Goal: Task Accomplishment & Management: Use online tool/utility

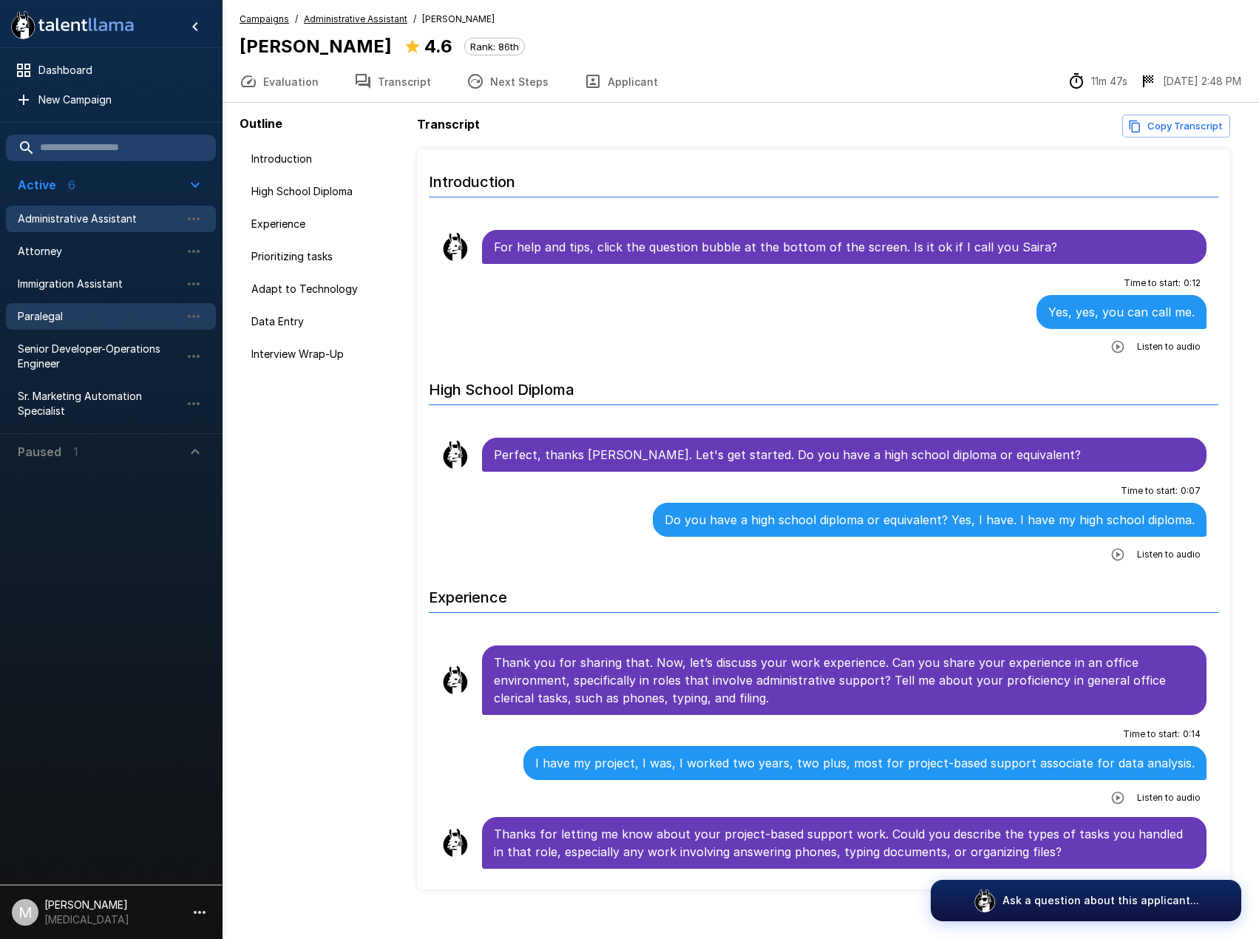
click at [129, 322] on span "Paralegal" at bounding box center [99, 316] width 163 height 15
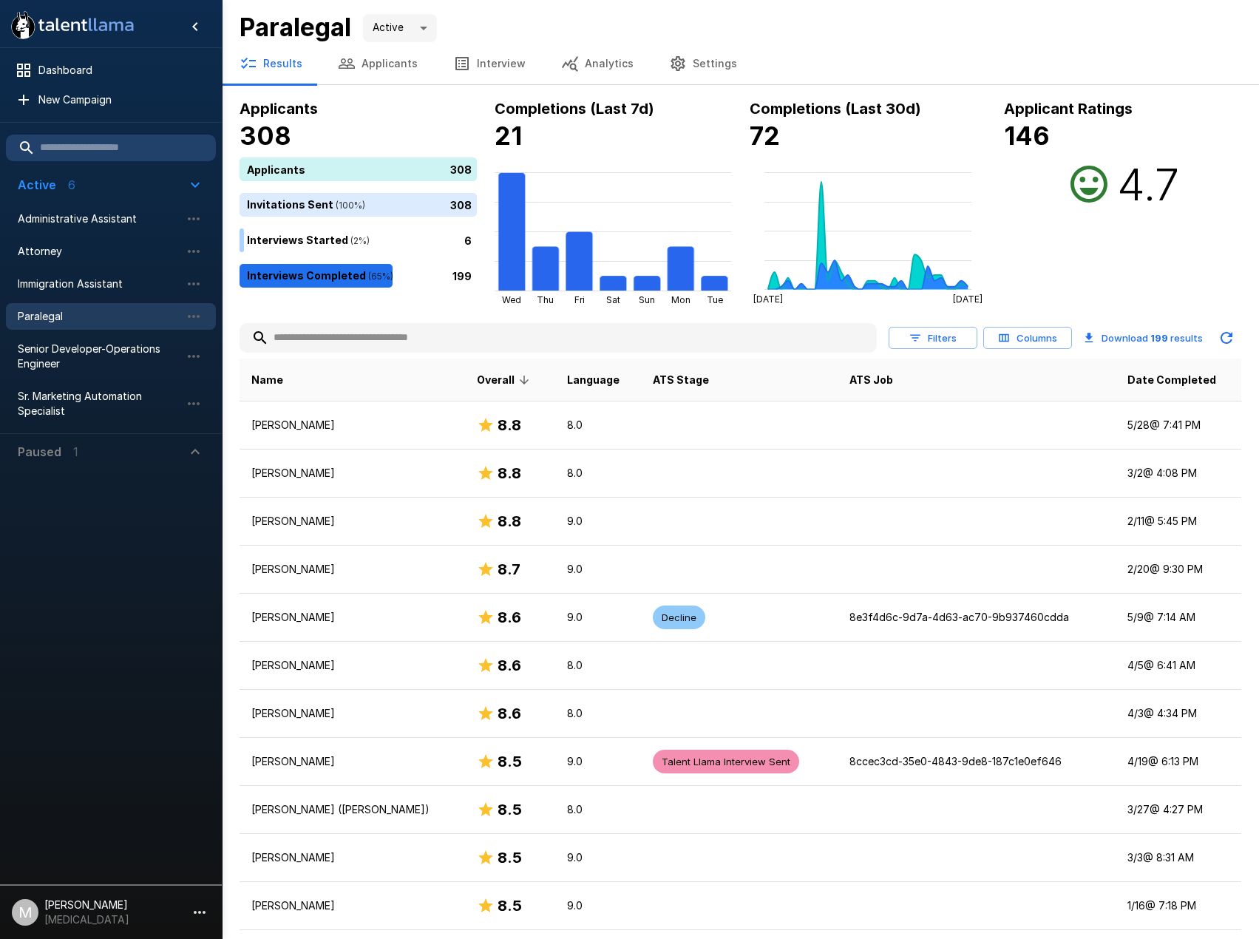
click at [376, 64] on button "Applicants" at bounding box center [377, 63] width 115 height 41
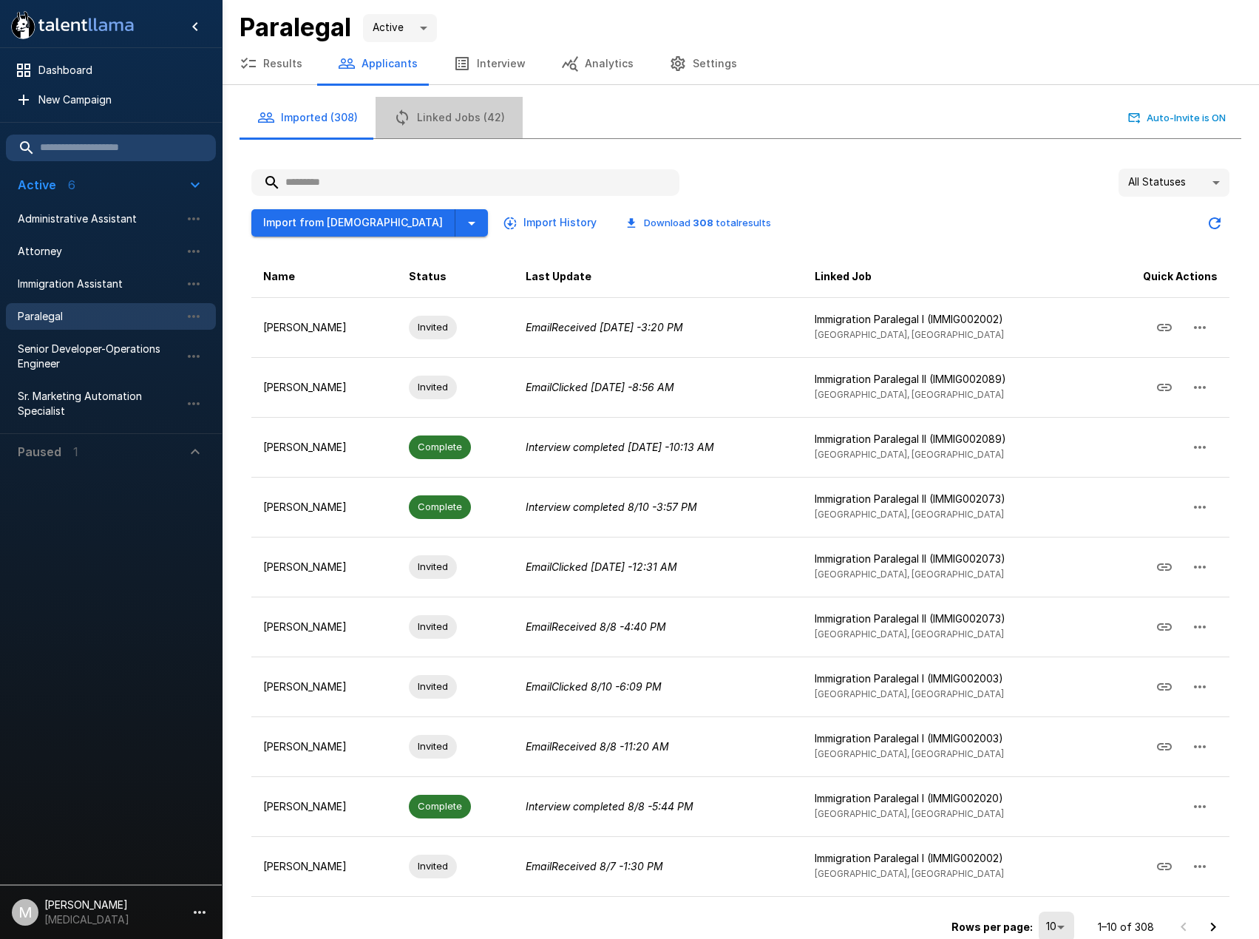
click at [457, 116] on button "Linked Jobs (42)" at bounding box center [449, 117] width 147 height 41
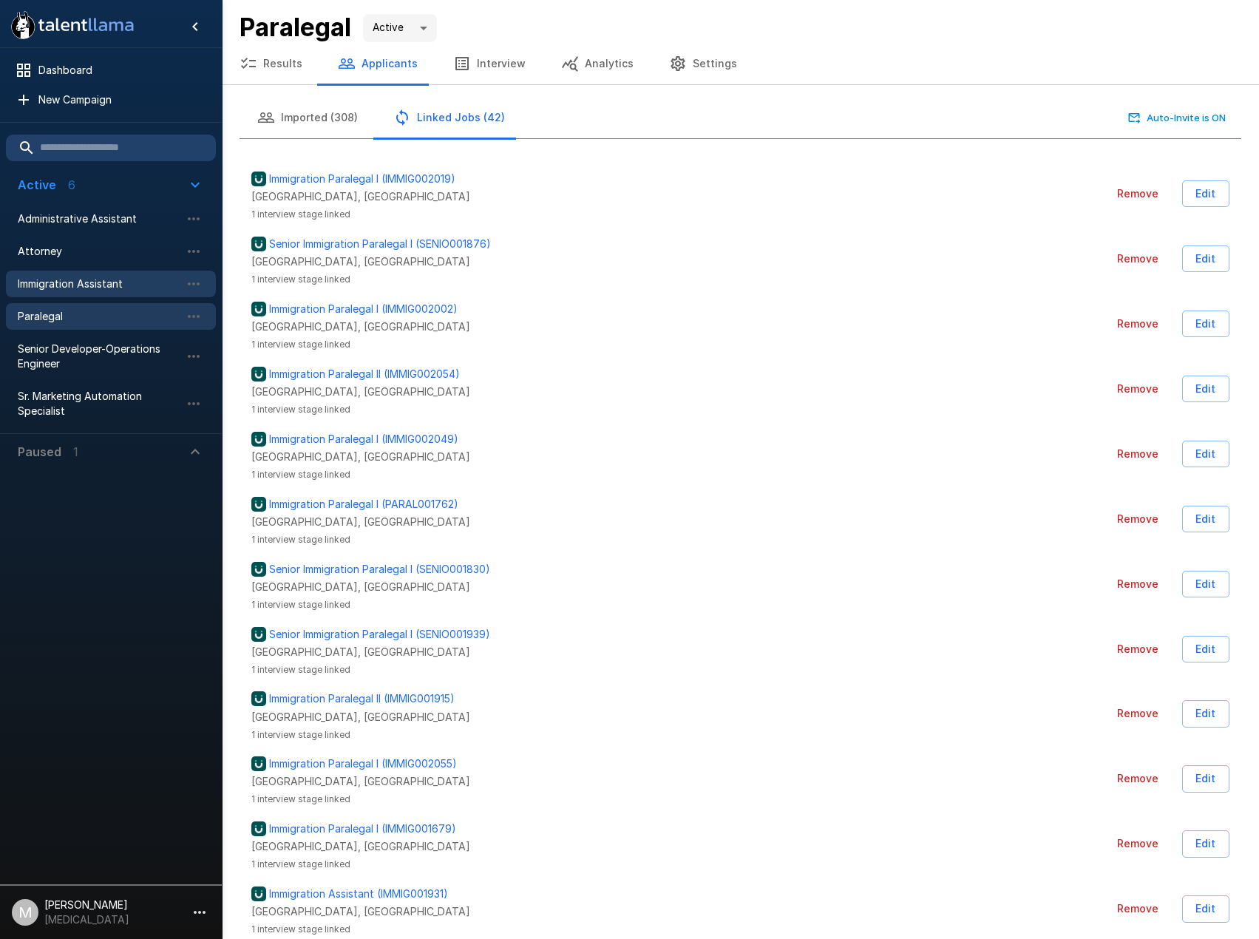
click at [66, 291] on div "Immigration Assistant" at bounding box center [111, 284] width 210 height 27
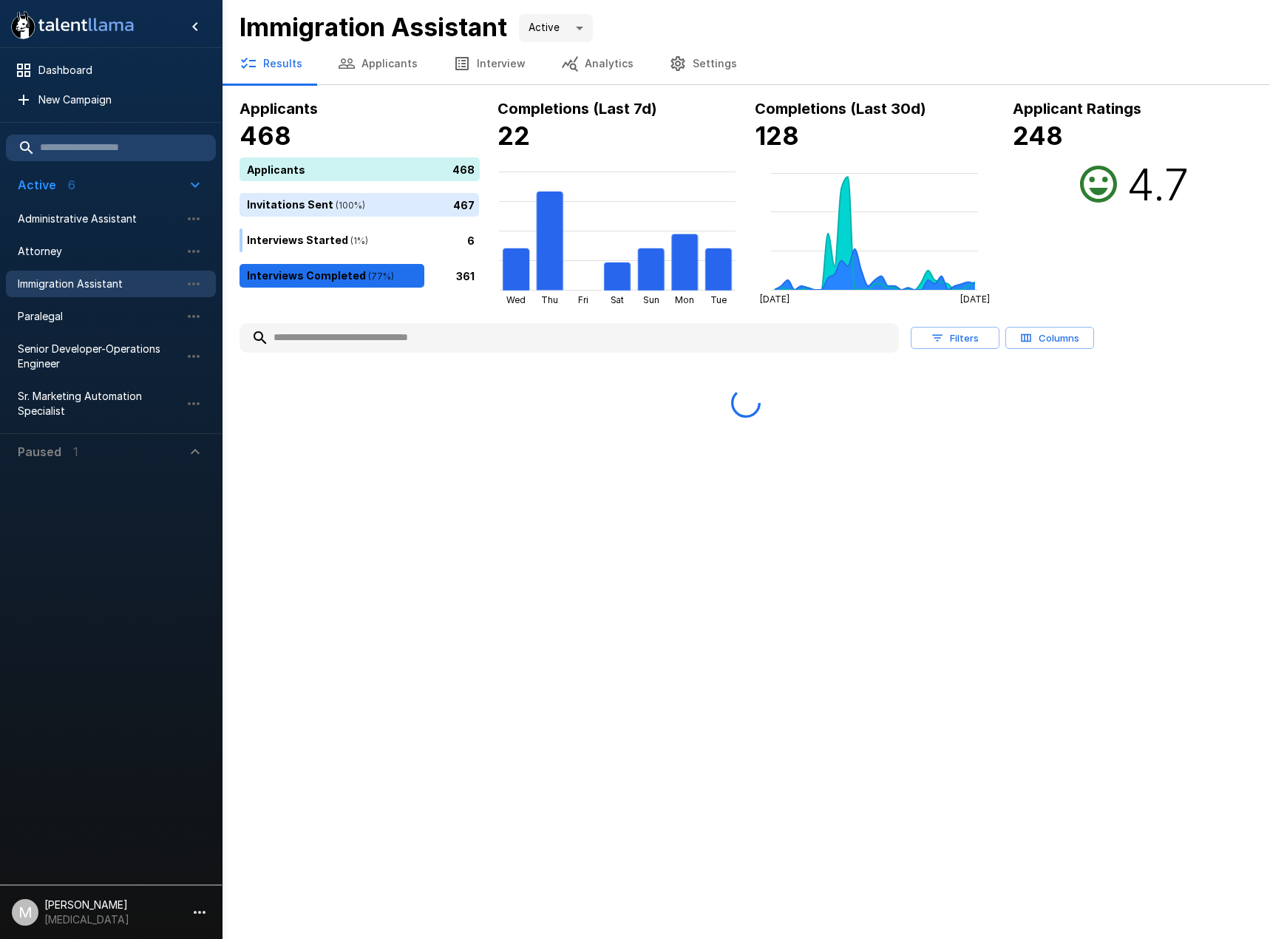
click at [396, 74] on button "Applicants" at bounding box center [377, 63] width 115 height 41
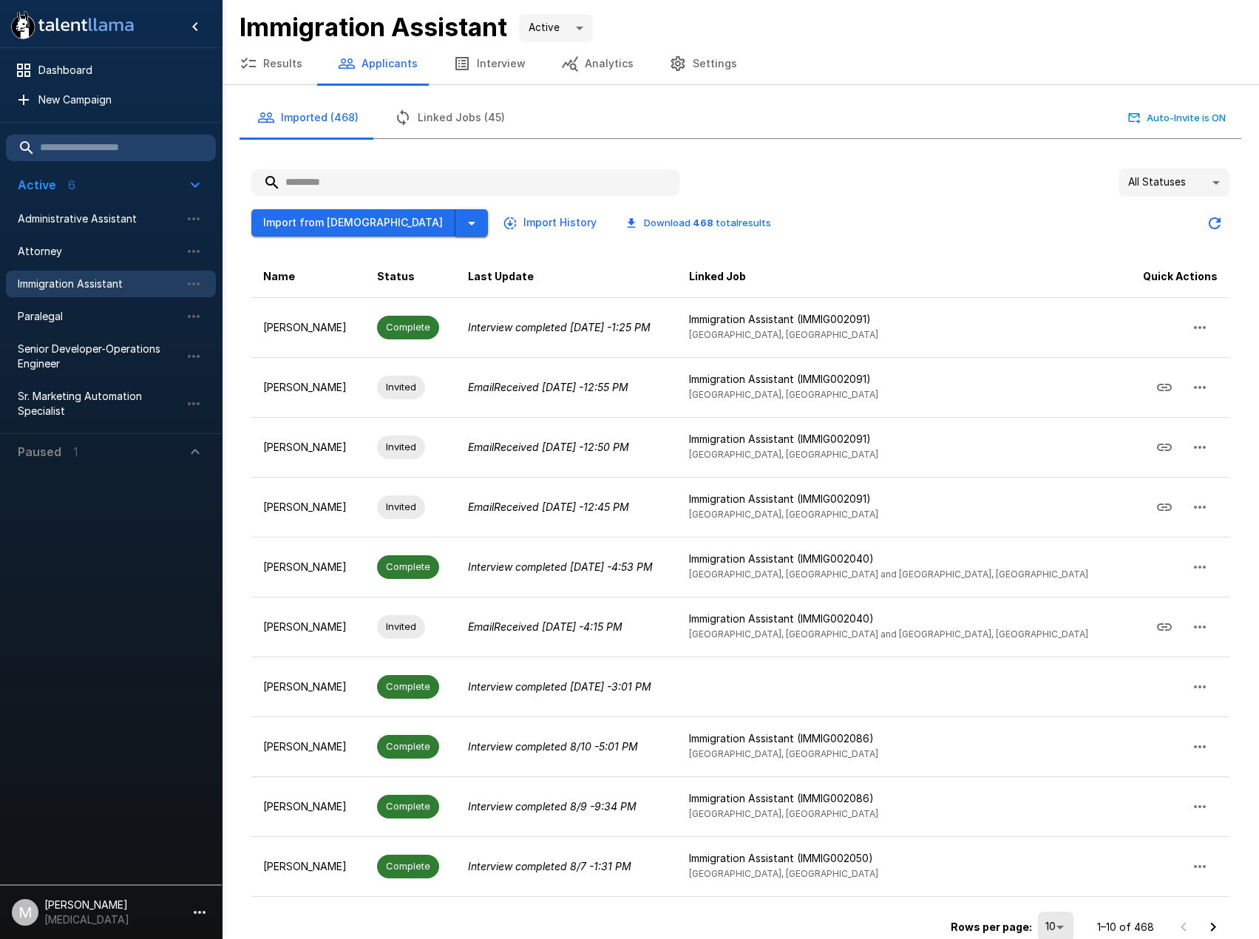
click at [463, 216] on icon "button" at bounding box center [472, 223] width 18 height 18
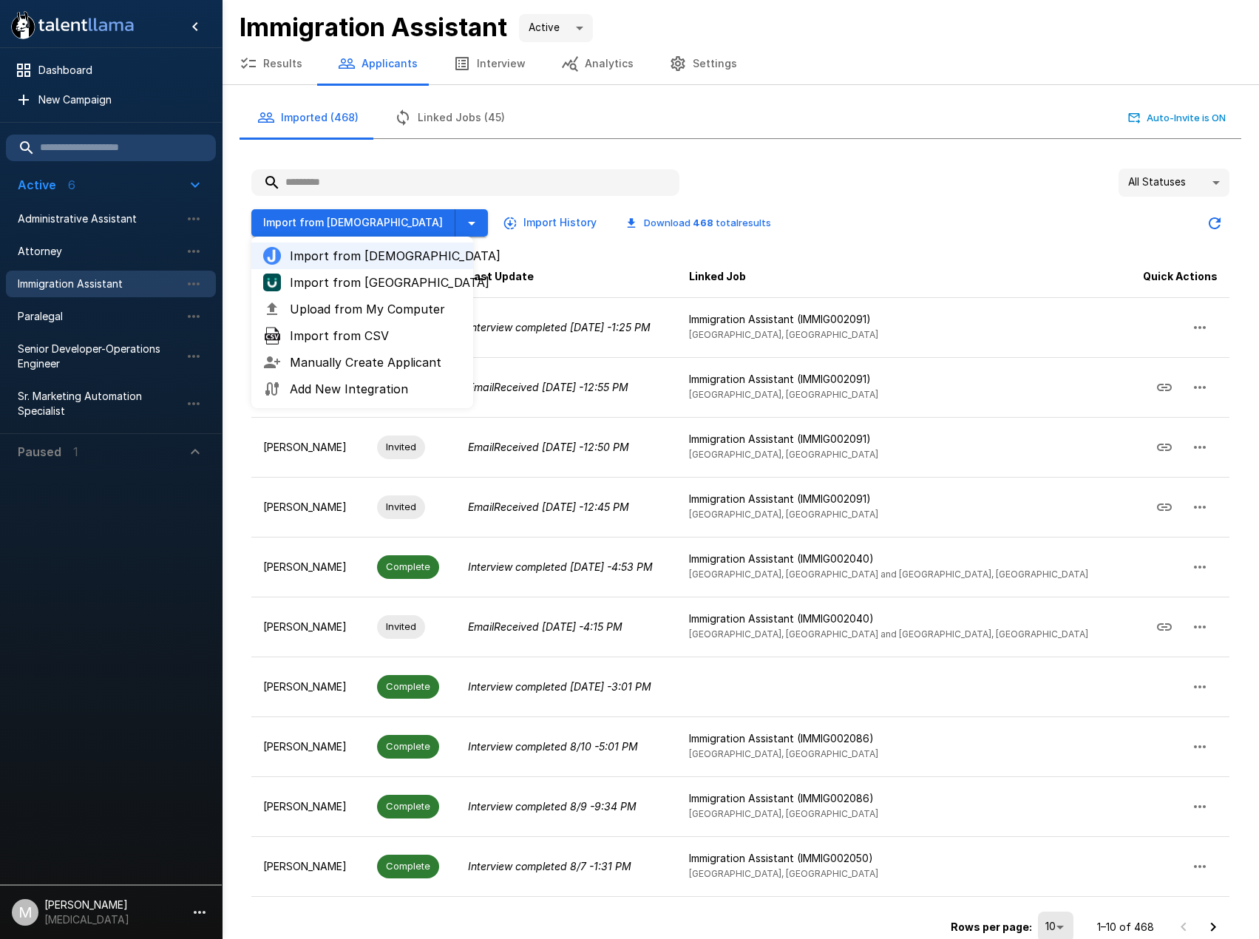
click at [467, 102] on button "Linked Jobs (45)" at bounding box center [449, 117] width 146 height 41
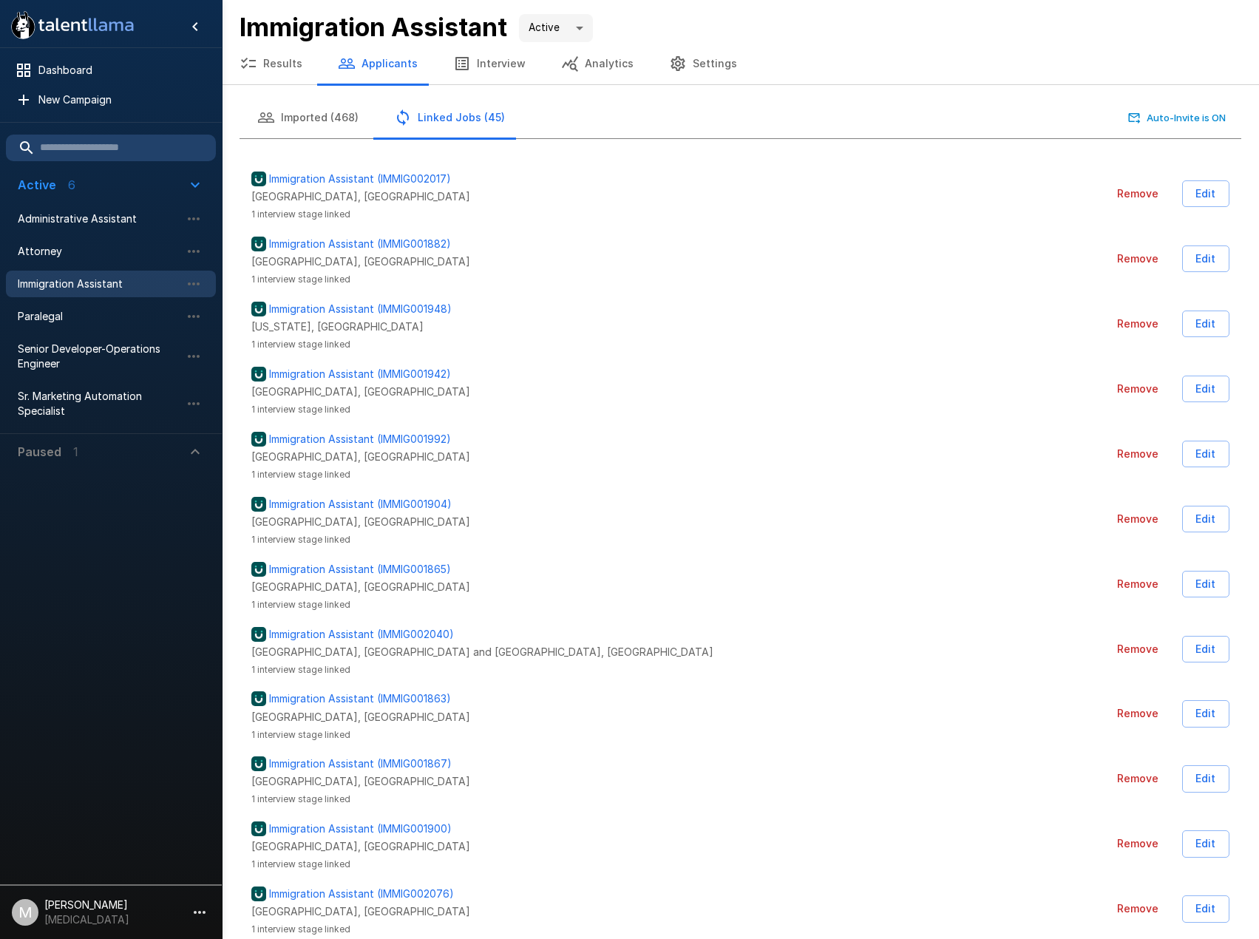
click at [718, 194] on p "[GEOGRAPHIC_DATA], [GEOGRAPHIC_DATA]" at bounding box center [575, 196] width 648 height 15
click at [294, 114] on button "Imported (468)" at bounding box center [308, 117] width 137 height 41
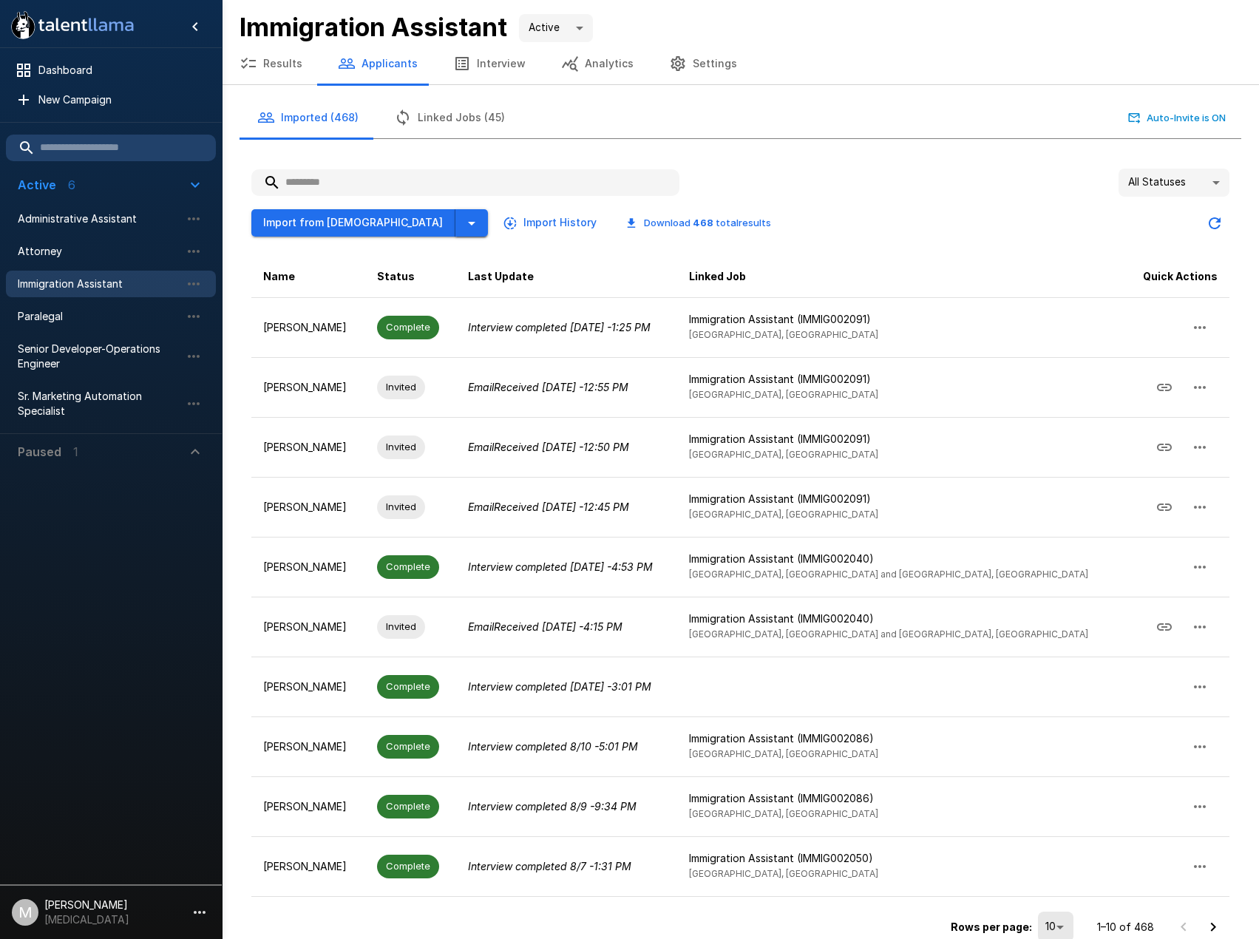
click at [463, 231] on icon "button" at bounding box center [472, 223] width 18 height 18
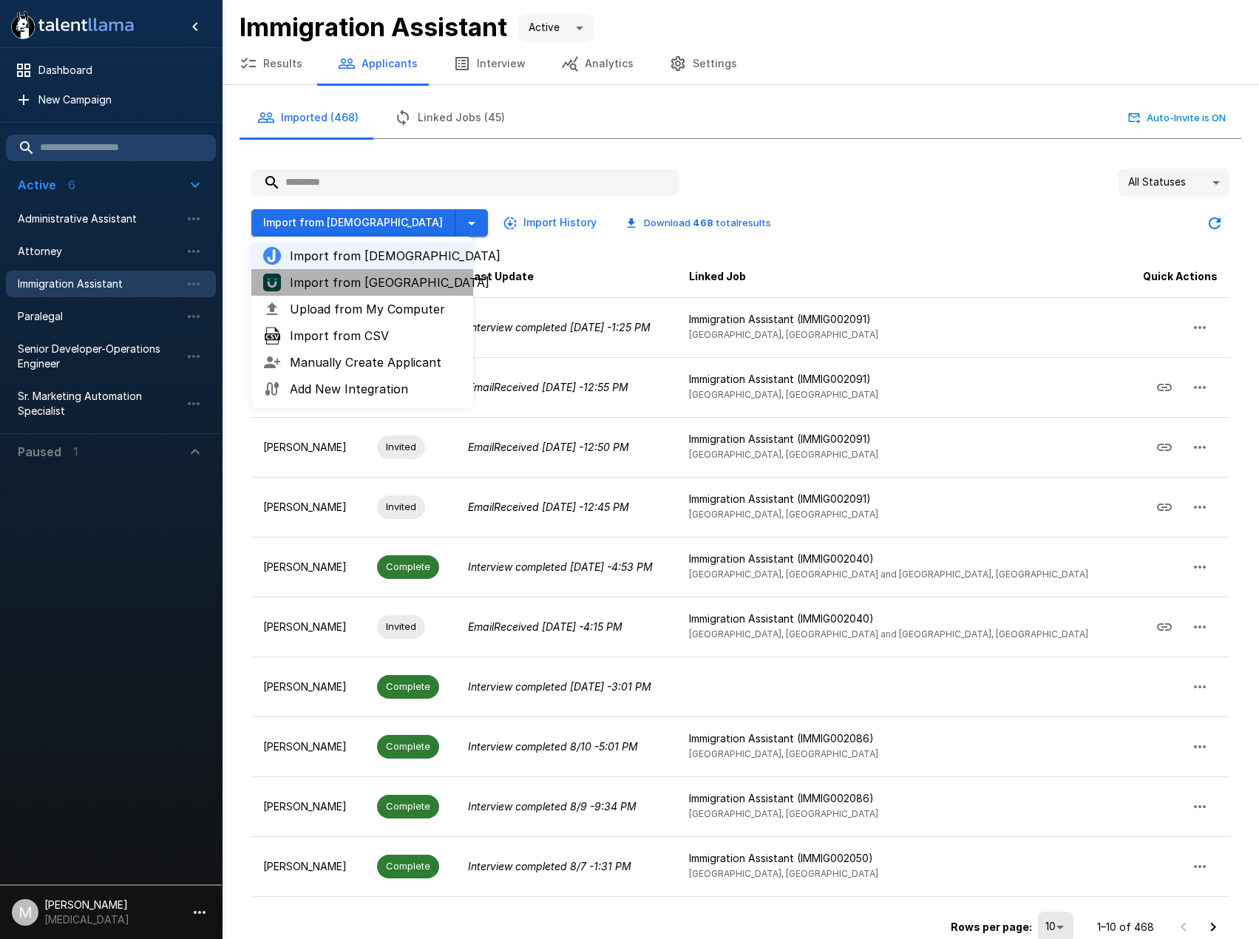
click at [376, 279] on span "Import from [GEOGRAPHIC_DATA]" at bounding box center [376, 283] width 172 height 18
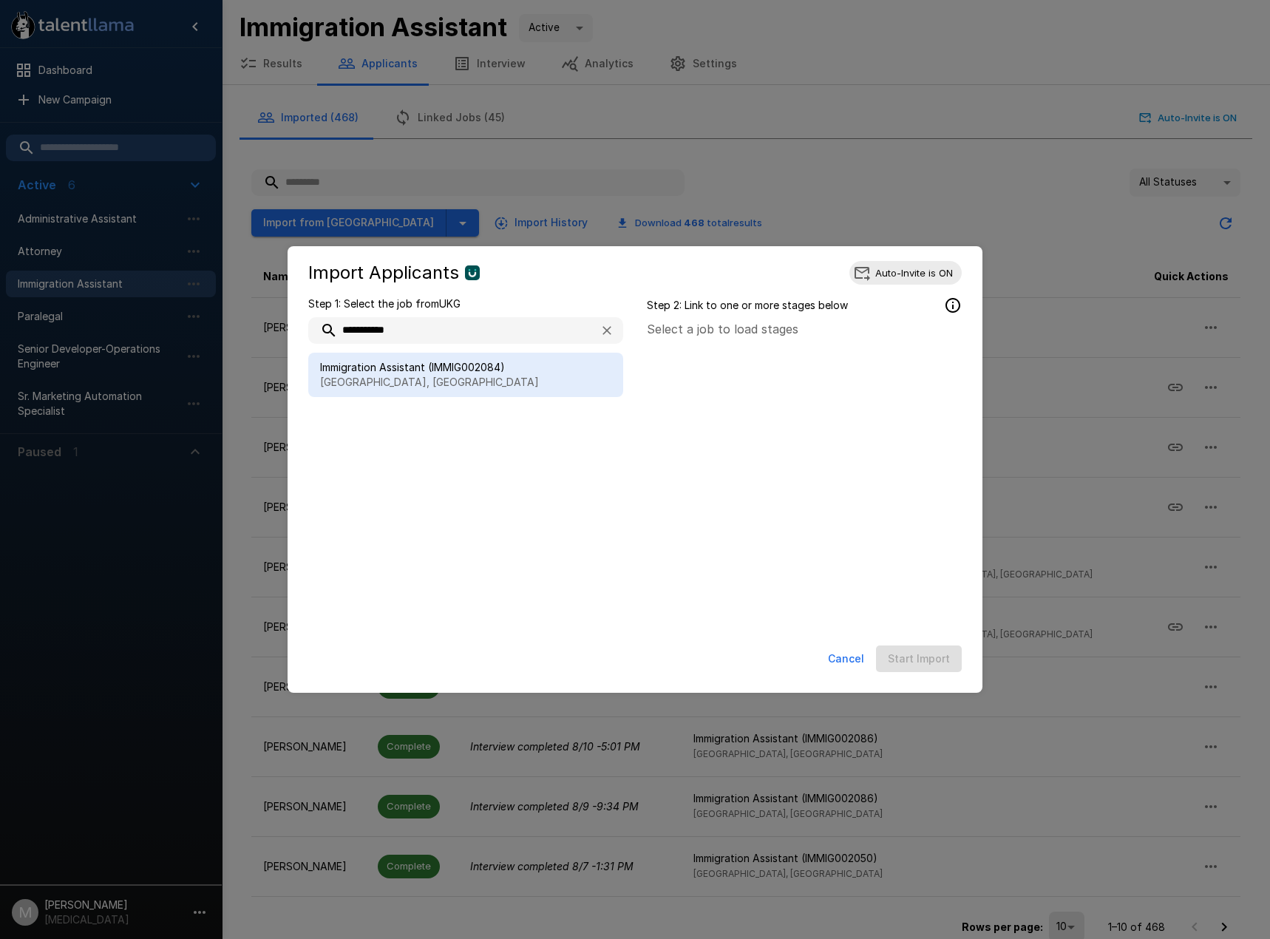
type input "**********"
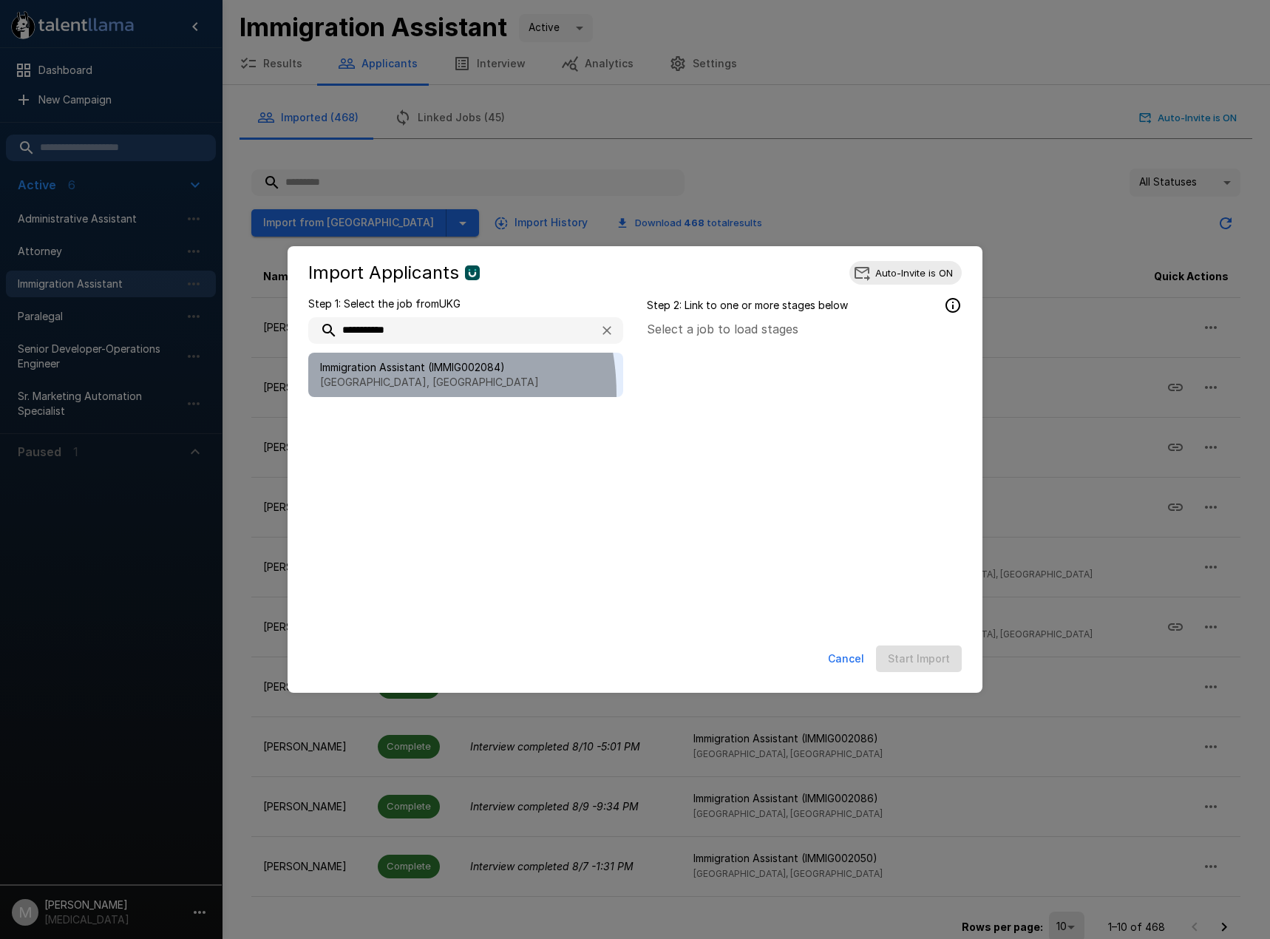
click at [363, 395] on div "Immigration Assistant (IMMIG002084) [GEOGRAPHIC_DATA], [GEOGRAPHIC_DATA]" at bounding box center [465, 375] width 315 height 44
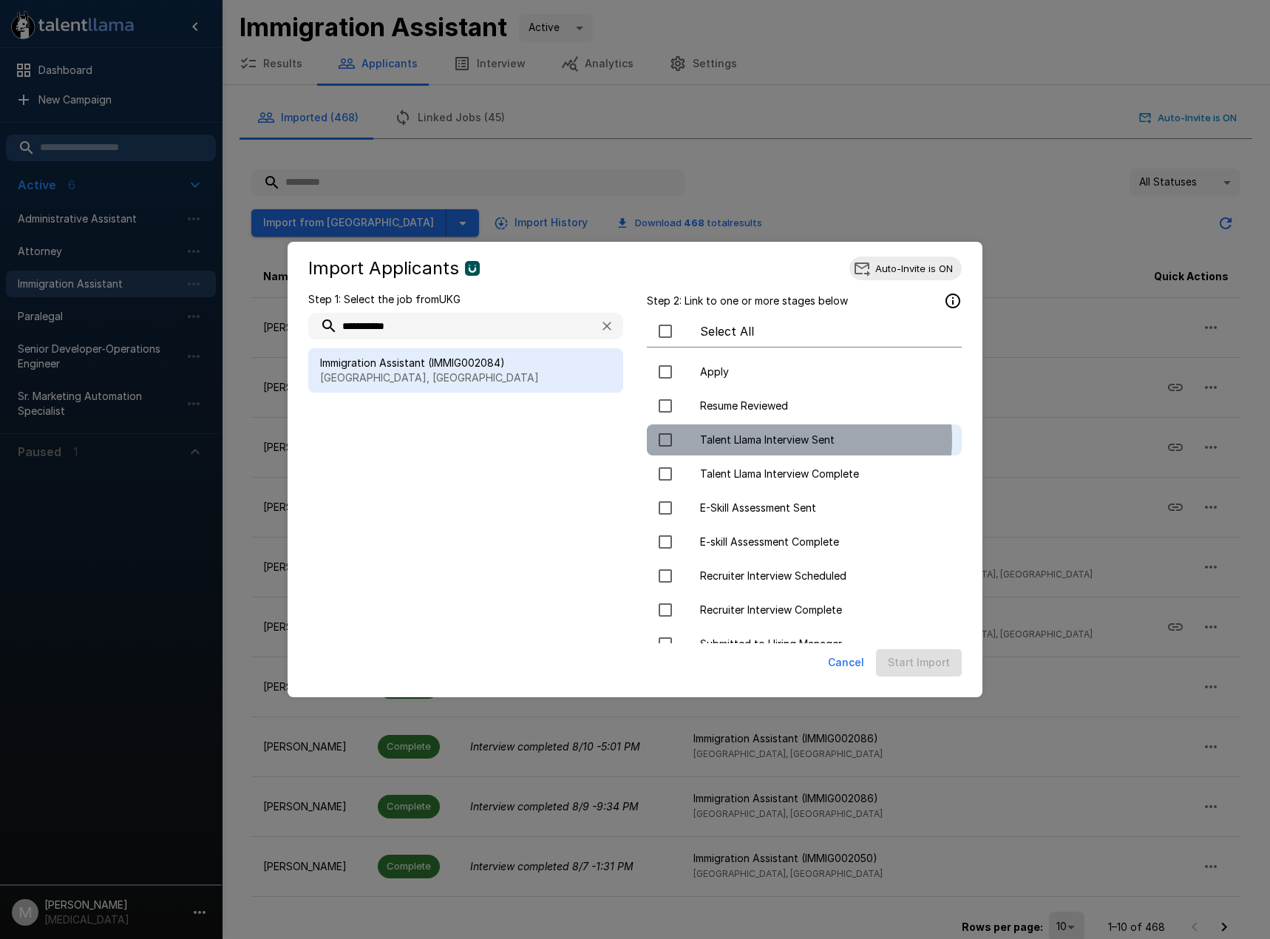
click at [797, 439] on span "Talent Llama Interview Sent" at bounding box center [825, 440] width 250 height 15
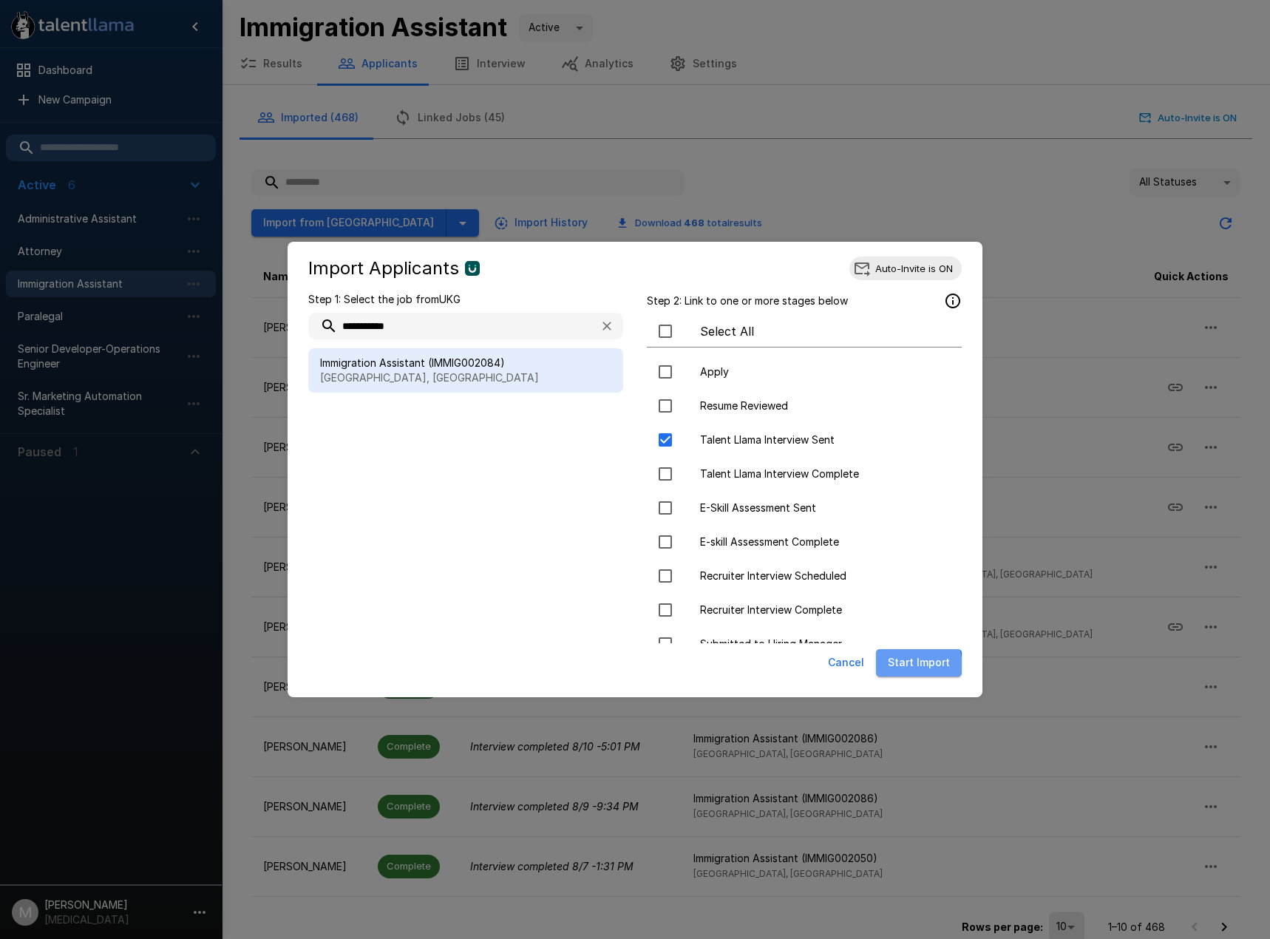
click at [903, 668] on button "Start Import" at bounding box center [919, 662] width 86 height 27
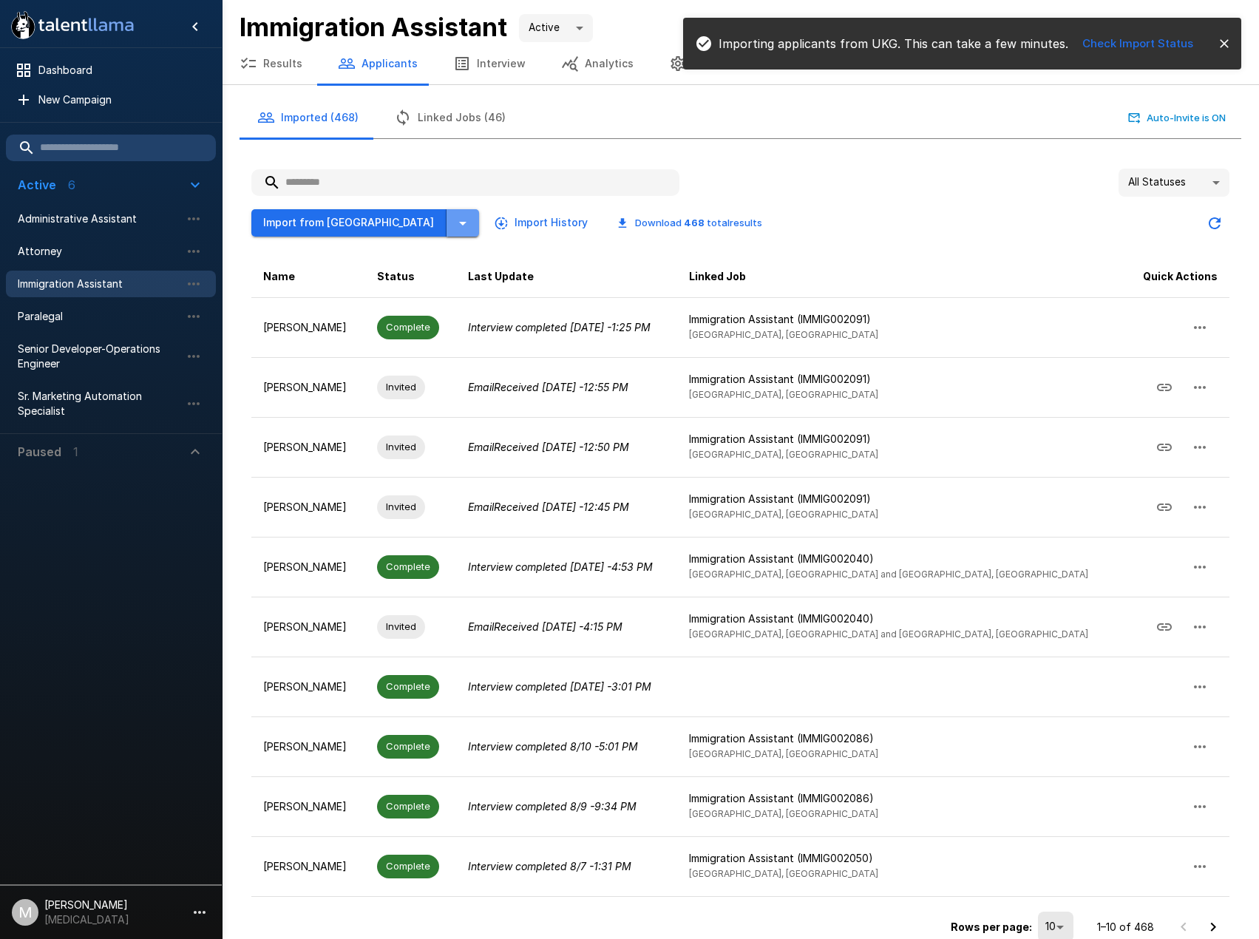
click at [454, 223] on icon "button" at bounding box center [463, 223] width 18 height 18
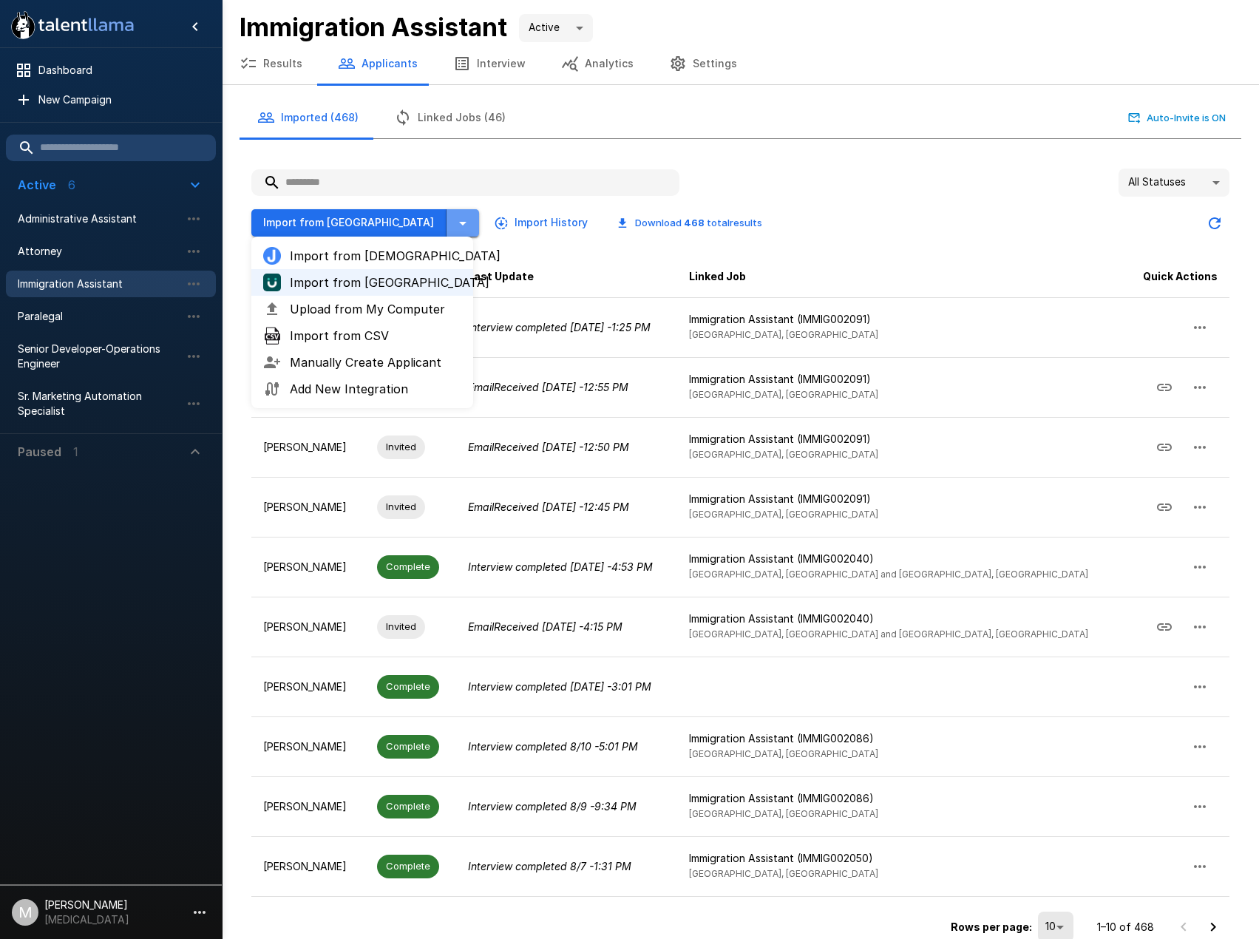
click at [454, 223] on icon "button" at bounding box center [463, 223] width 18 height 18
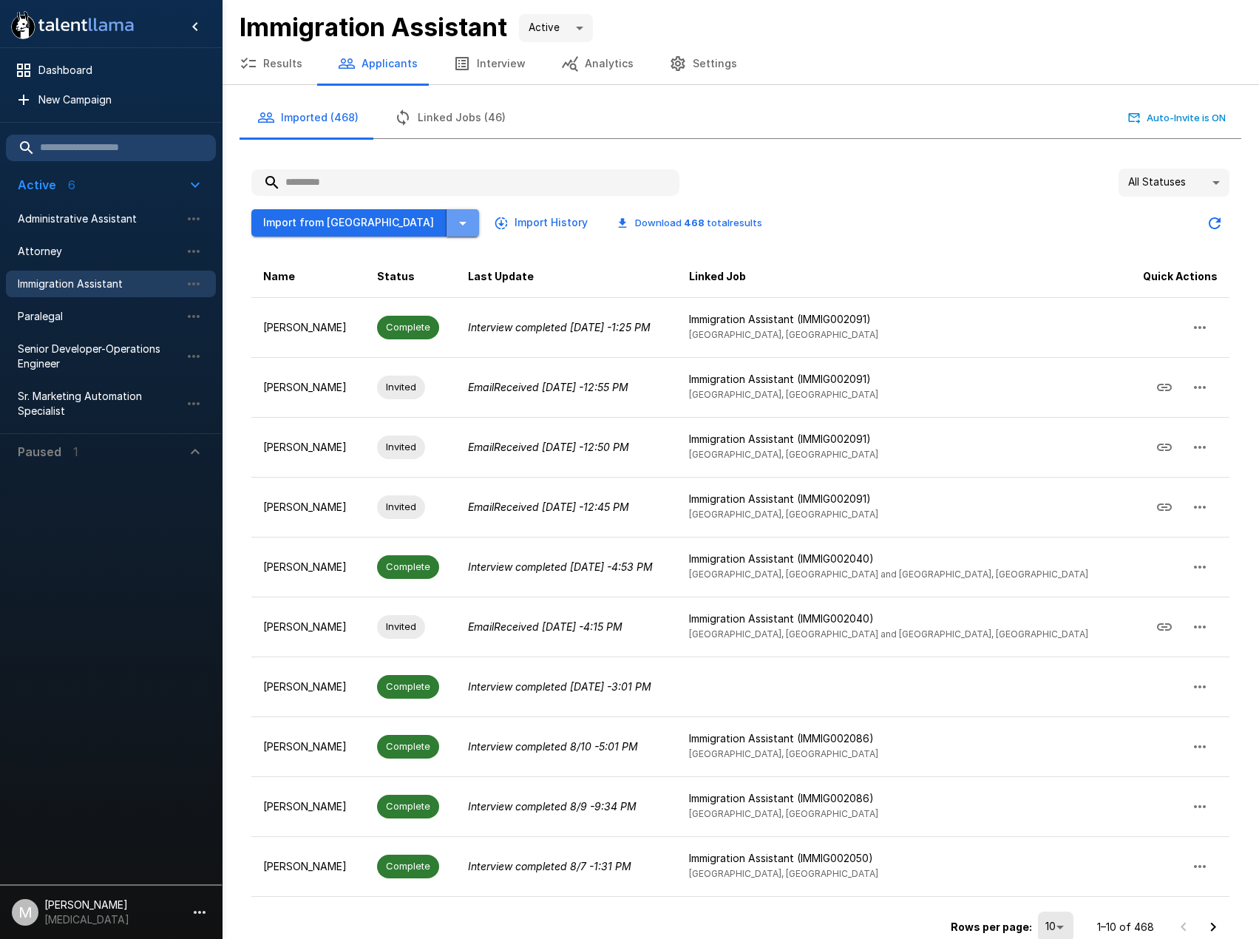
click at [454, 223] on icon "button" at bounding box center [463, 223] width 18 height 18
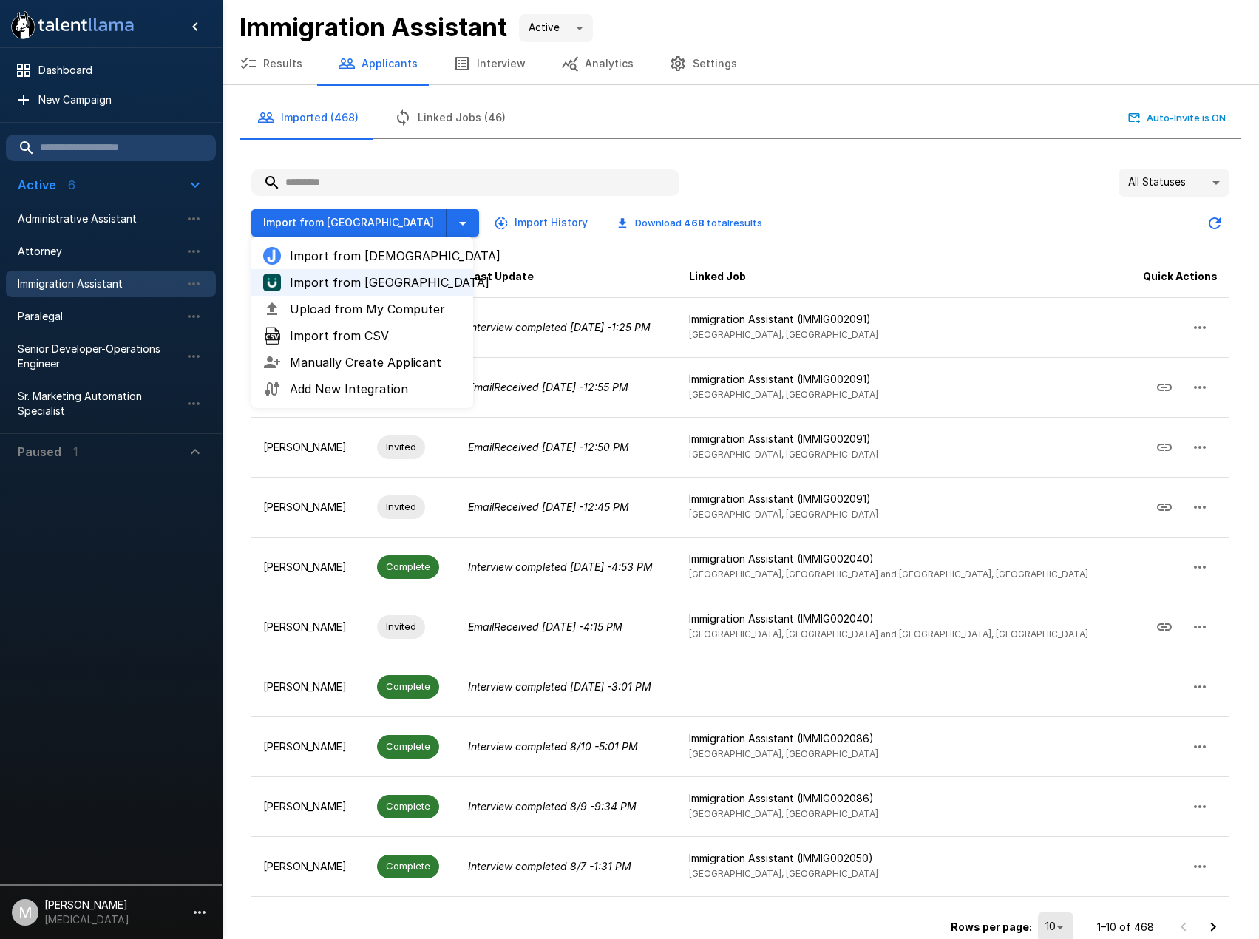
click at [351, 282] on span "Import from [GEOGRAPHIC_DATA]" at bounding box center [376, 283] width 172 height 18
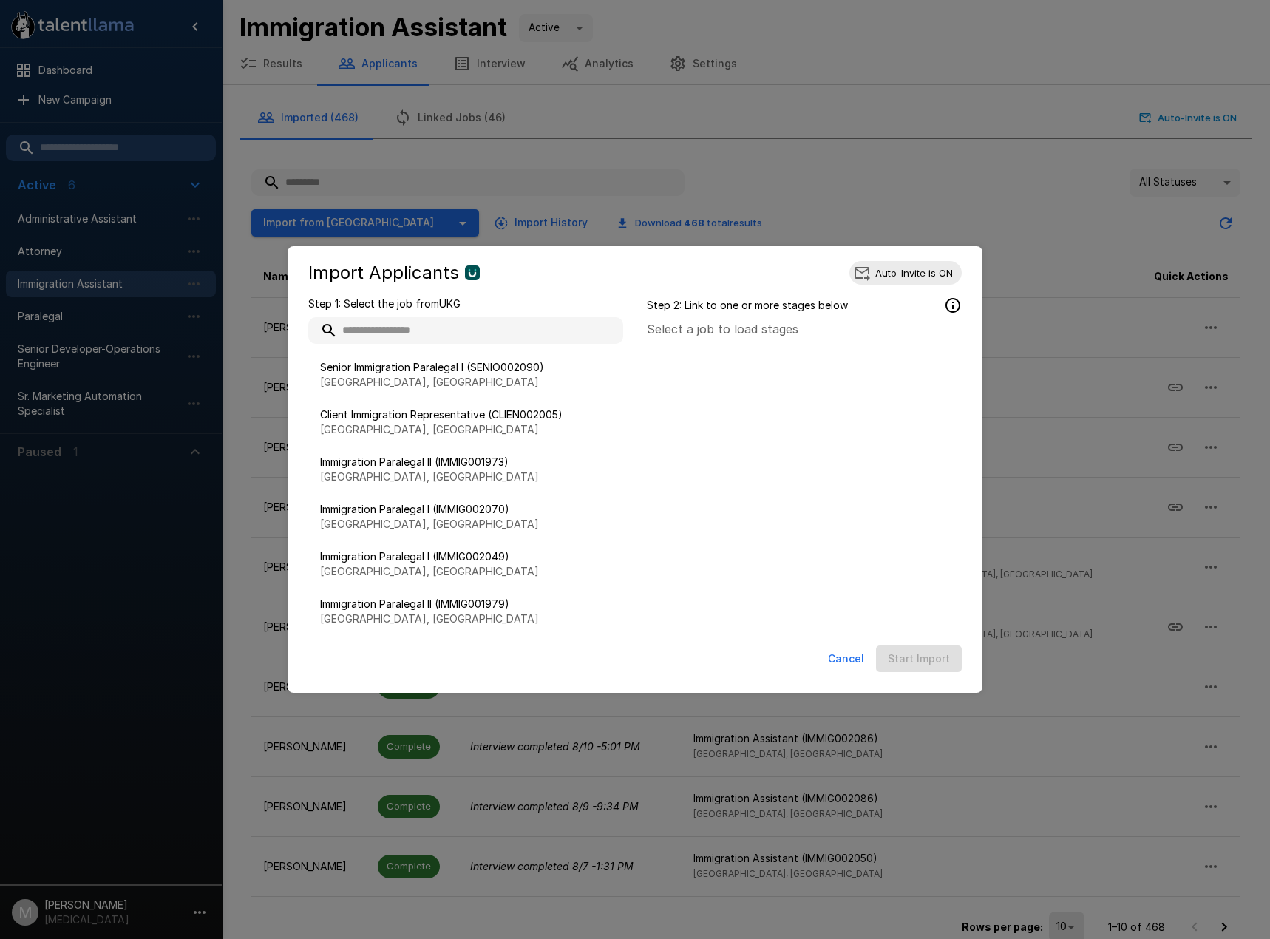
click at [851, 659] on button "Cancel" at bounding box center [846, 658] width 48 height 27
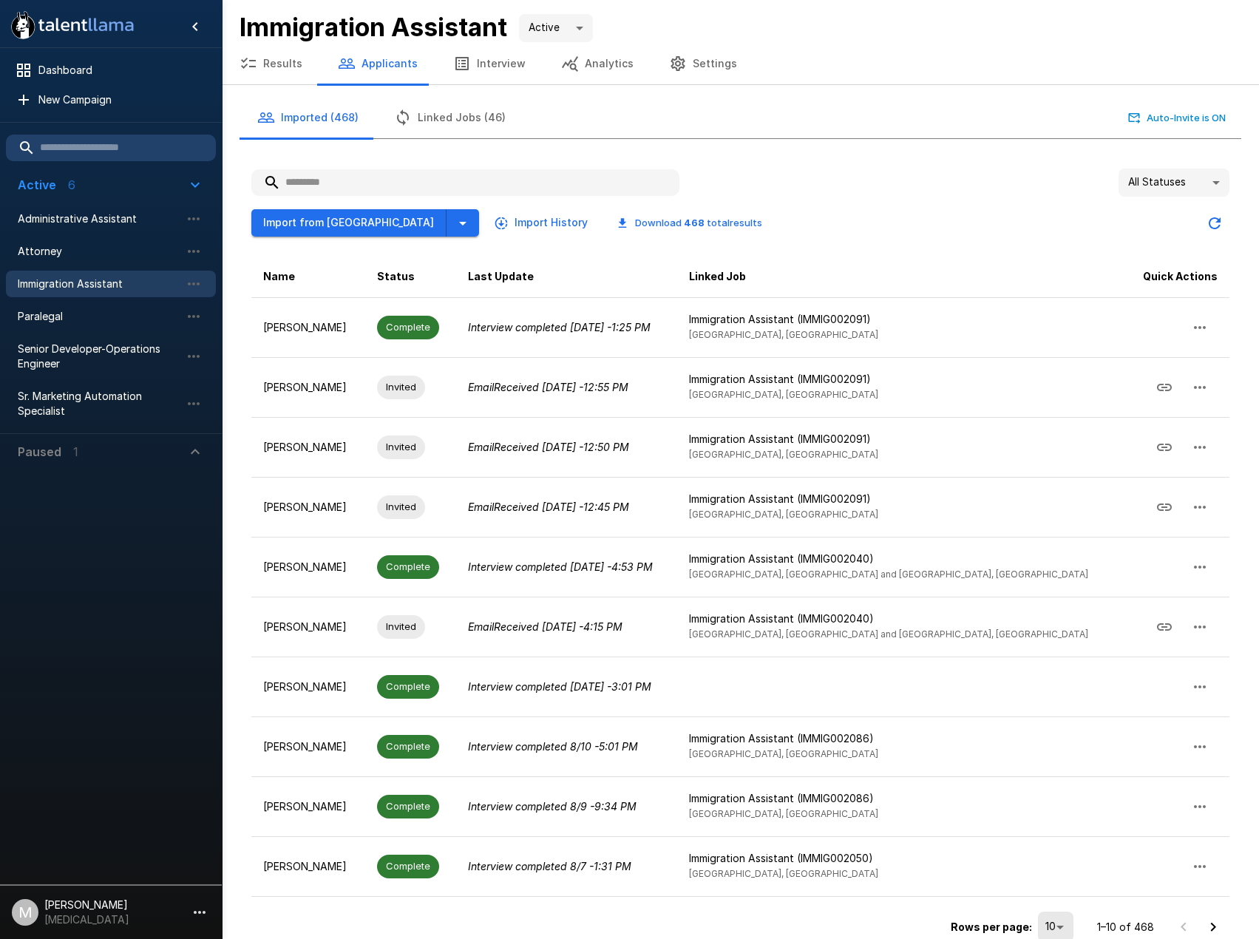
click at [456, 114] on button "Linked Jobs (46)" at bounding box center [449, 117] width 147 height 41
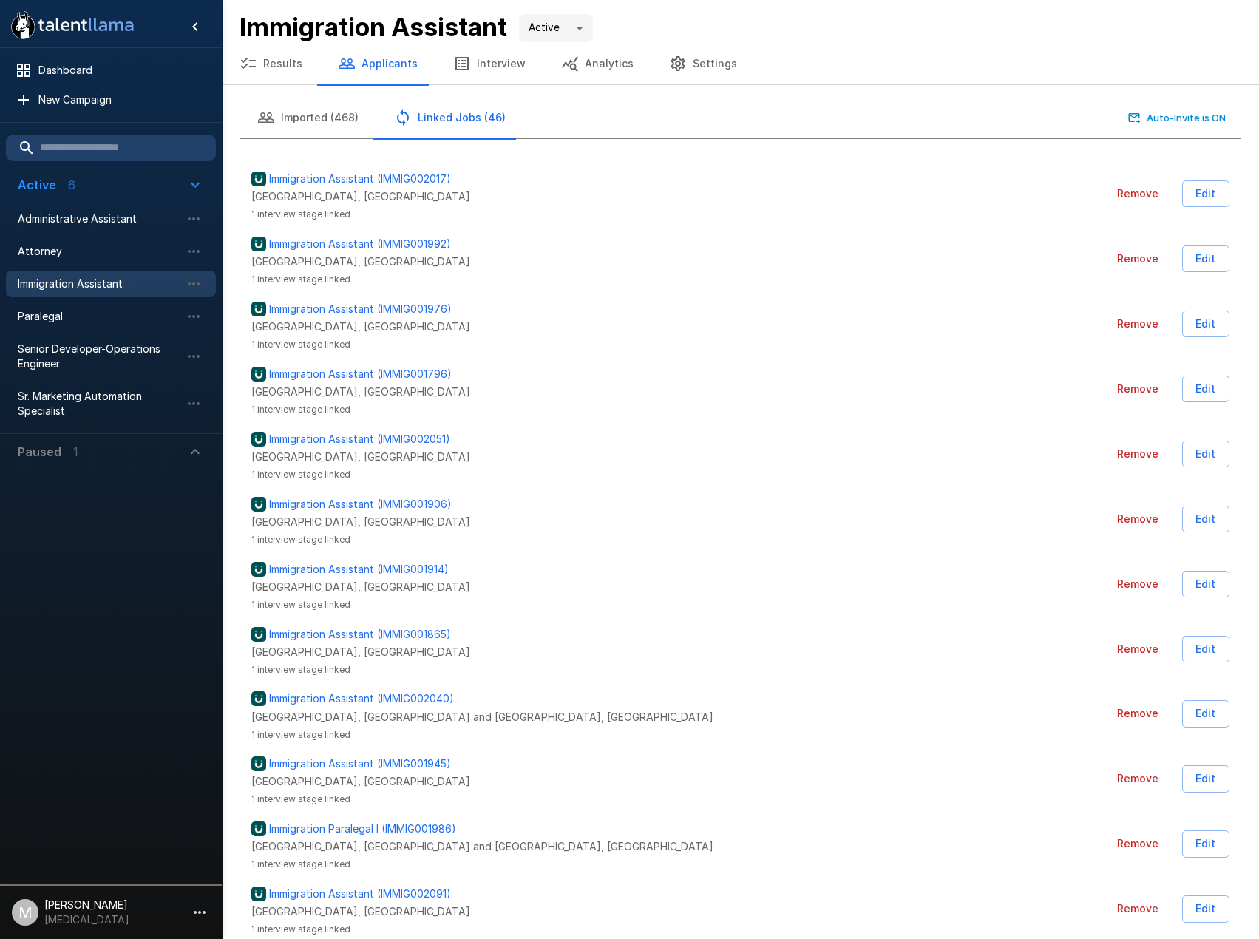
click at [319, 120] on button "Imported (468)" at bounding box center [308, 117] width 137 height 41
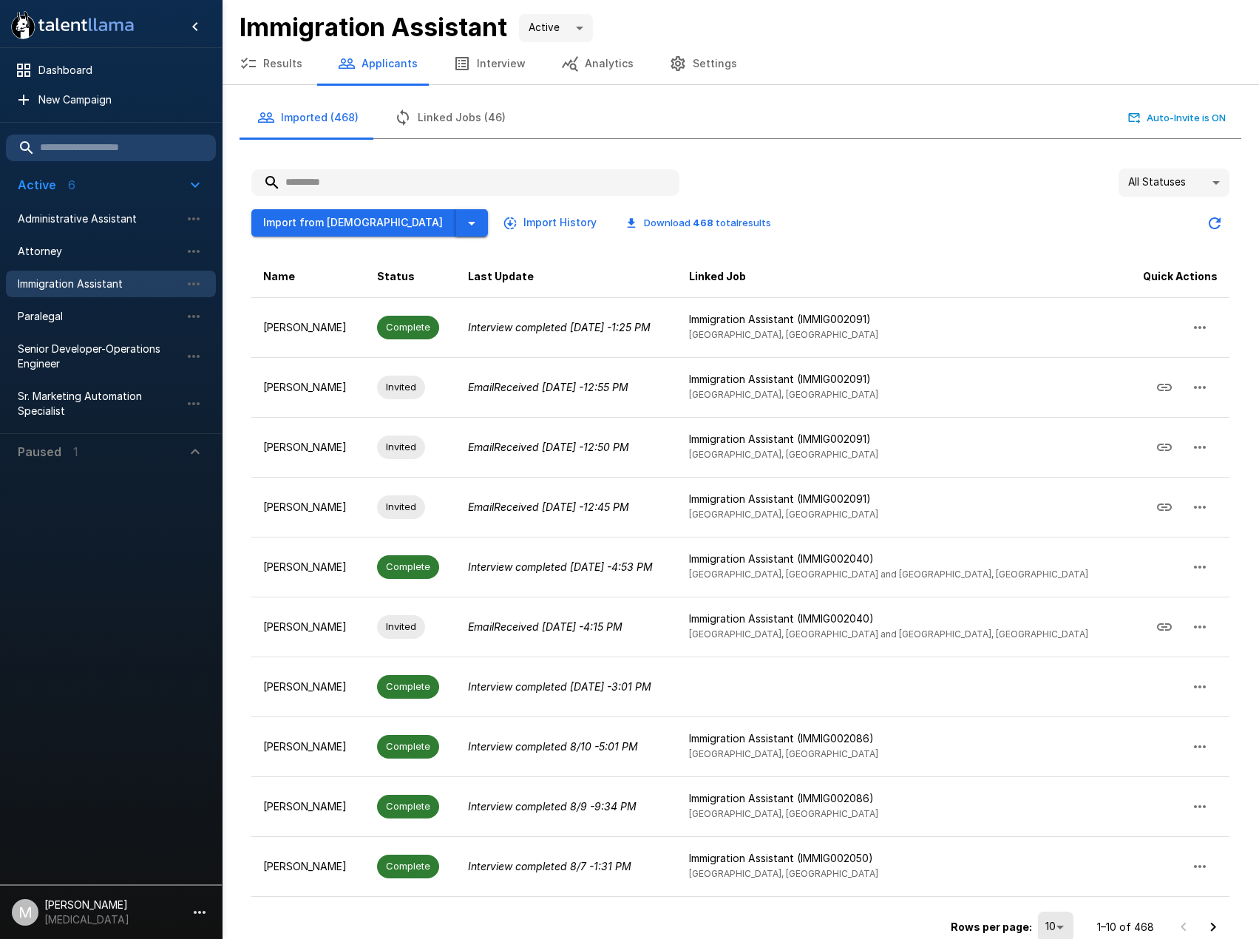
click at [455, 219] on button "button" at bounding box center [471, 222] width 33 height 27
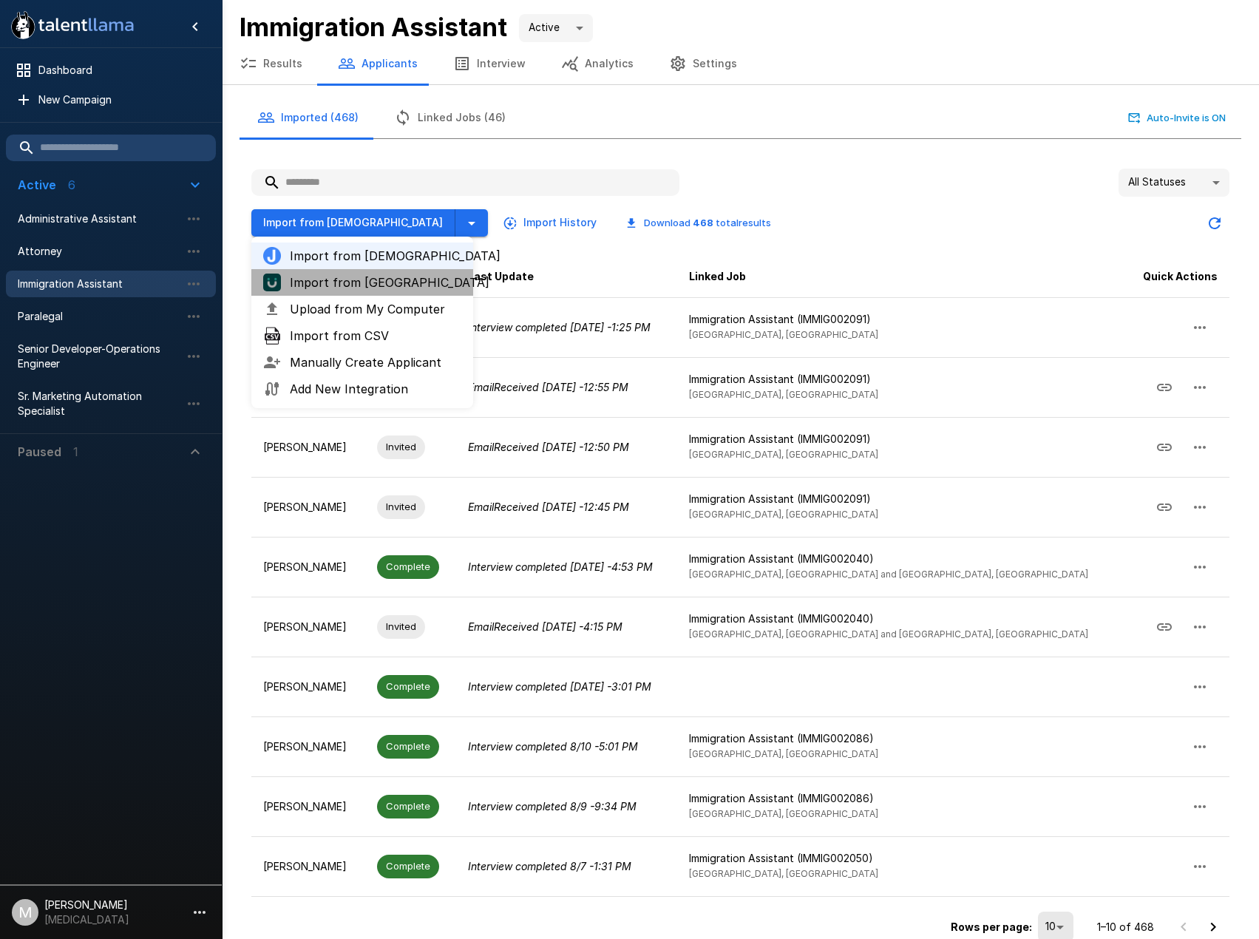
click at [364, 286] on span "Import from [GEOGRAPHIC_DATA]" at bounding box center [376, 283] width 172 height 18
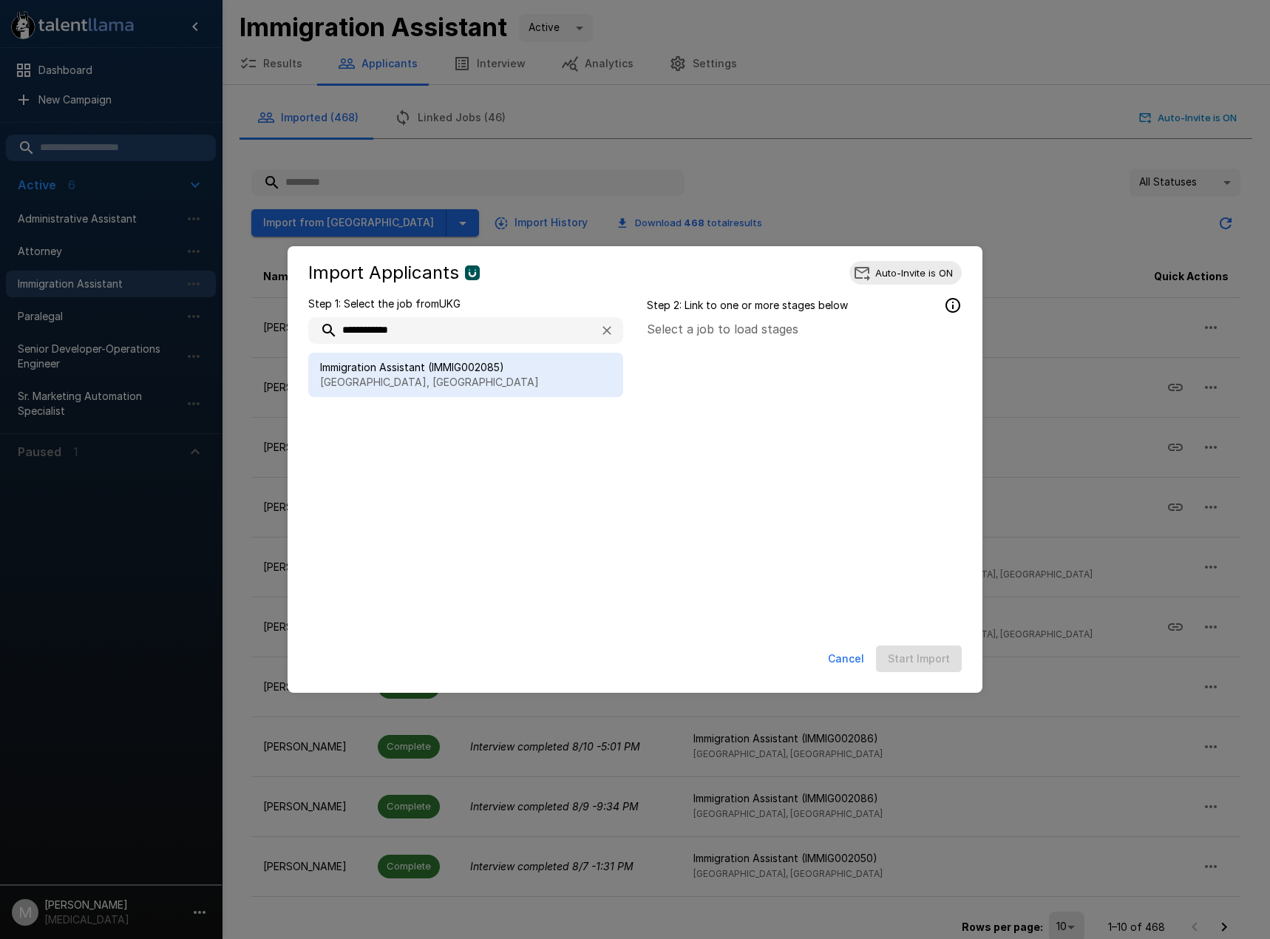
type input "**********"
click at [353, 375] on p "[GEOGRAPHIC_DATA], [GEOGRAPHIC_DATA]" at bounding box center [465, 382] width 291 height 15
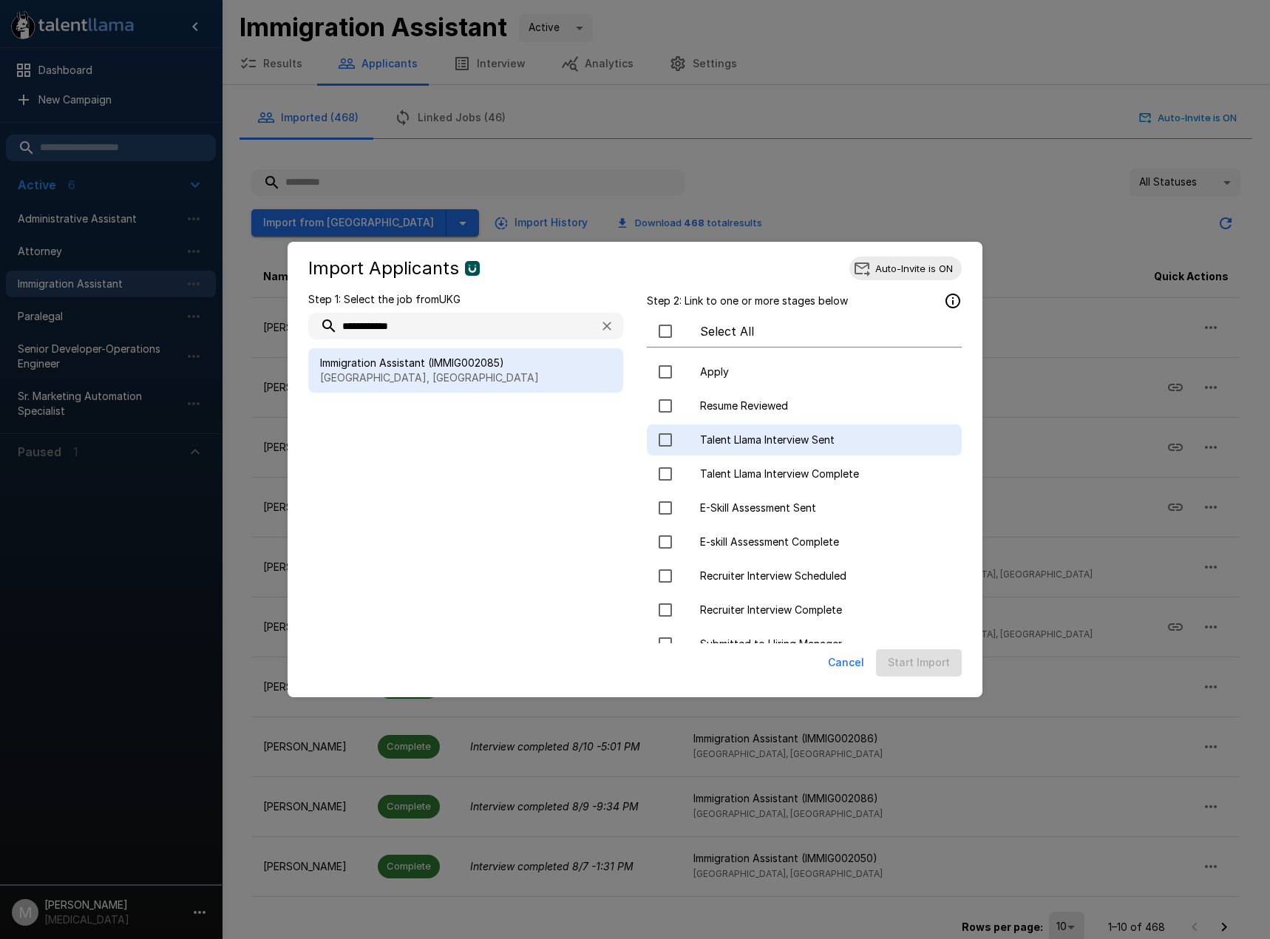
click at [781, 443] on span "Talent Llama Interview Sent" at bounding box center [825, 440] width 250 height 15
click at [922, 667] on button "Start Import" at bounding box center [919, 662] width 86 height 27
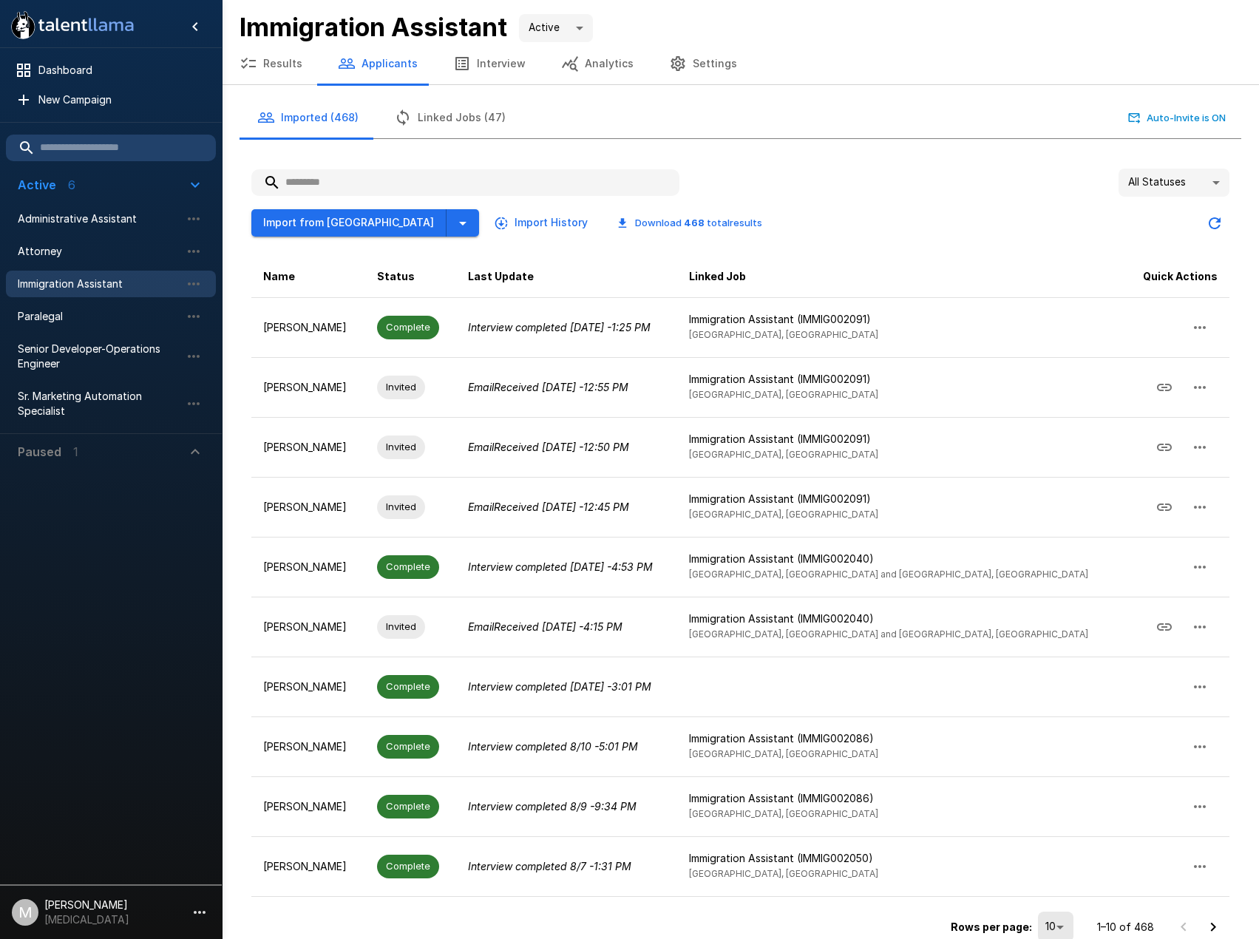
click at [475, 119] on button "Linked Jobs (47)" at bounding box center [449, 117] width 147 height 41
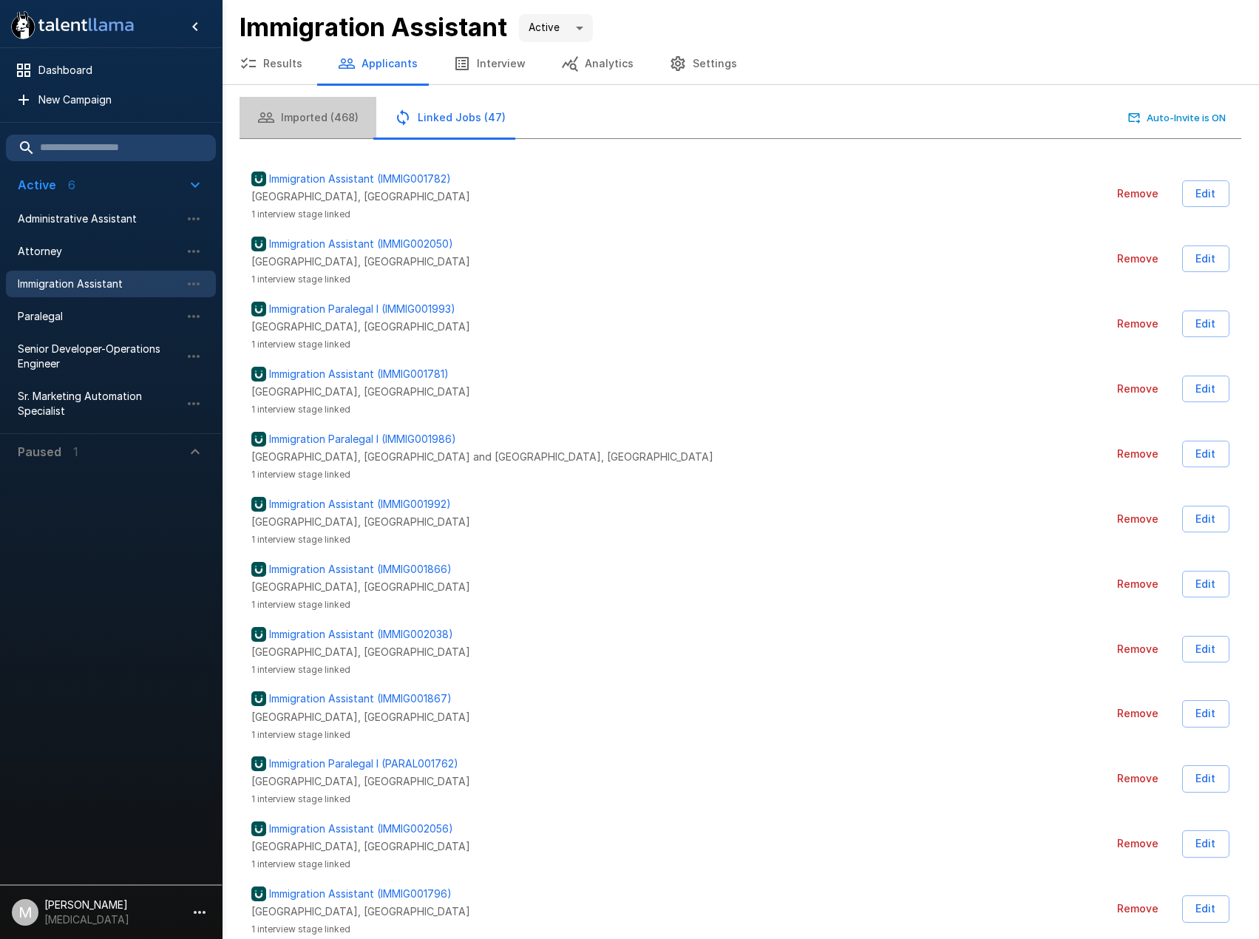
click at [312, 125] on button "Imported (468)" at bounding box center [308, 117] width 137 height 41
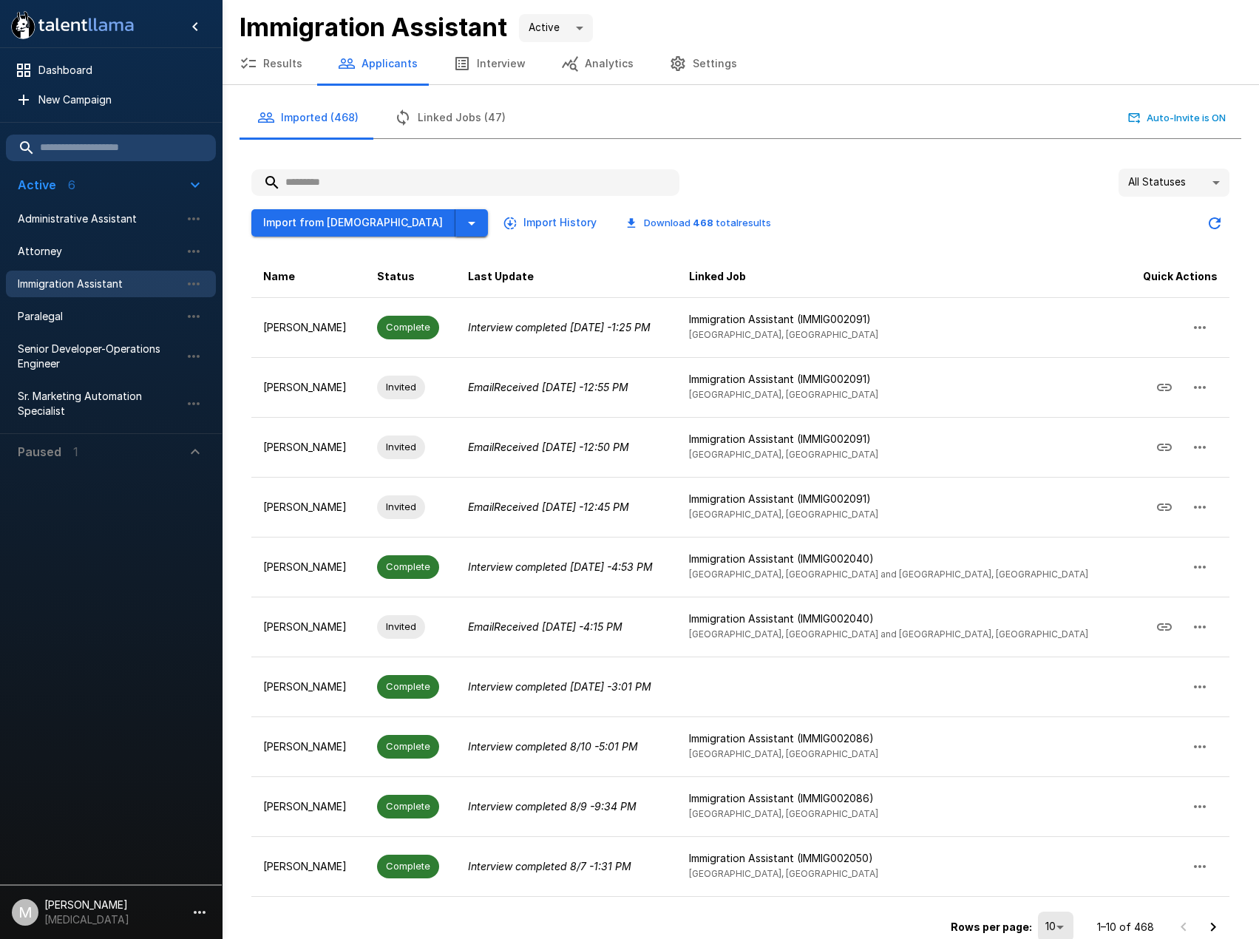
click at [463, 216] on icon "button" at bounding box center [472, 223] width 18 height 18
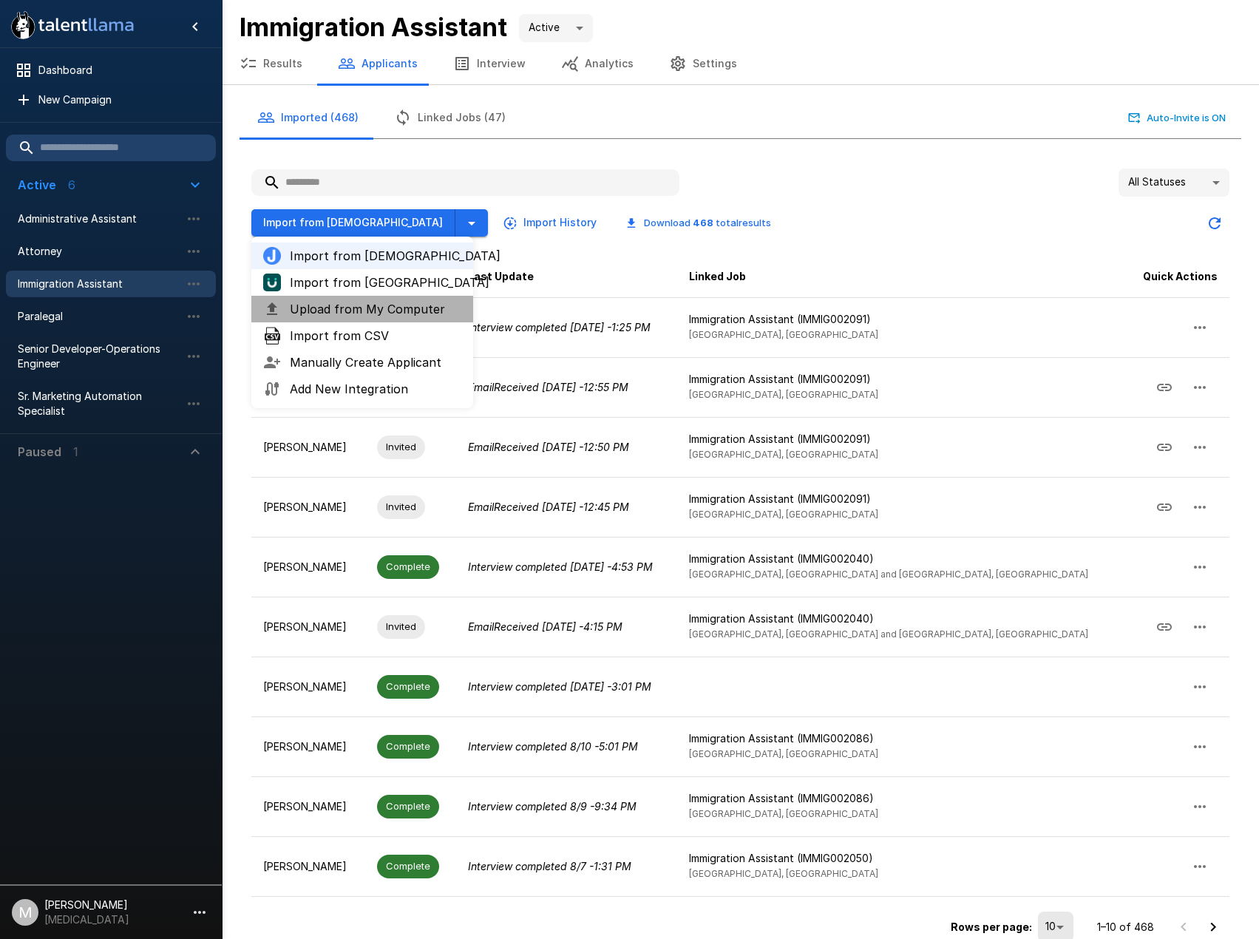
click at [318, 315] on span "Upload from My Computer" at bounding box center [376, 309] width 172 height 18
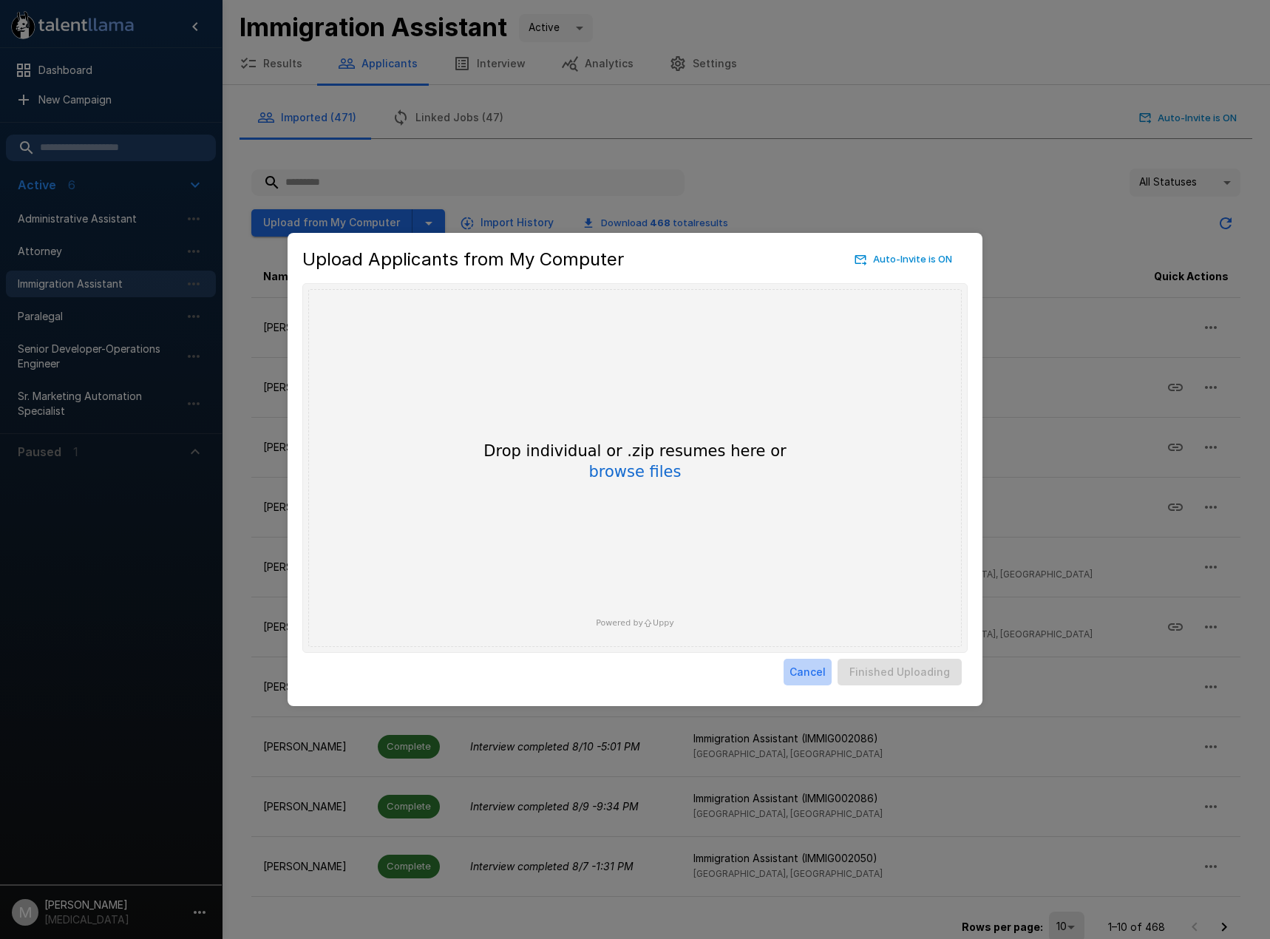
click at [813, 674] on button "Cancel" at bounding box center [808, 672] width 48 height 27
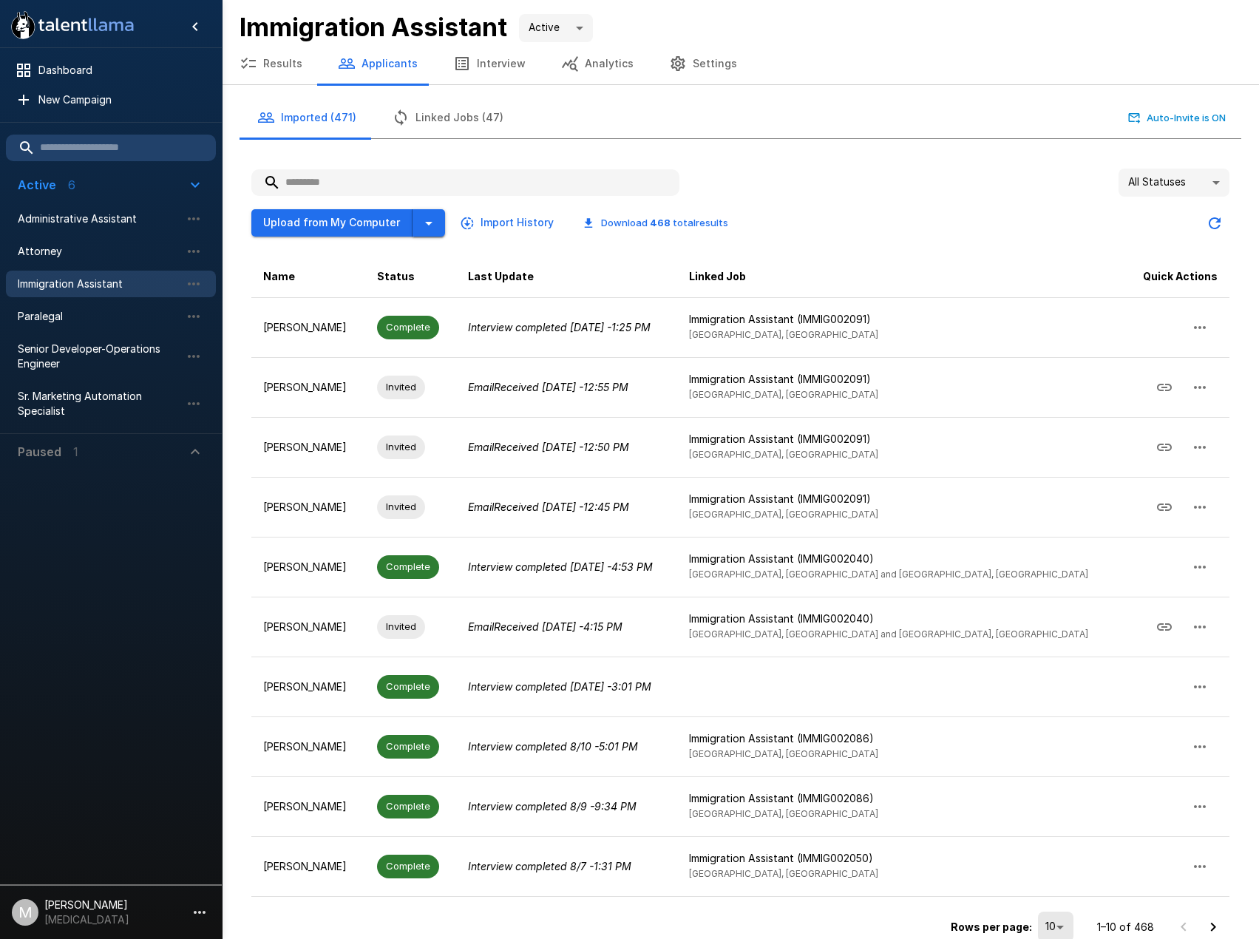
click at [429, 217] on icon "button" at bounding box center [429, 223] width 18 height 18
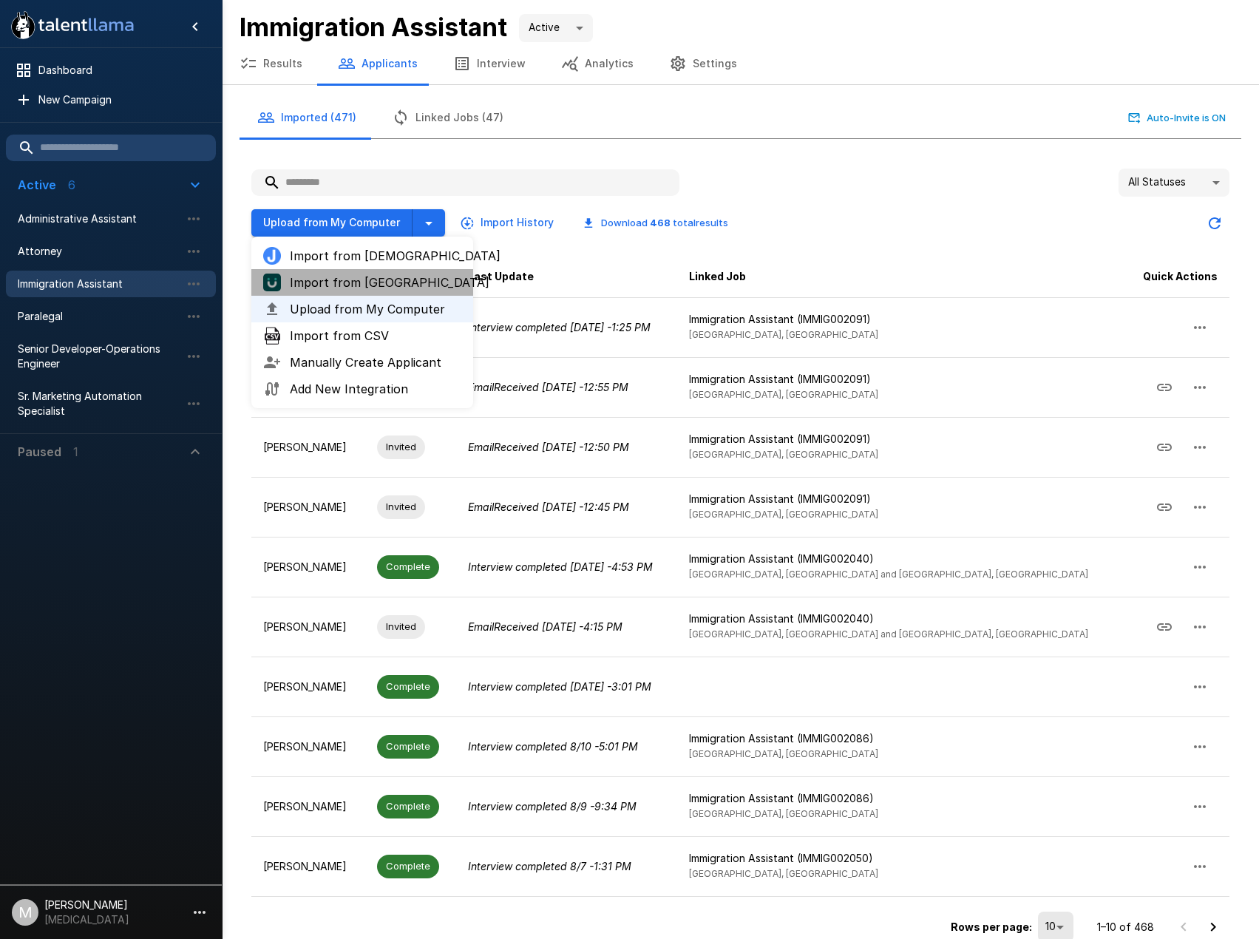
click at [369, 286] on span "Import from [GEOGRAPHIC_DATA]" at bounding box center [376, 283] width 172 height 18
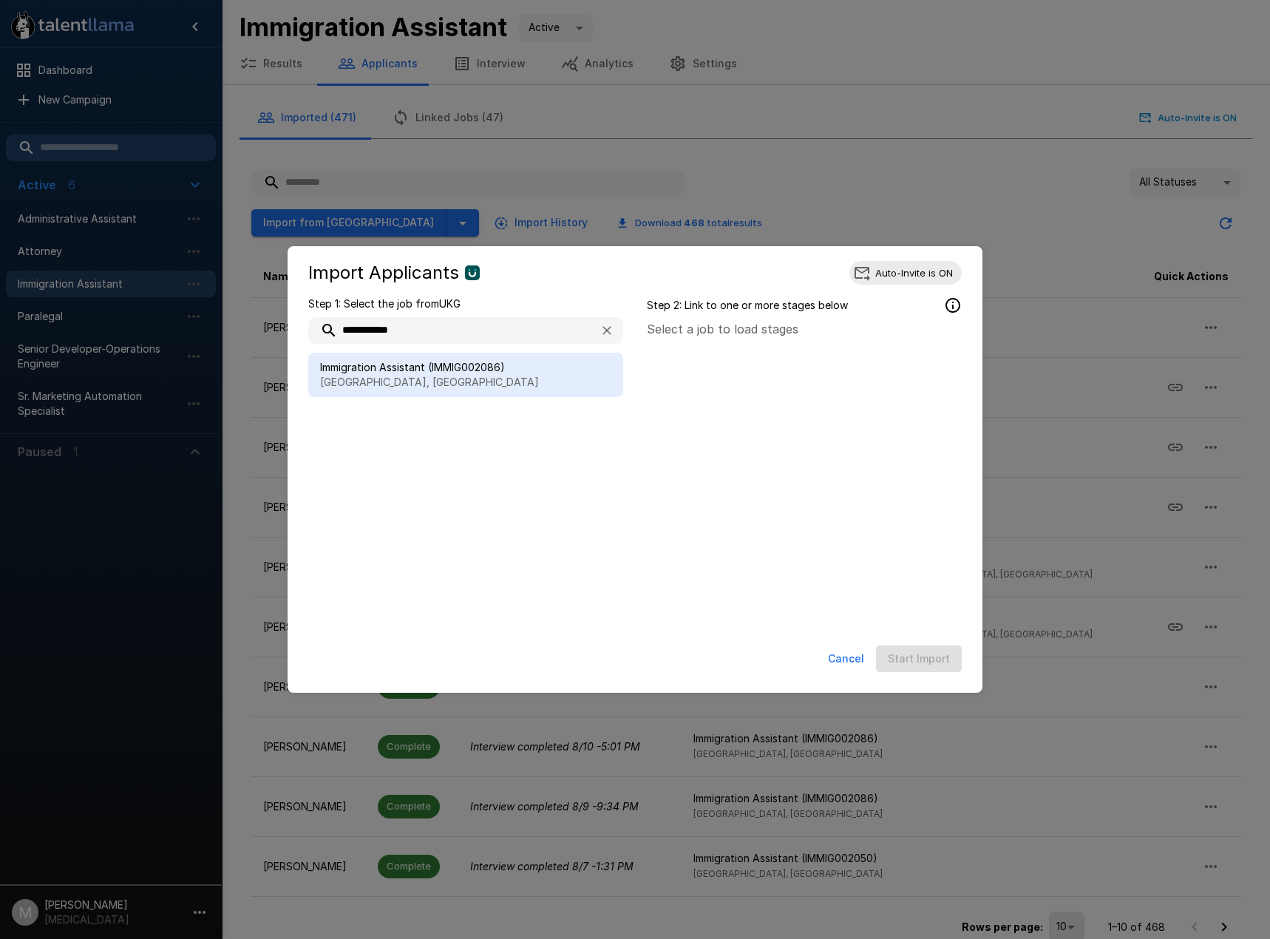
type input "**********"
click at [384, 385] on p "[GEOGRAPHIC_DATA], [GEOGRAPHIC_DATA]" at bounding box center [465, 382] width 291 height 15
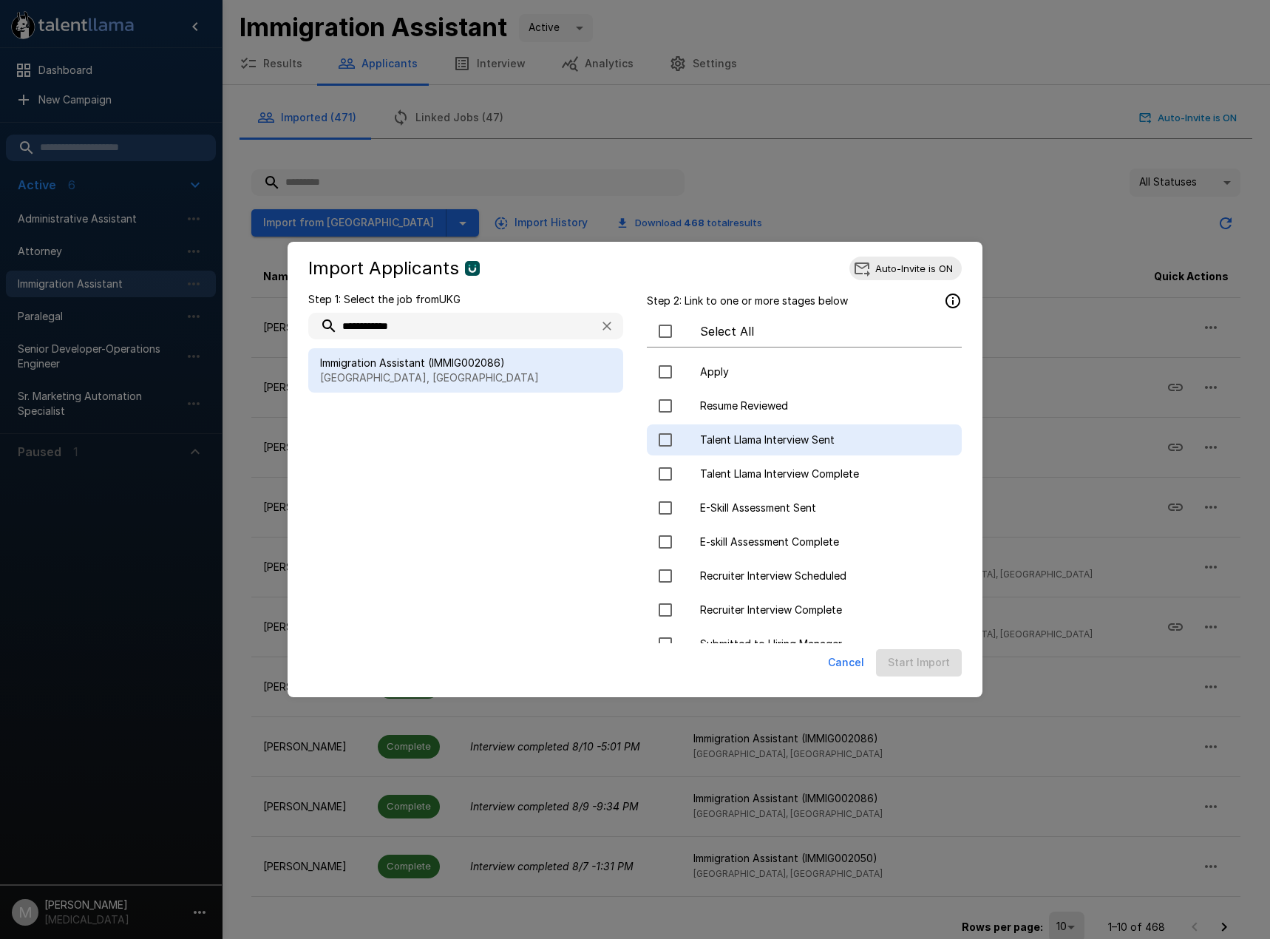
click at [806, 449] on div "Talent Llama Interview Sent" at bounding box center [804, 439] width 315 height 31
click at [926, 659] on button "Start Import" at bounding box center [919, 662] width 86 height 27
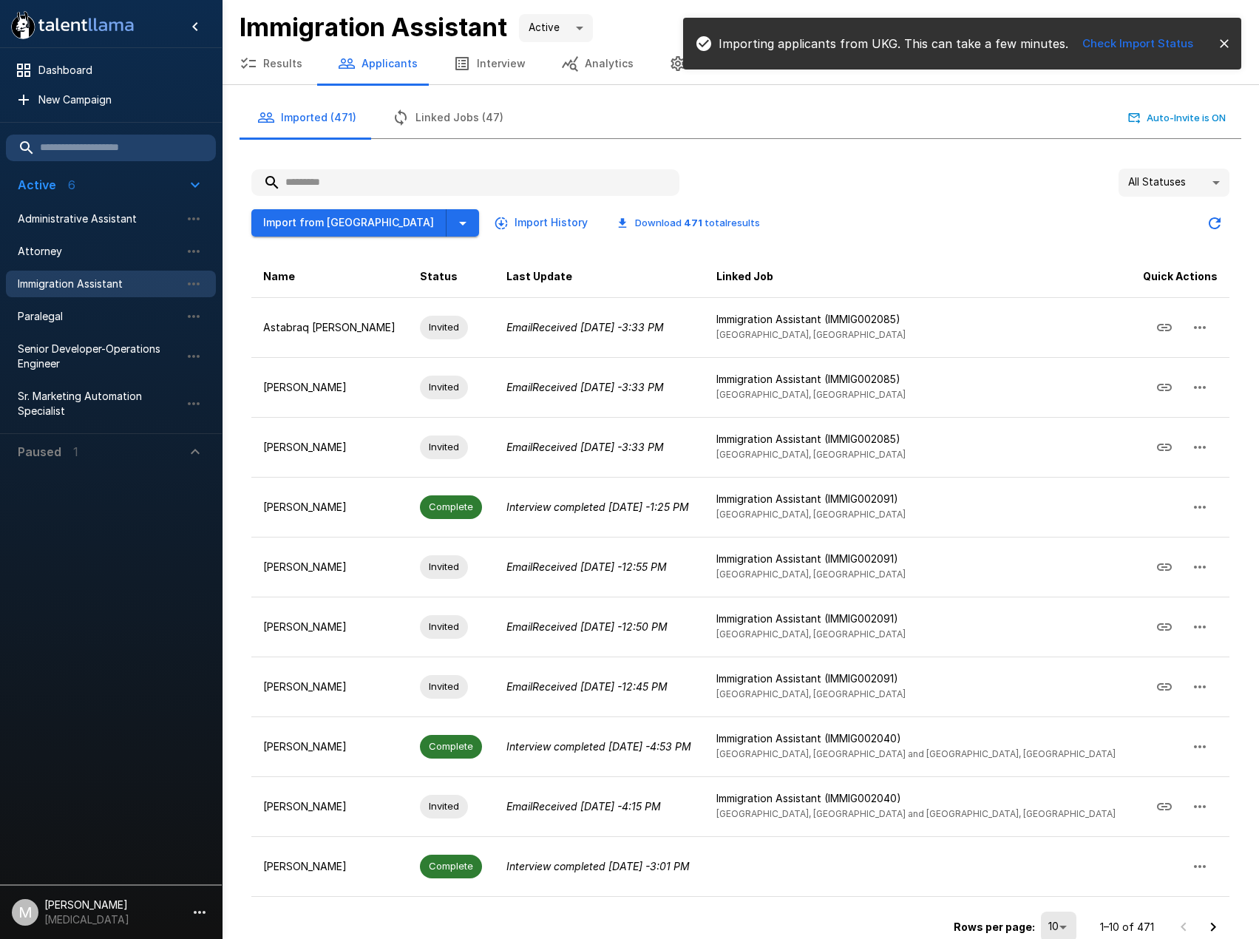
click at [469, 112] on button "Linked Jobs (47)" at bounding box center [447, 117] width 147 height 41
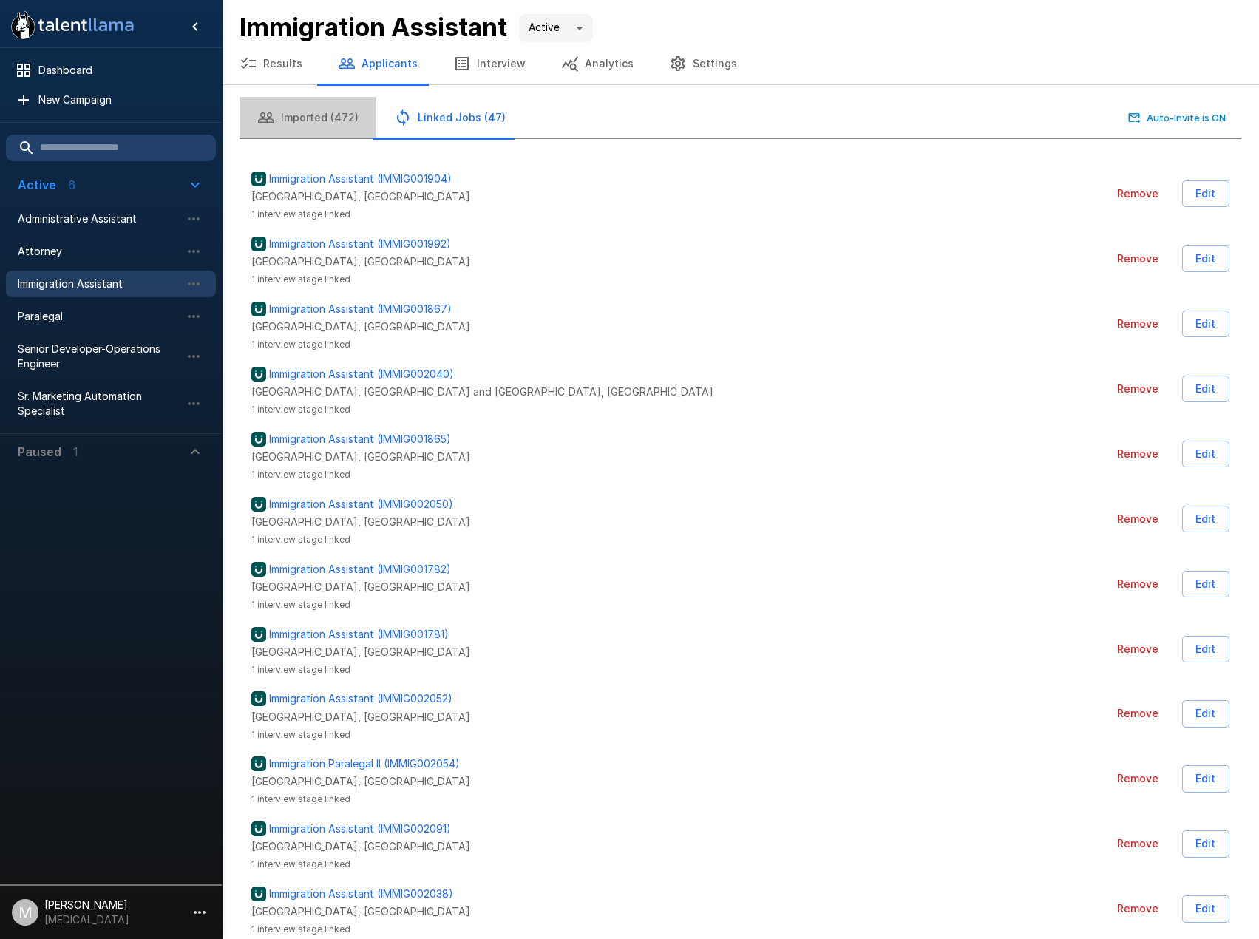
click at [340, 112] on button "Imported (472)" at bounding box center [308, 117] width 137 height 41
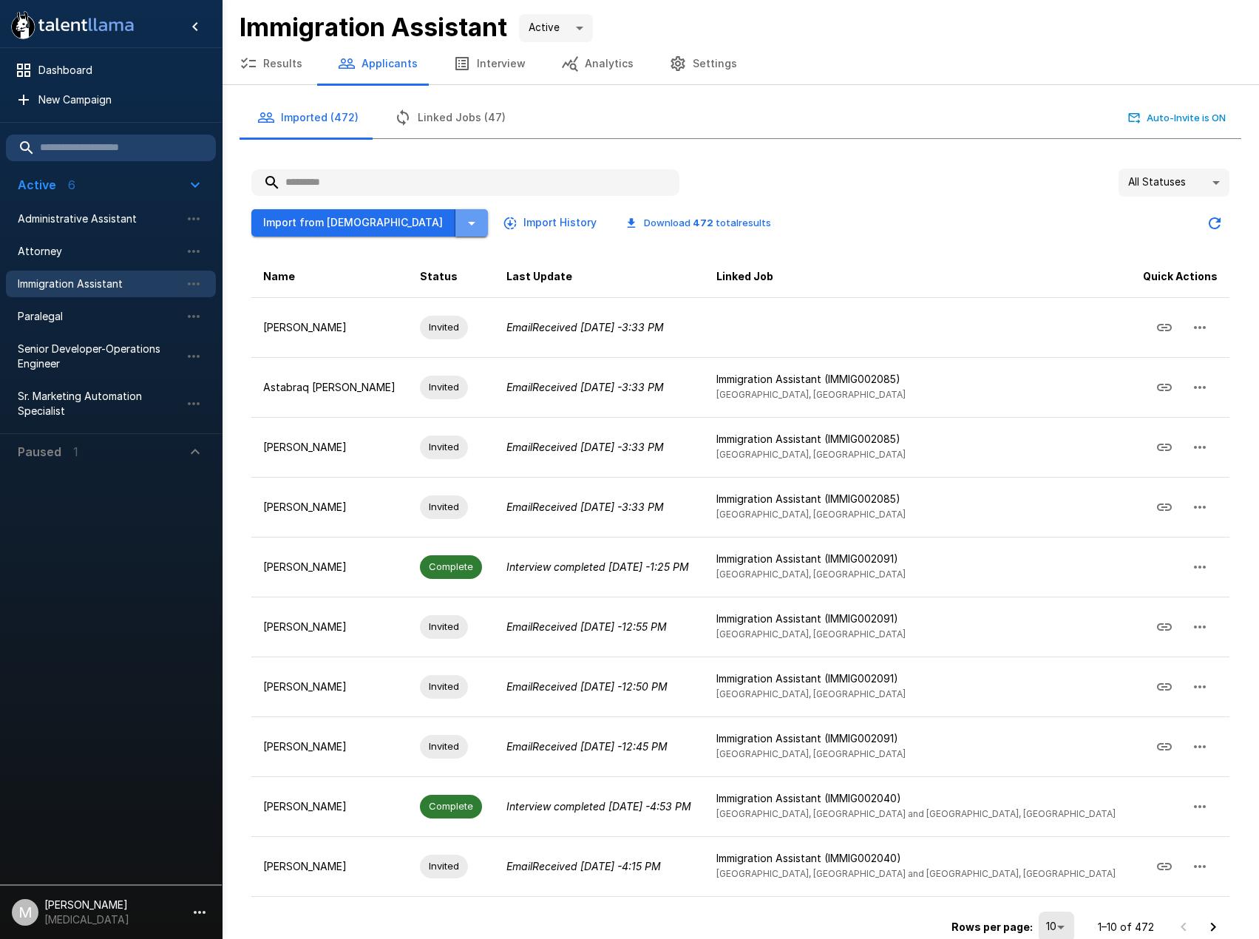
click at [463, 220] on icon "button" at bounding box center [472, 223] width 18 height 18
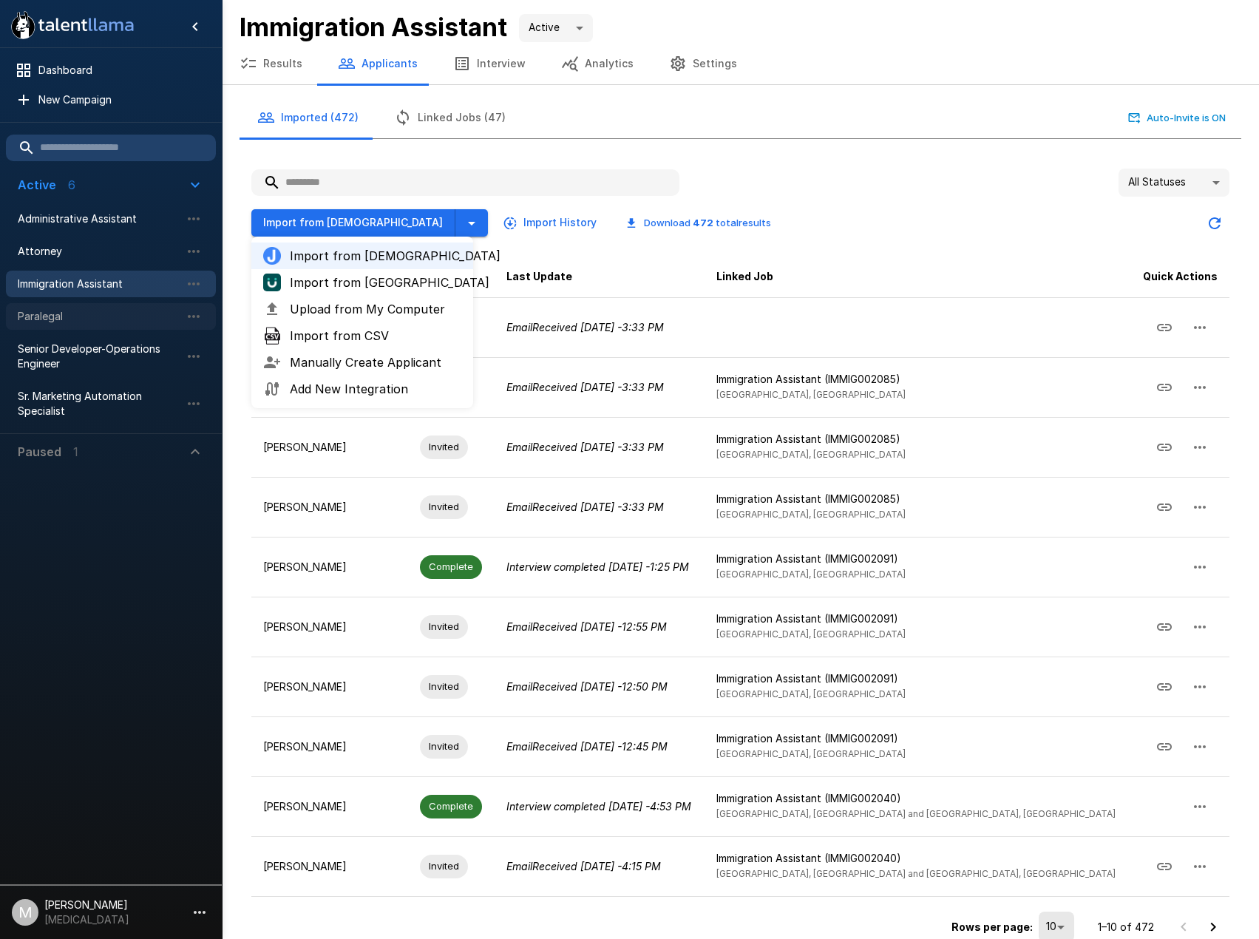
click at [110, 308] on div "Paralegal" at bounding box center [111, 316] width 210 height 27
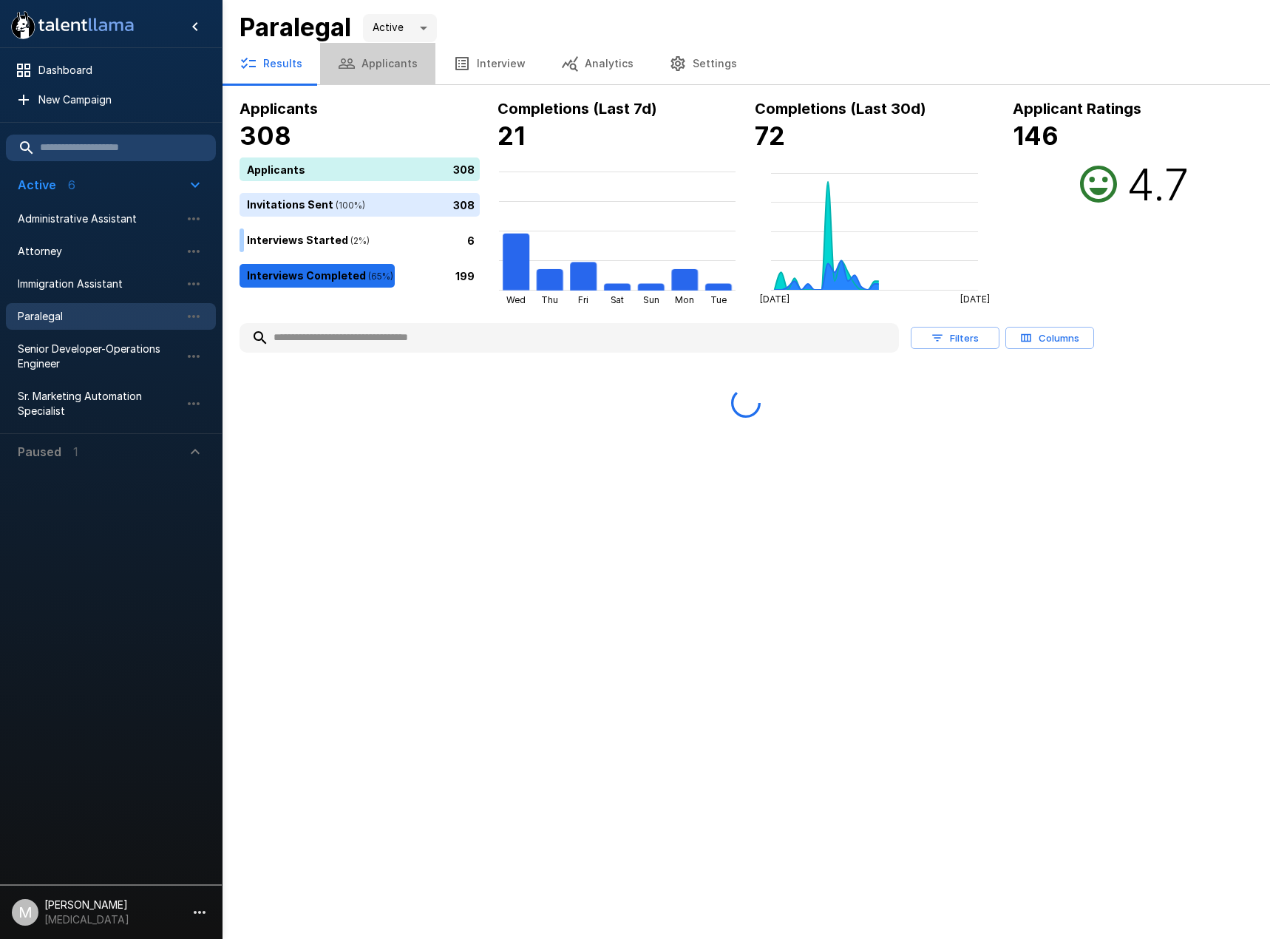
click at [386, 67] on button "Applicants" at bounding box center [377, 63] width 115 height 41
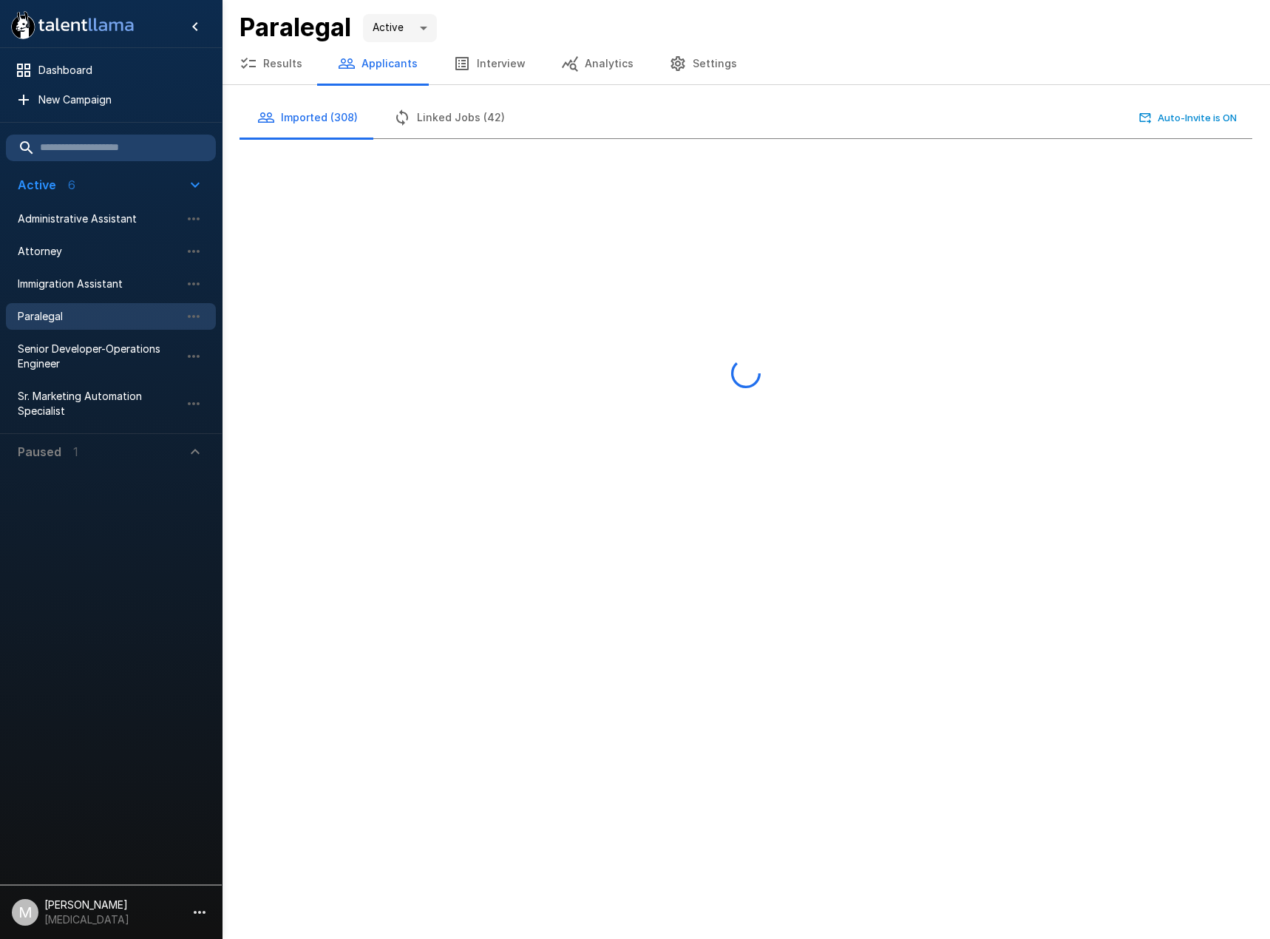
click at [462, 137] on button "Linked Jobs (42)" at bounding box center [449, 117] width 147 height 41
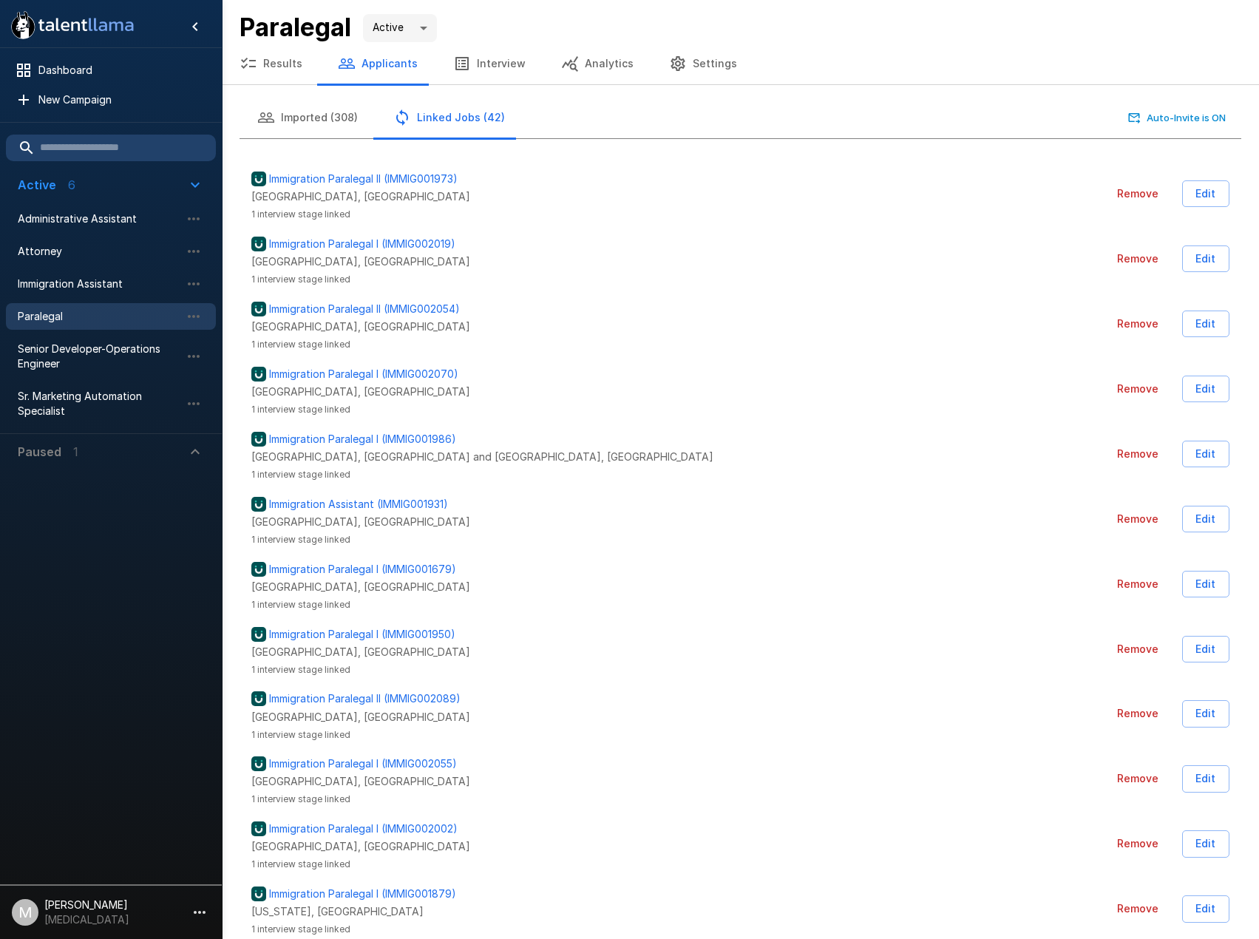
click at [314, 117] on button "Imported (308)" at bounding box center [308, 117] width 136 height 41
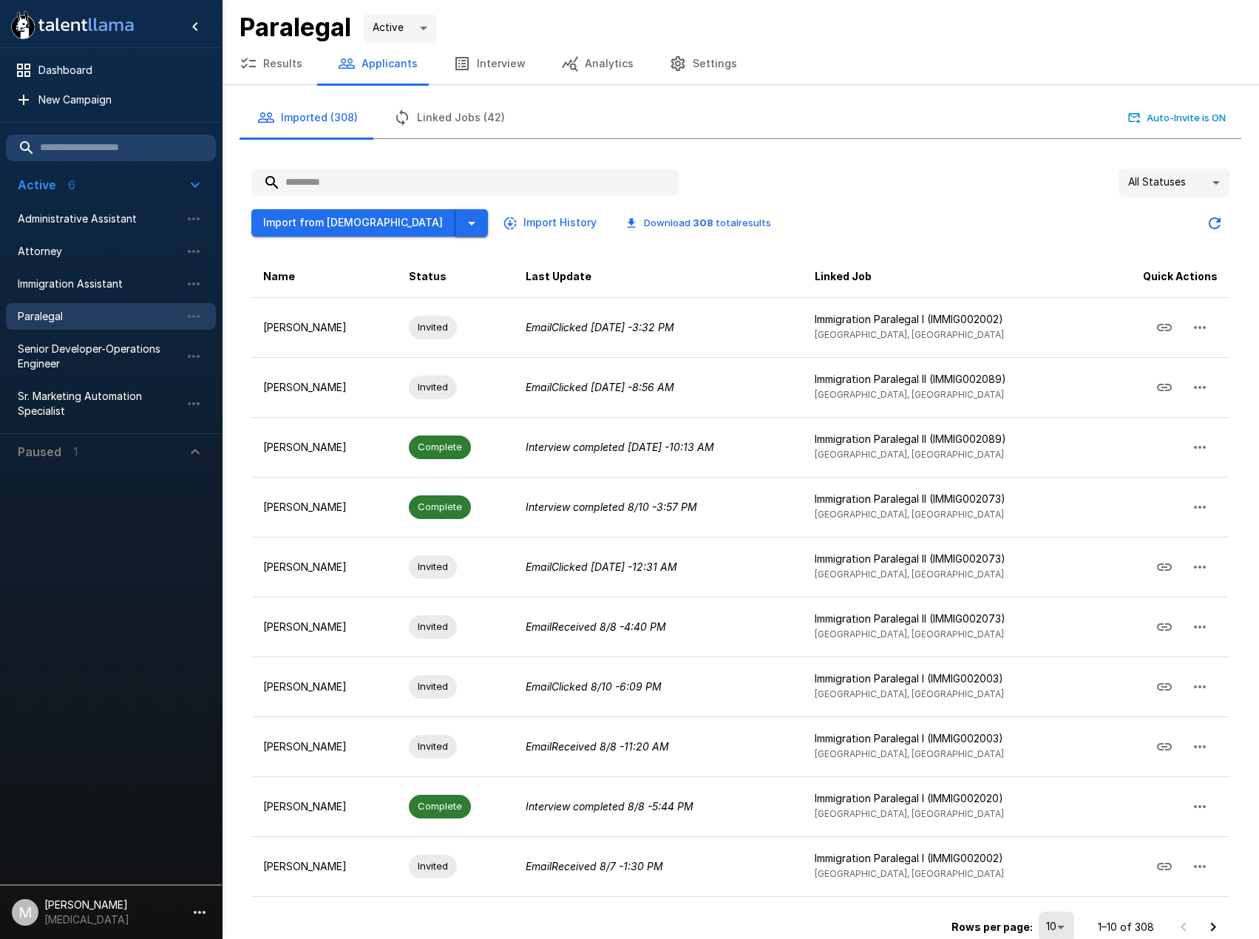
click at [468, 223] on icon "button" at bounding box center [471, 224] width 7 height 4
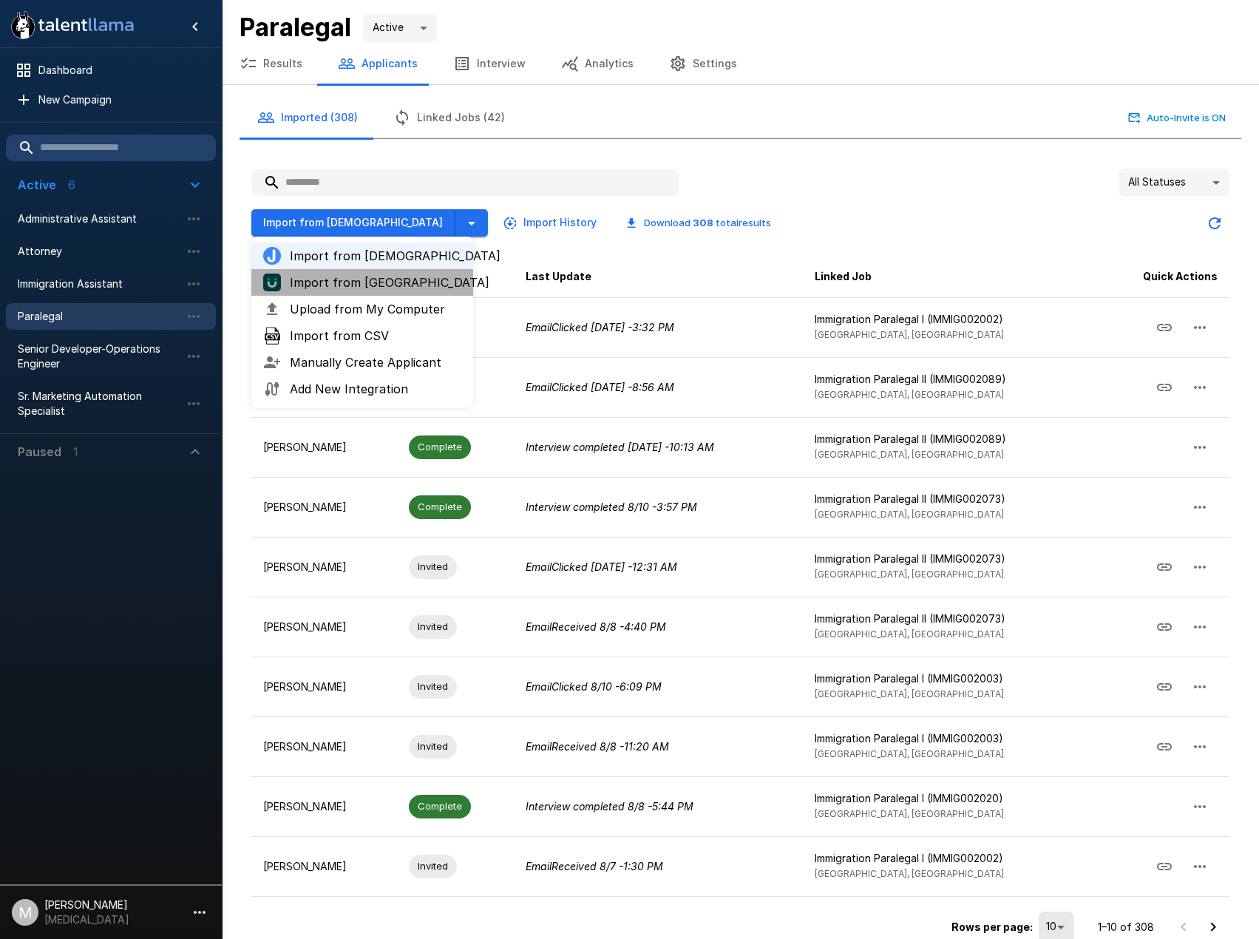
click at [357, 291] on li "Import from [GEOGRAPHIC_DATA]" at bounding box center [362, 282] width 222 height 27
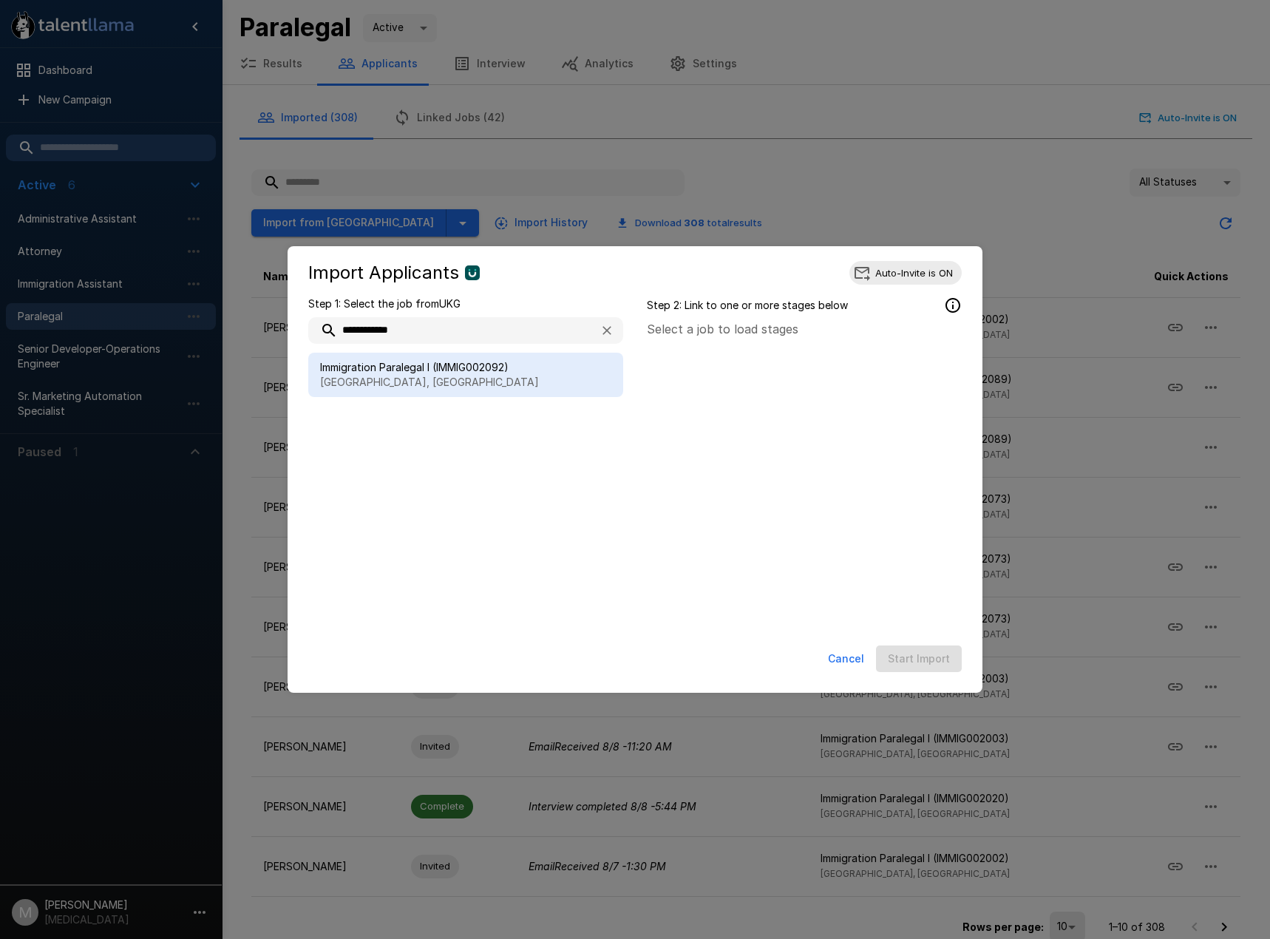
type input "**********"
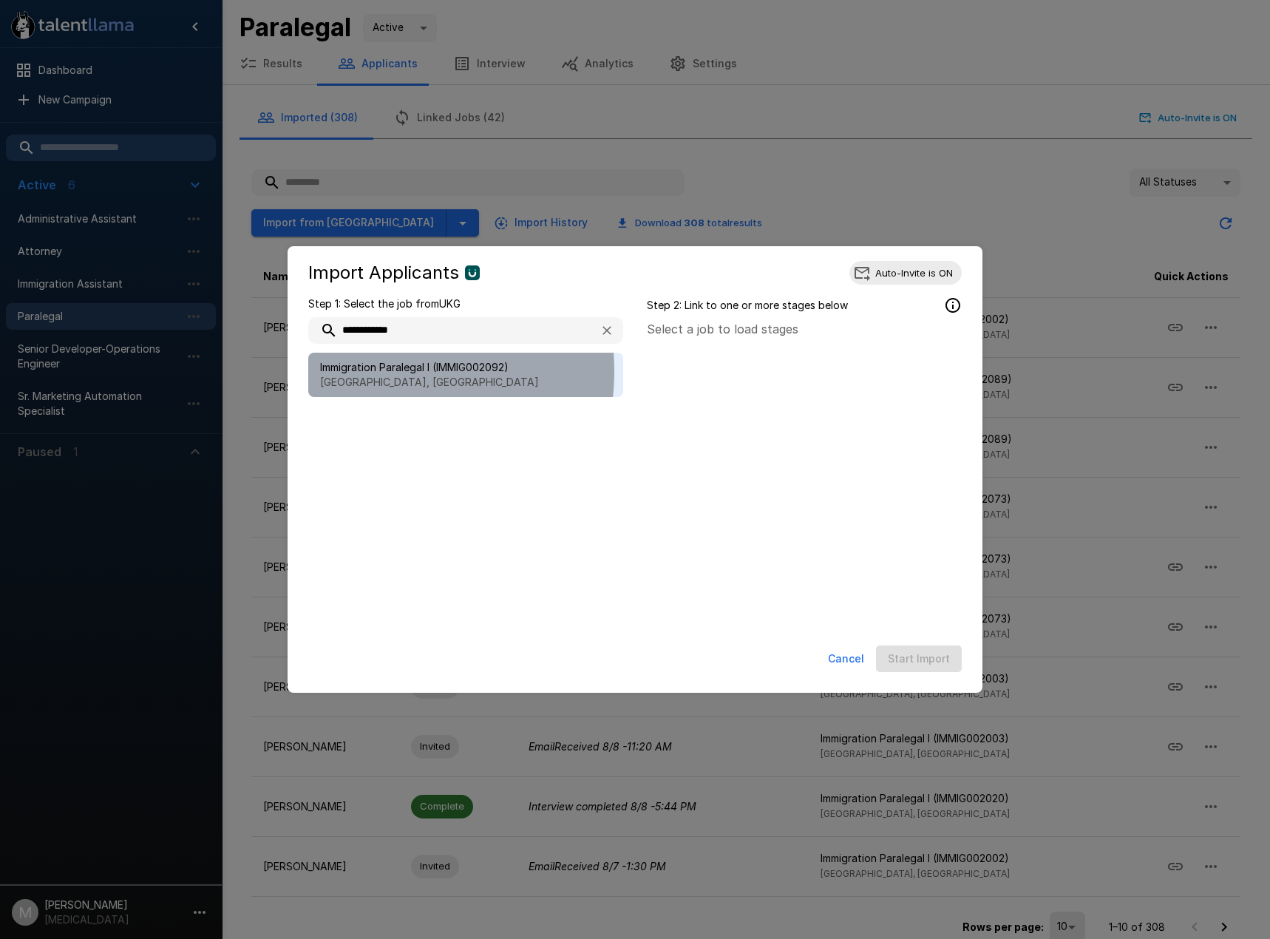
click at [362, 371] on span "Immigration Paralegal I (IMMIG002092)" at bounding box center [465, 367] width 291 height 15
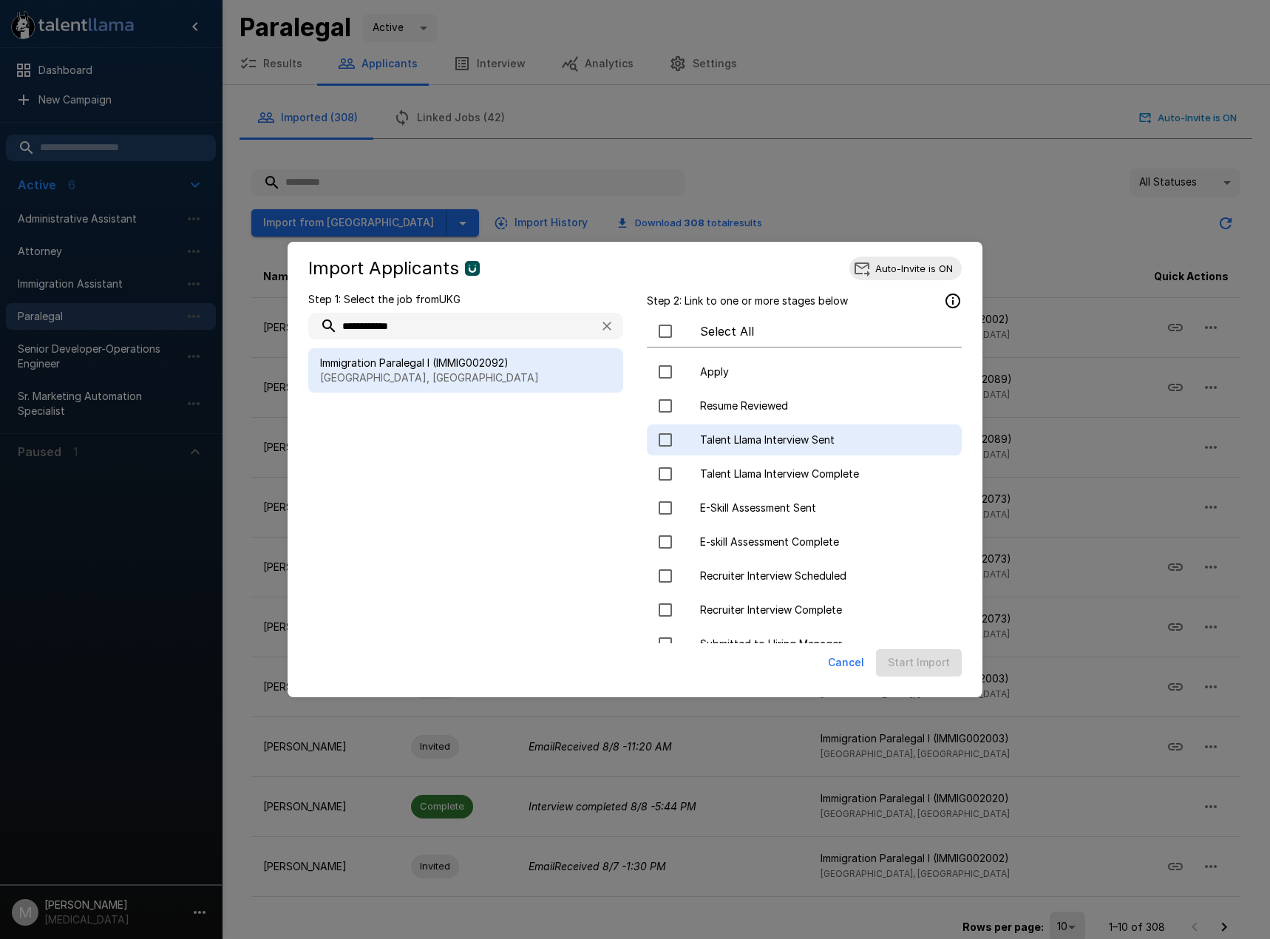
click at [784, 435] on span "Talent Llama Interview Sent" at bounding box center [825, 440] width 250 height 15
click at [932, 664] on button "Start Import" at bounding box center [919, 662] width 86 height 27
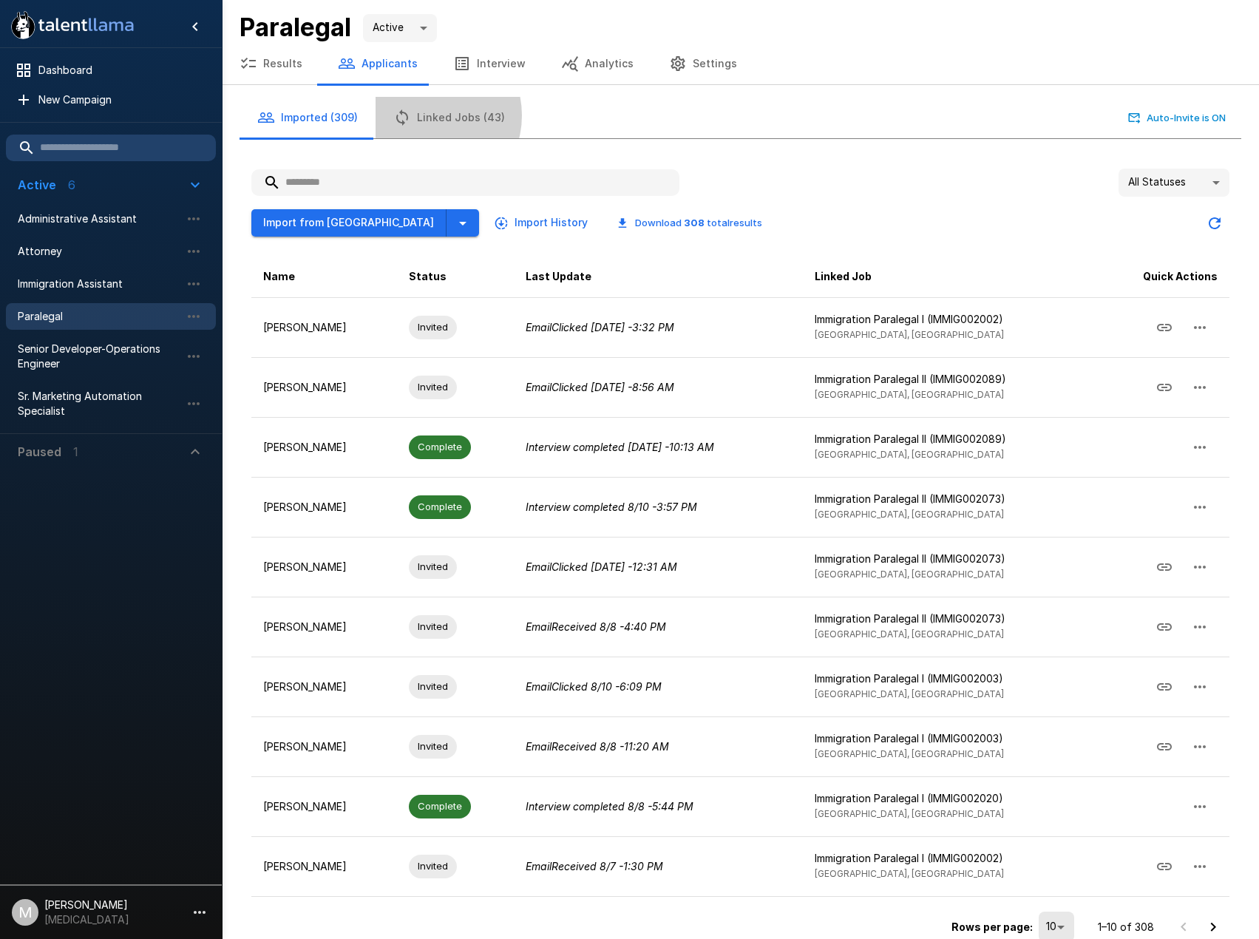
click at [424, 115] on button "Linked Jobs (43)" at bounding box center [449, 117] width 147 height 41
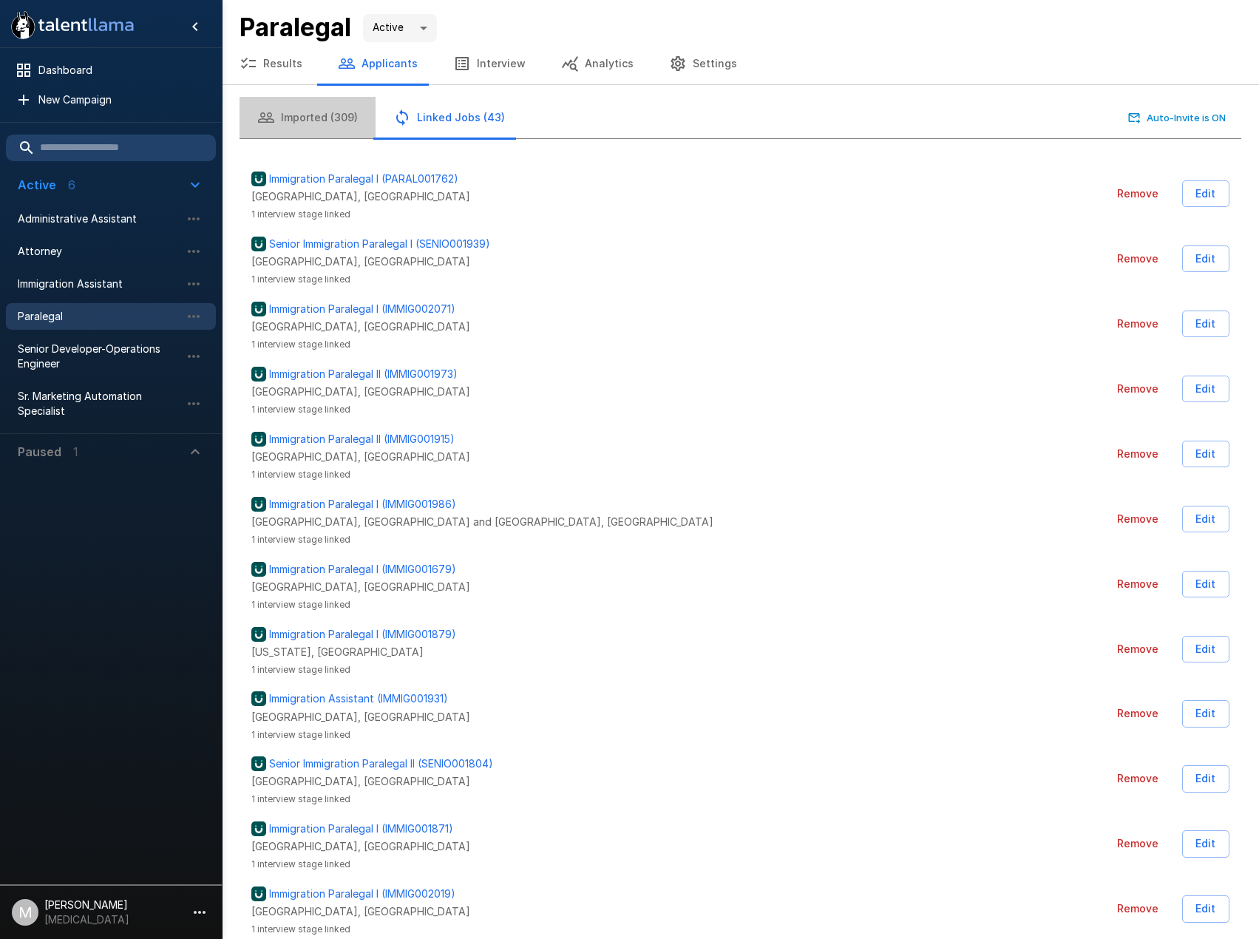
click at [314, 122] on button "Imported (309)" at bounding box center [308, 117] width 136 height 41
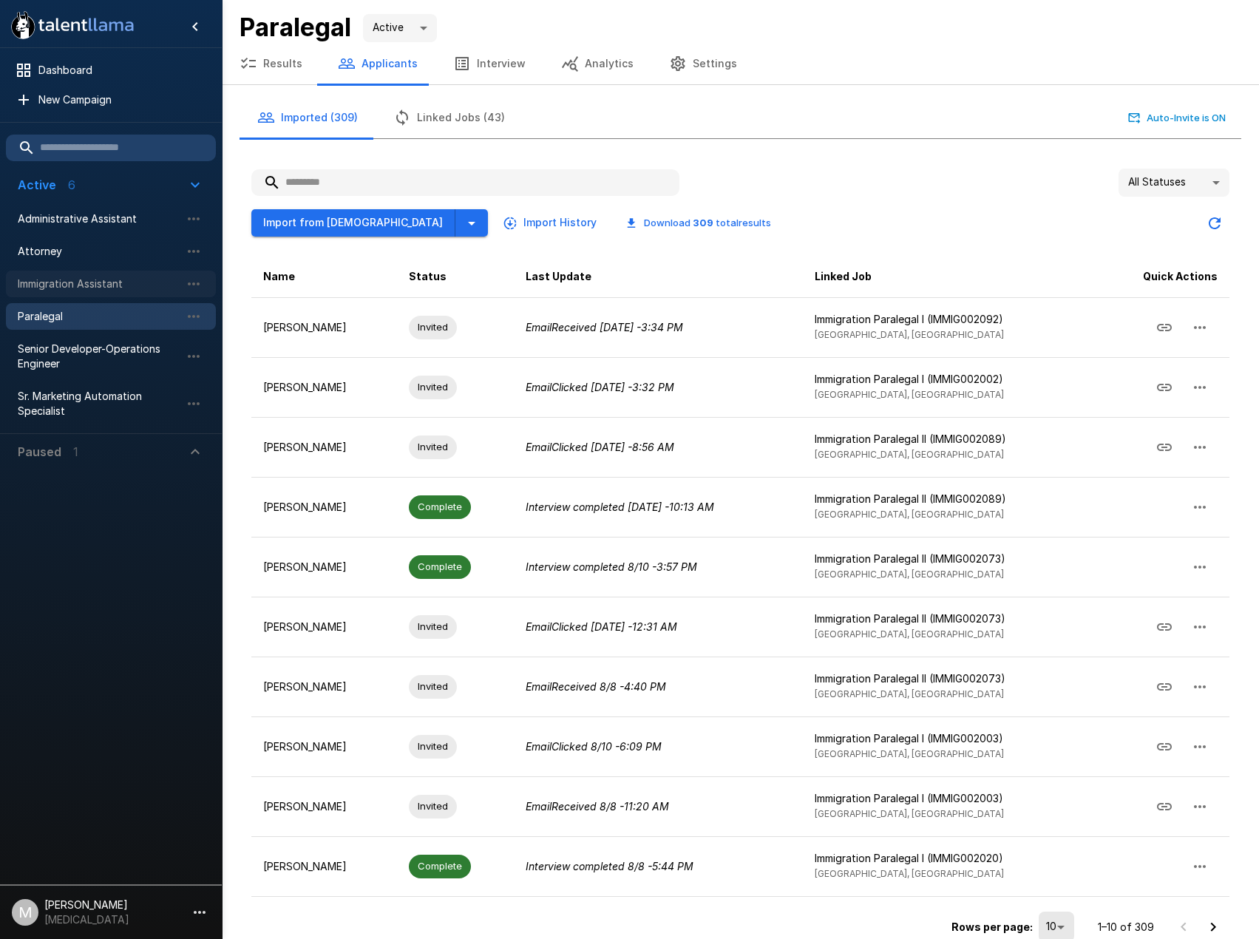
click at [69, 285] on span "Immigration Assistant" at bounding box center [99, 284] width 163 height 15
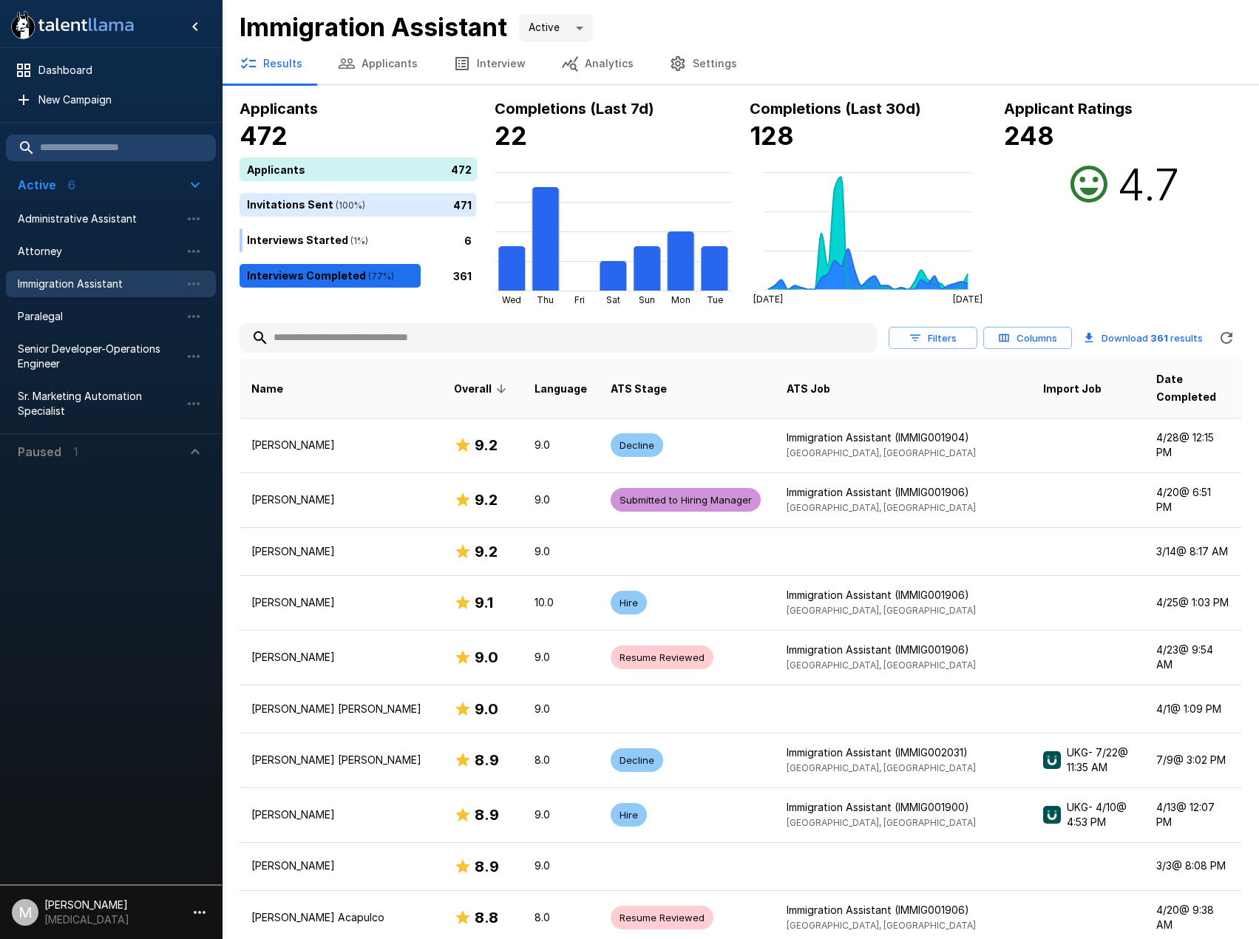
click at [392, 84] on div "Results Applicants Interview Analytics Settings" at bounding box center [740, 64] width 1037 height 42
click at [396, 73] on button "Applicants" at bounding box center [377, 63] width 115 height 41
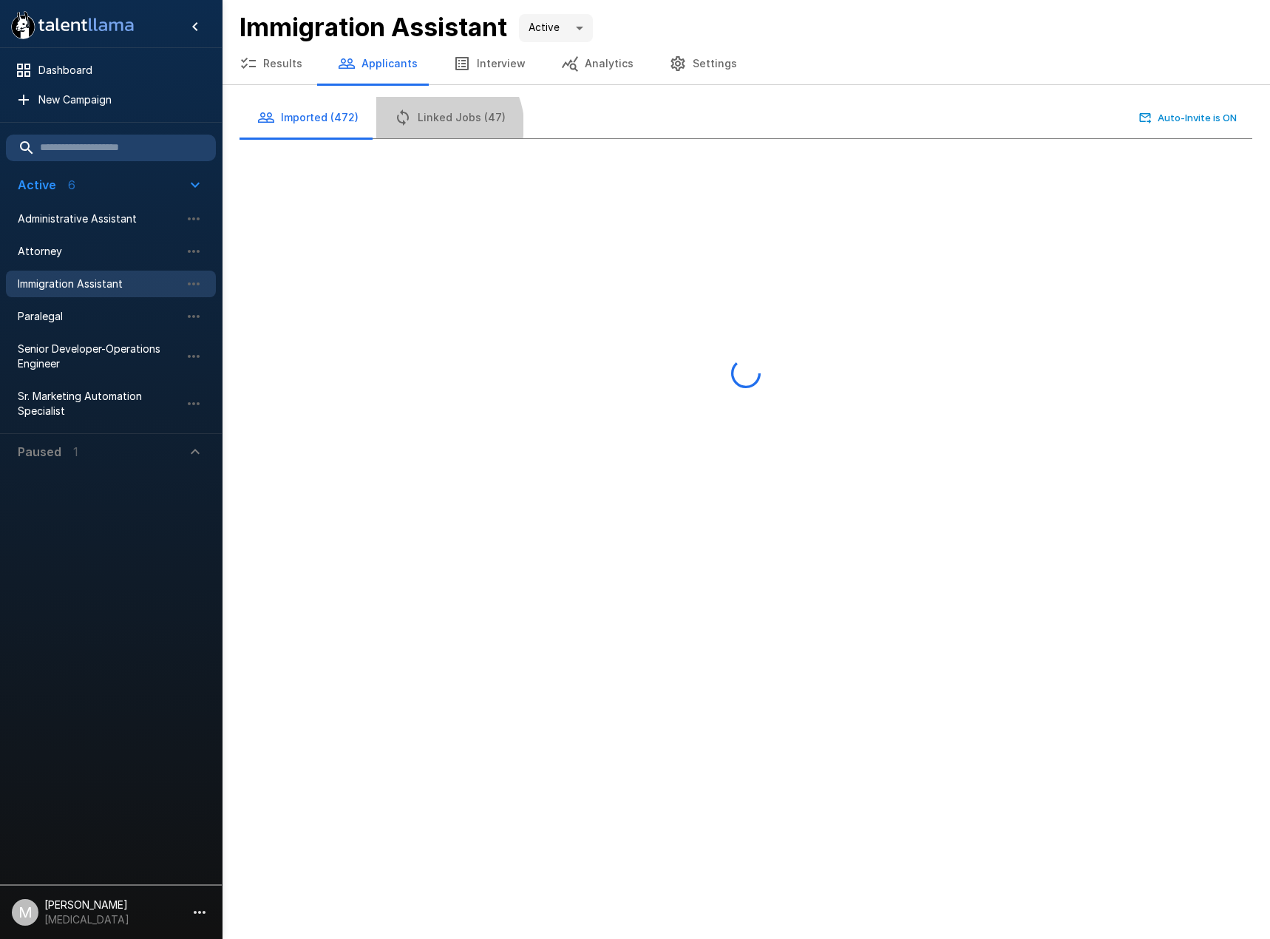
click at [441, 125] on button "Linked Jobs (47)" at bounding box center [449, 117] width 147 height 41
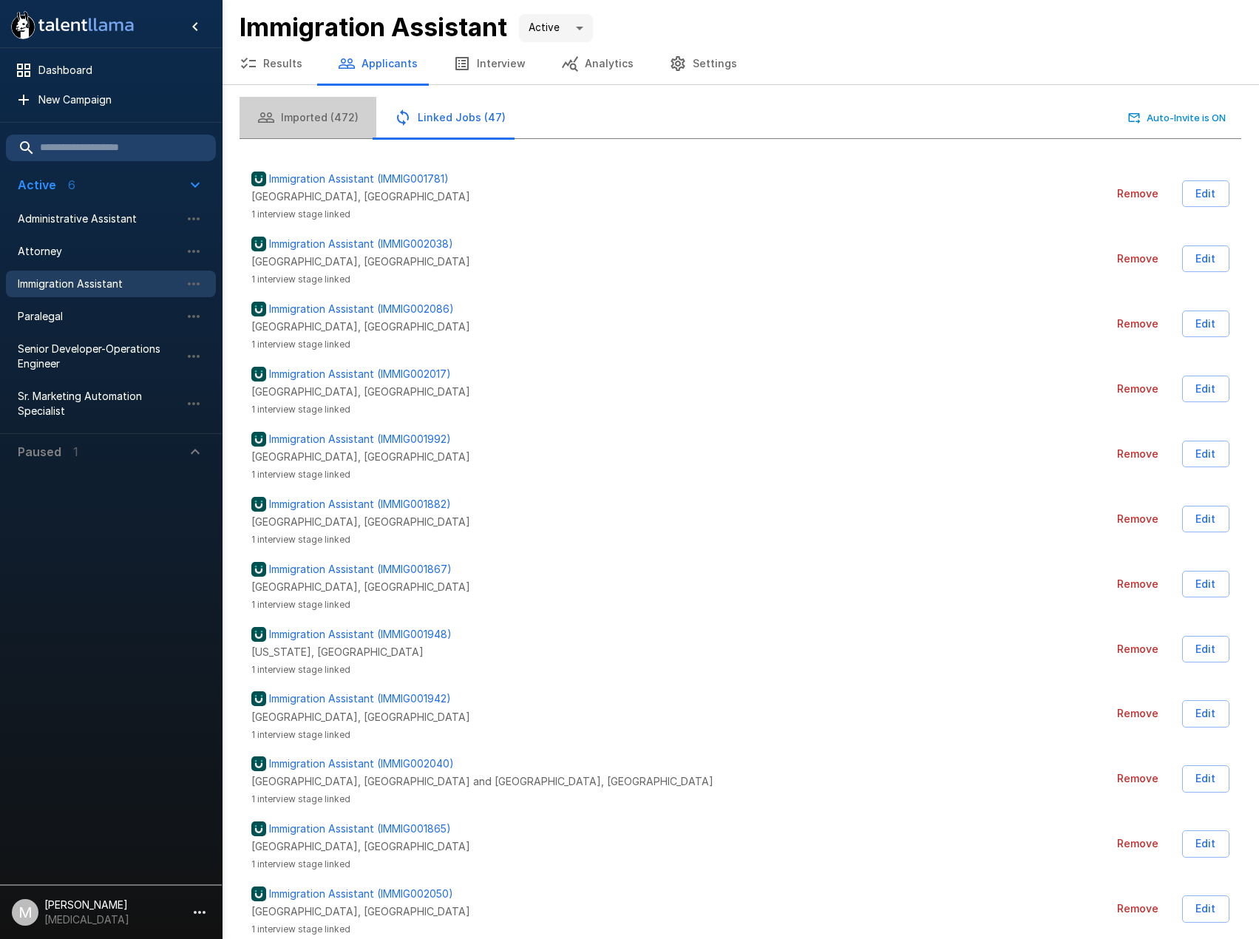
click at [320, 115] on button "Imported (472)" at bounding box center [308, 117] width 137 height 41
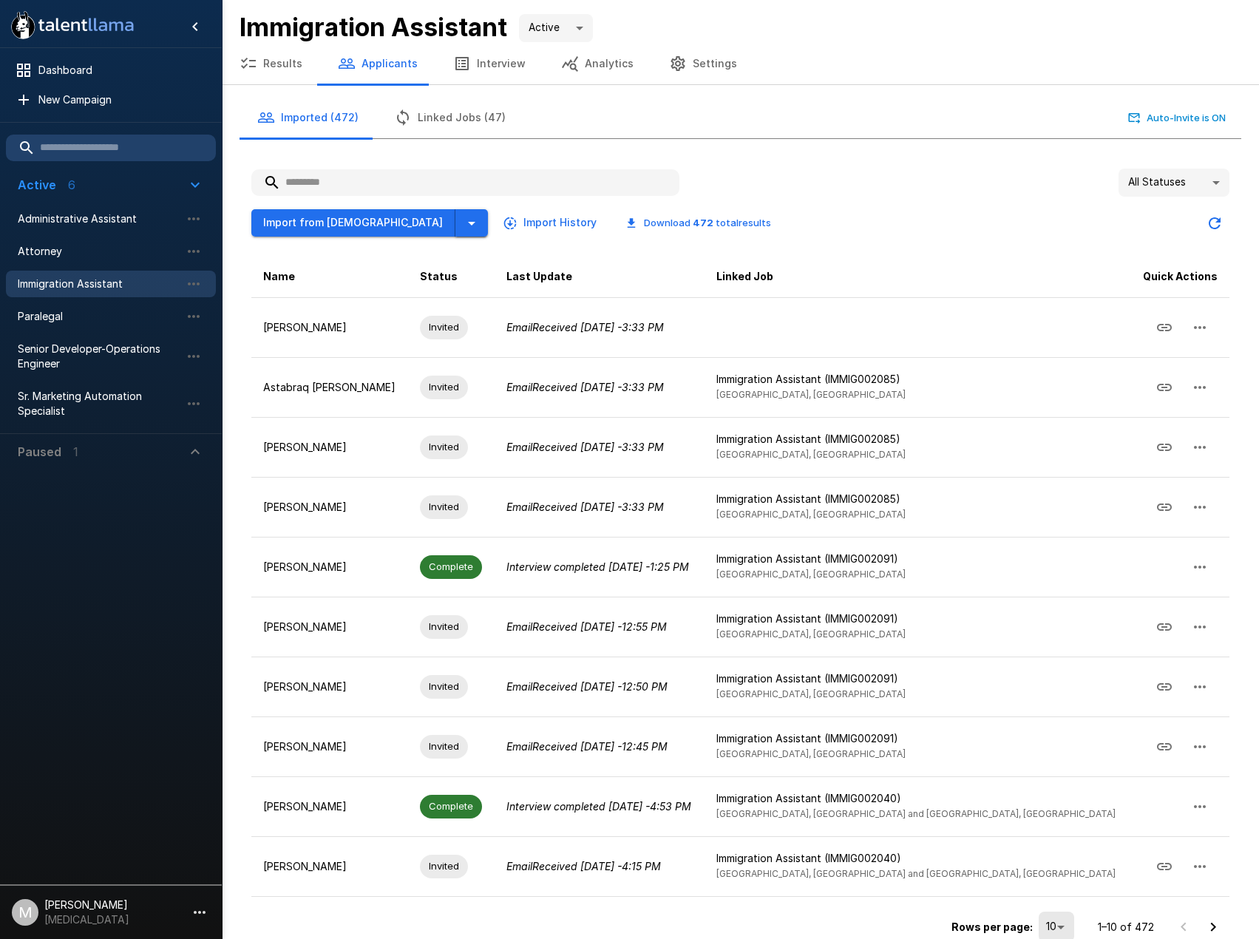
click at [463, 224] on icon "button" at bounding box center [472, 223] width 18 height 18
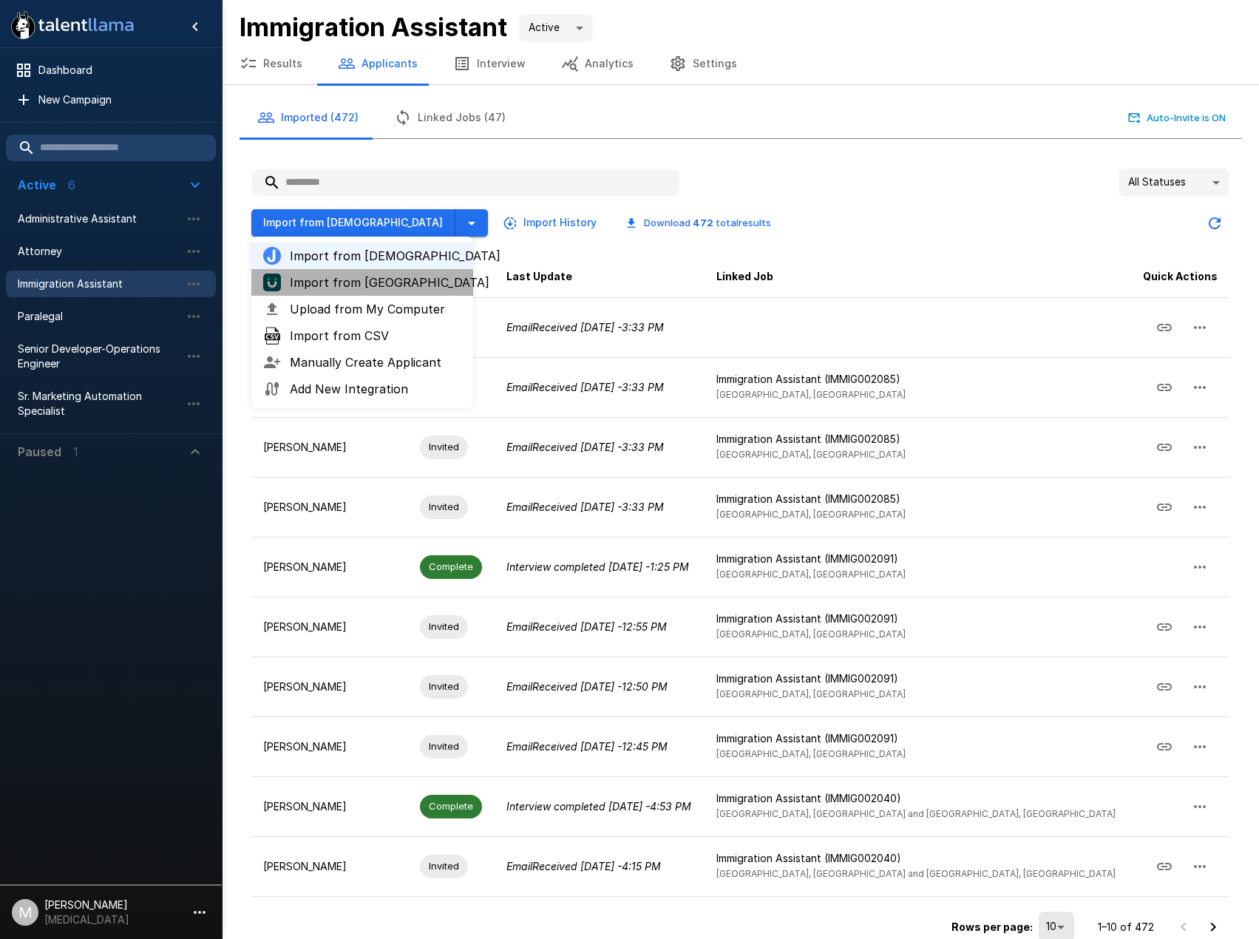
click at [367, 286] on span "Import from [GEOGRAPHIC_DATA]" at bounding box center [376, 283] width 172 height 18
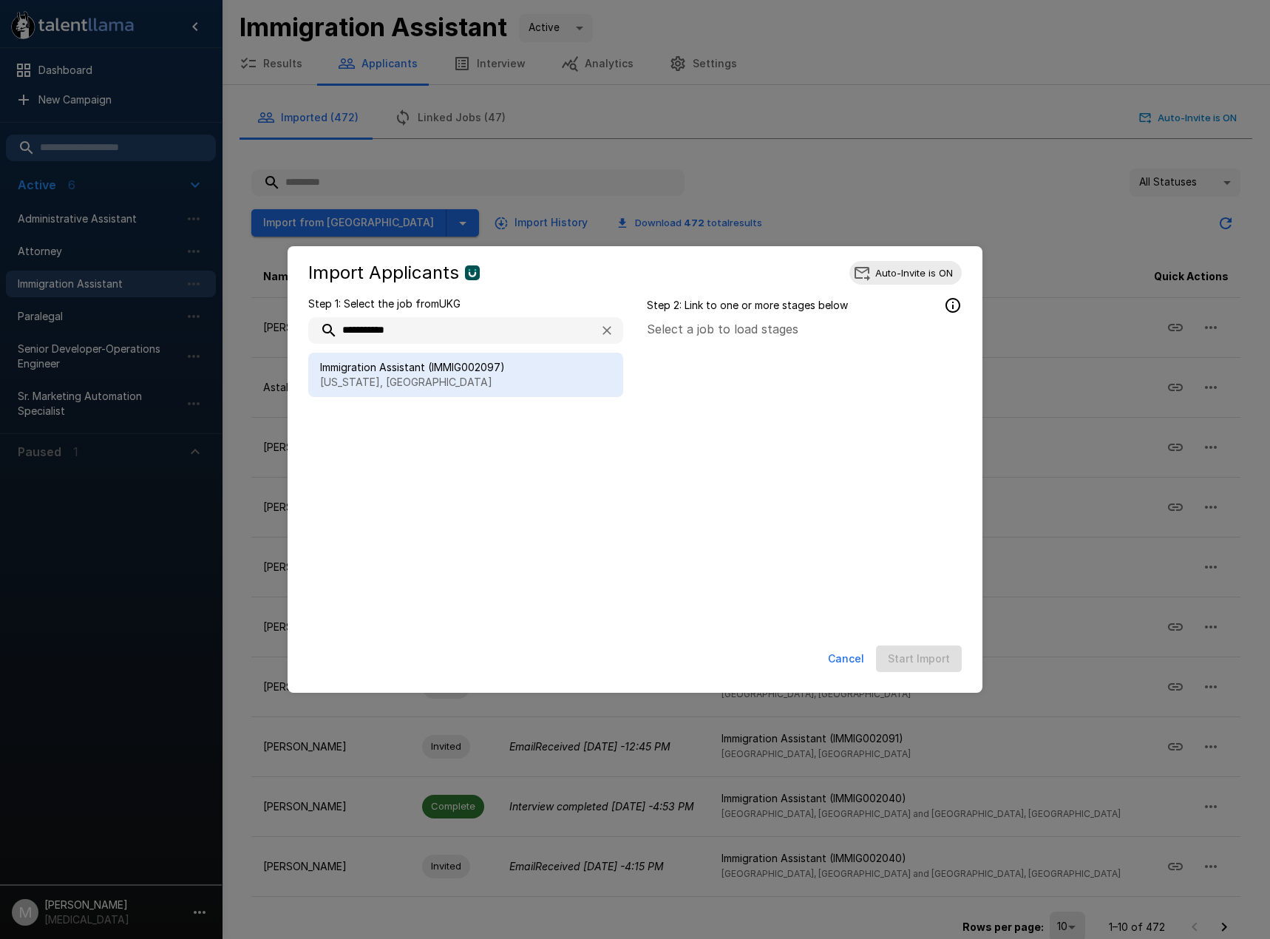
type input "**********"
click at [418, 367] on span "Immigration Assistant (IMMIG002097)" at bounding box center [465, 367] width 291 height 15
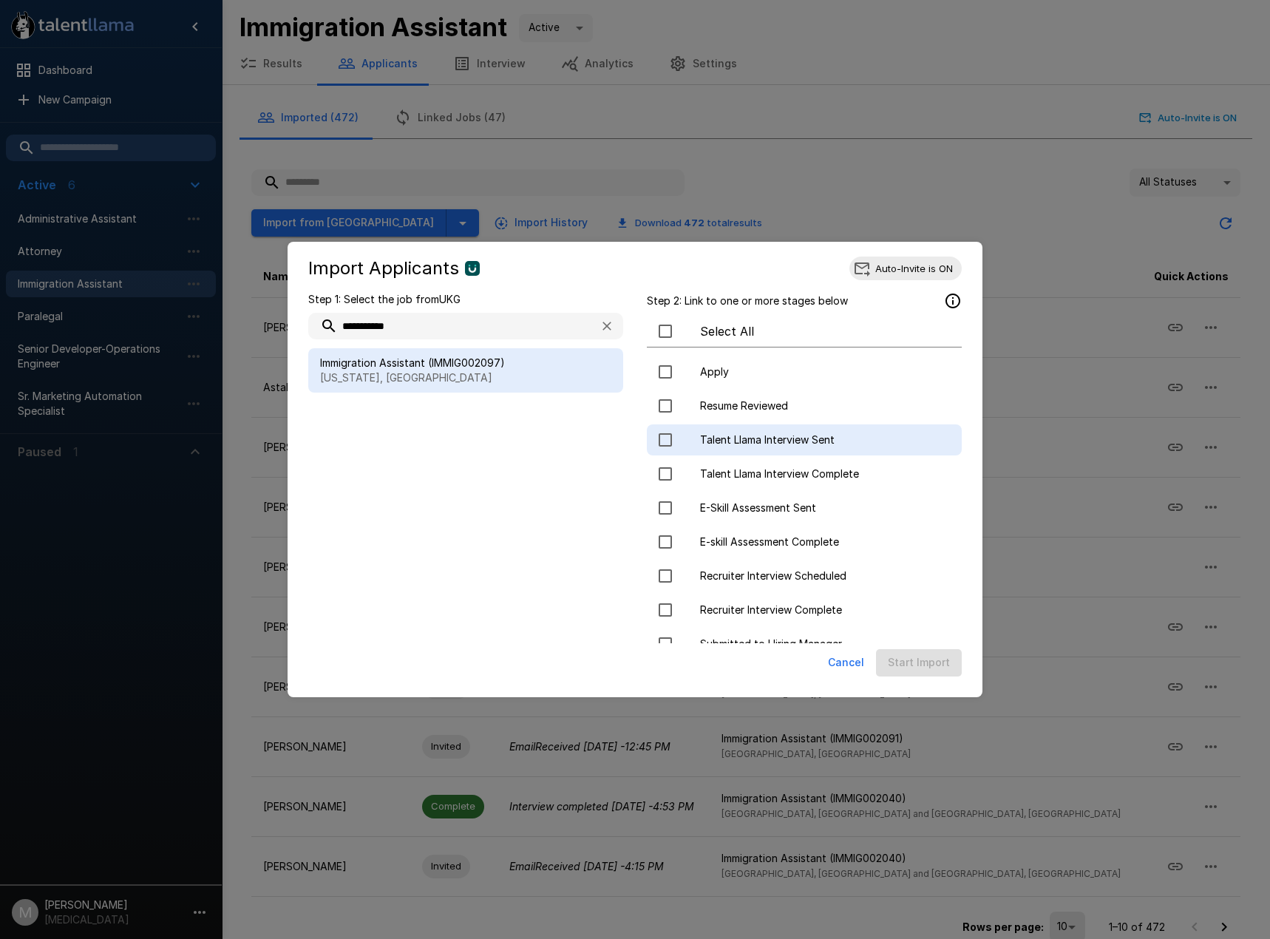
click at [765, 446] on span "Talent Llama Interview Sent" at bounding box center [825, 440] width 250 height 15
click at [918, 667] on button "Start Import" at bounding box center [919, 662] width 86 height 27
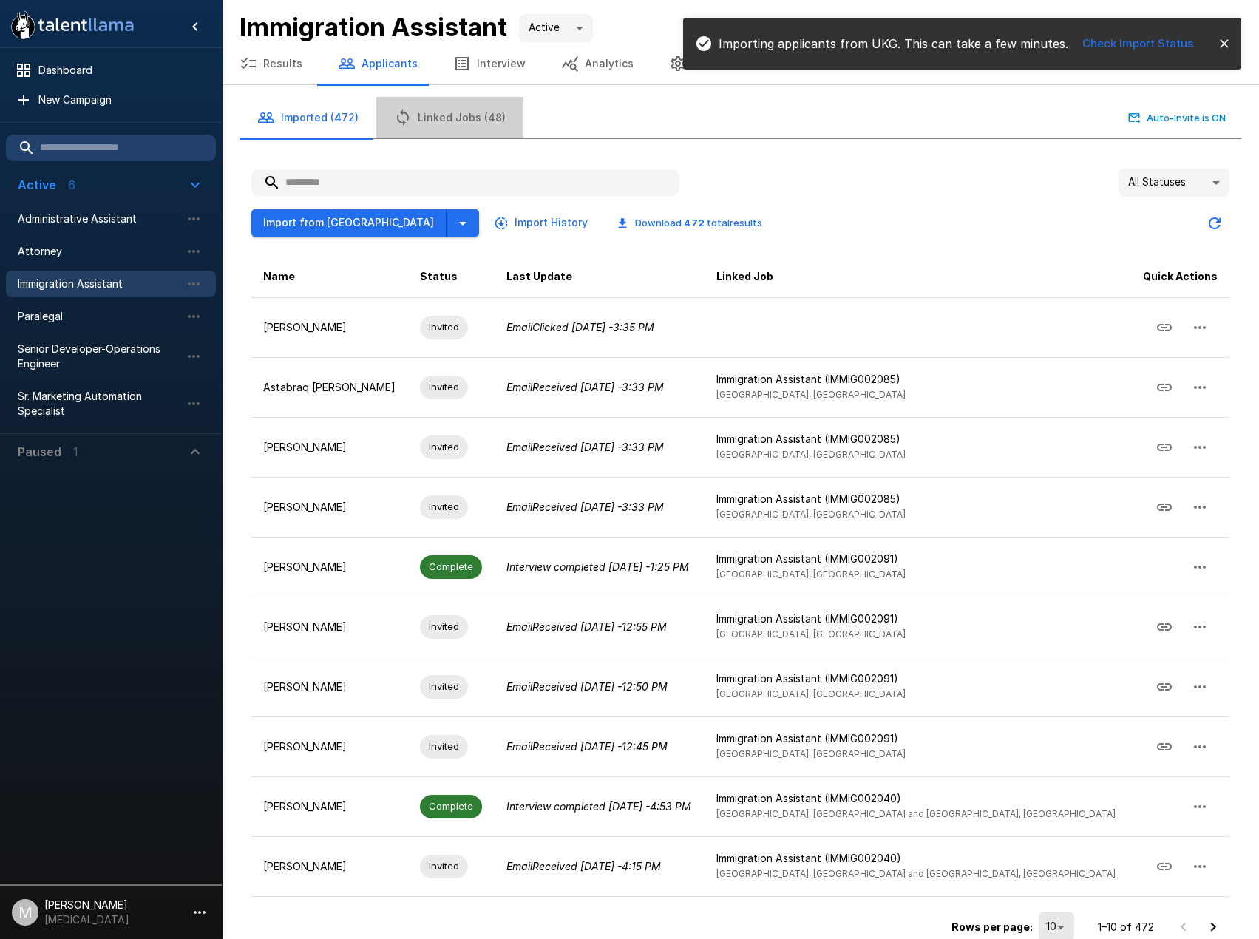
click at [463, 107] on button "Linked Jobs (48)" at bounding box center [449, 117] width 147 height 41
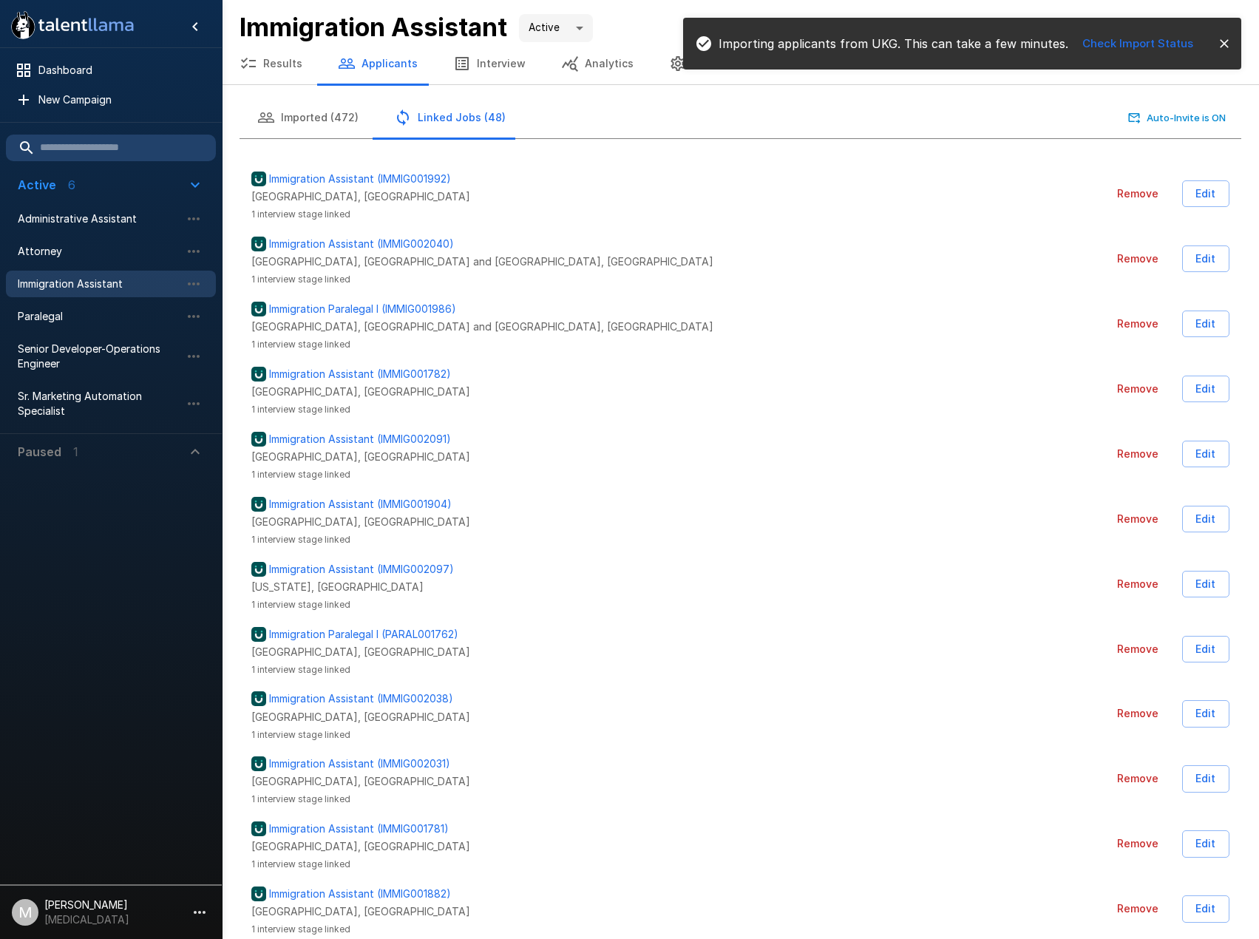
click at [339, 100] on button "Imported (472)" at bounding box center [308, 117] width 137 height 41
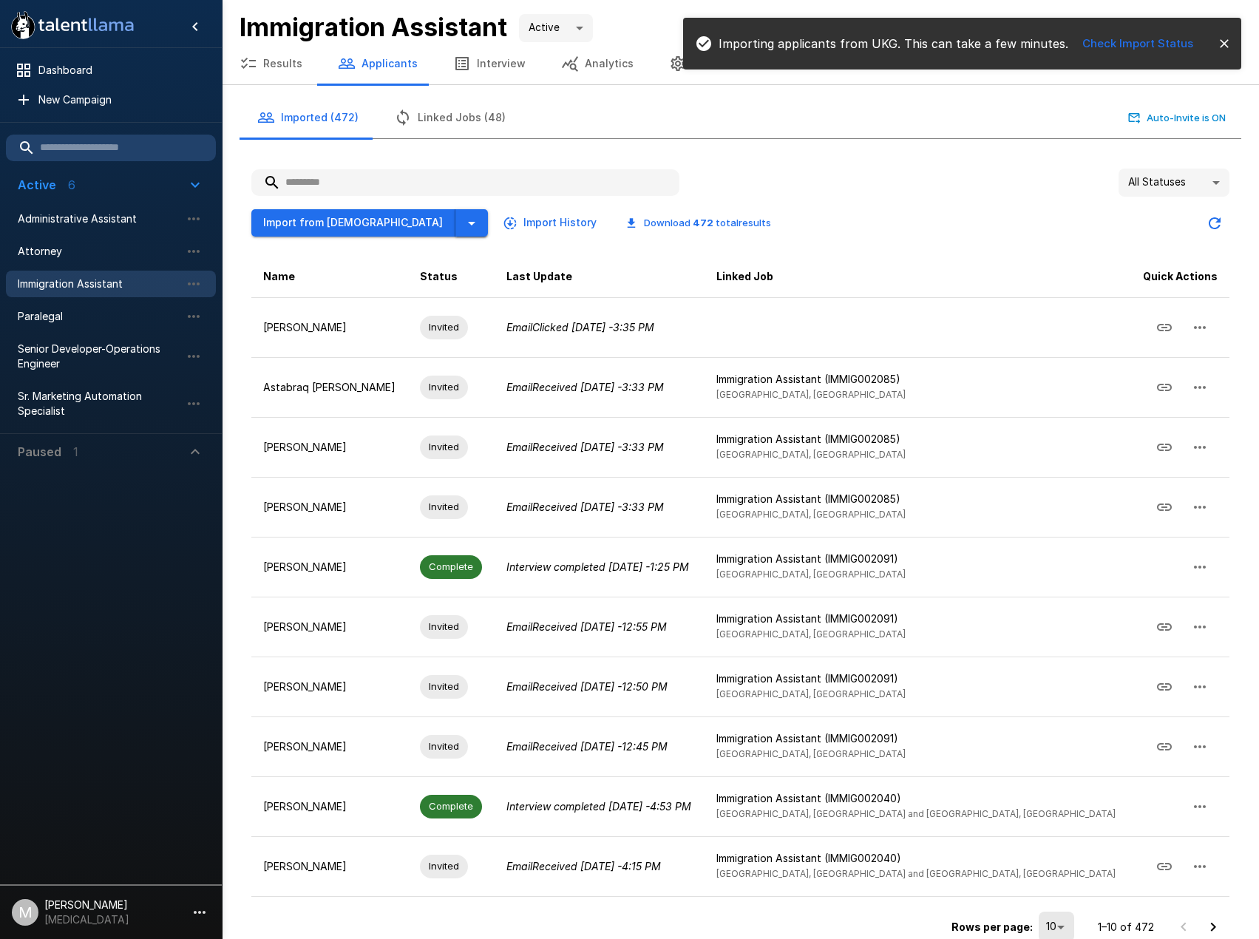
click at [463, 220] on icon "button" at bounding box center [472, 223] width 18 height 18
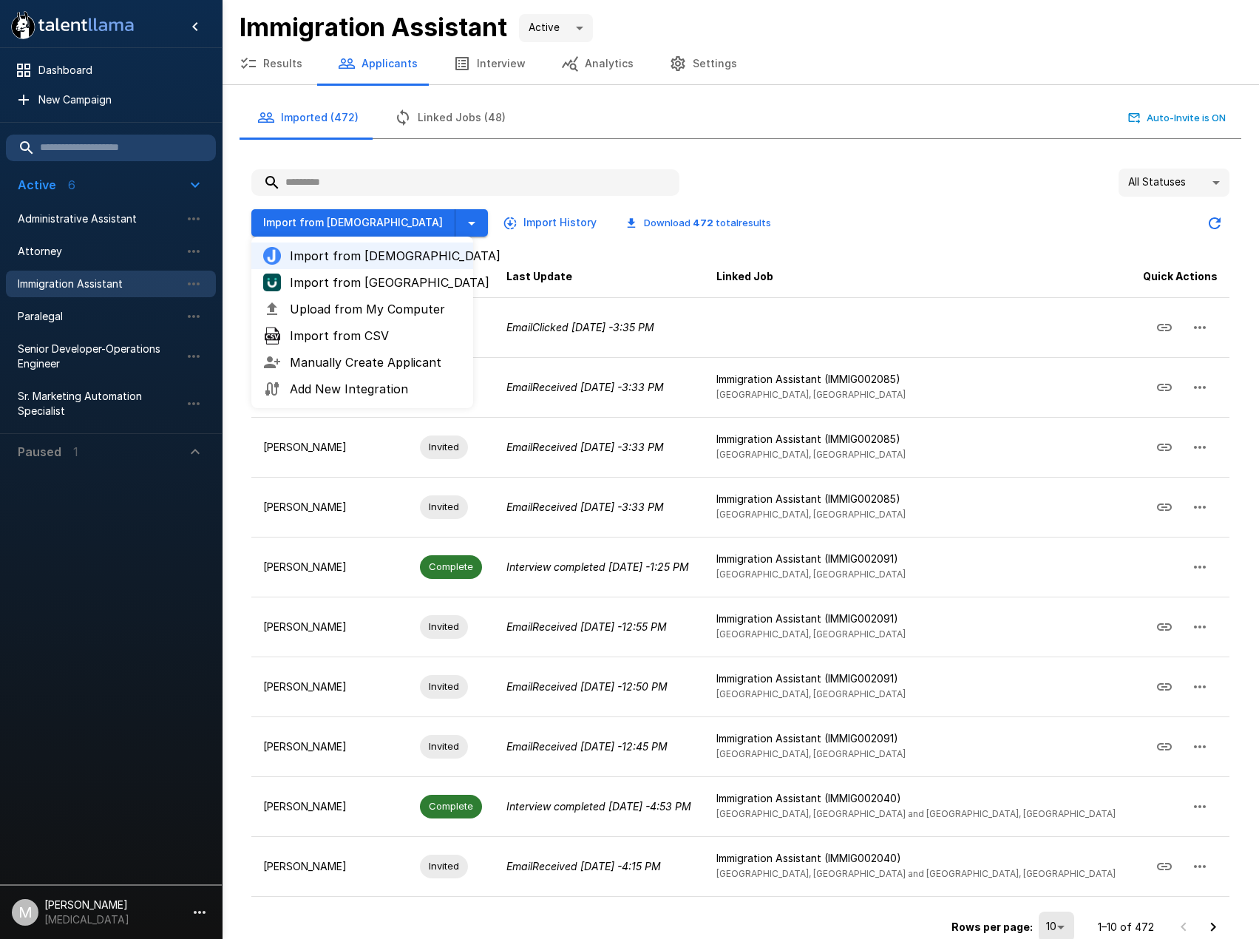
click at [331, 287] on span "Import from [GEOGRAPHIC_DATA]" at bounding box center [376, 283] width 172 height 18
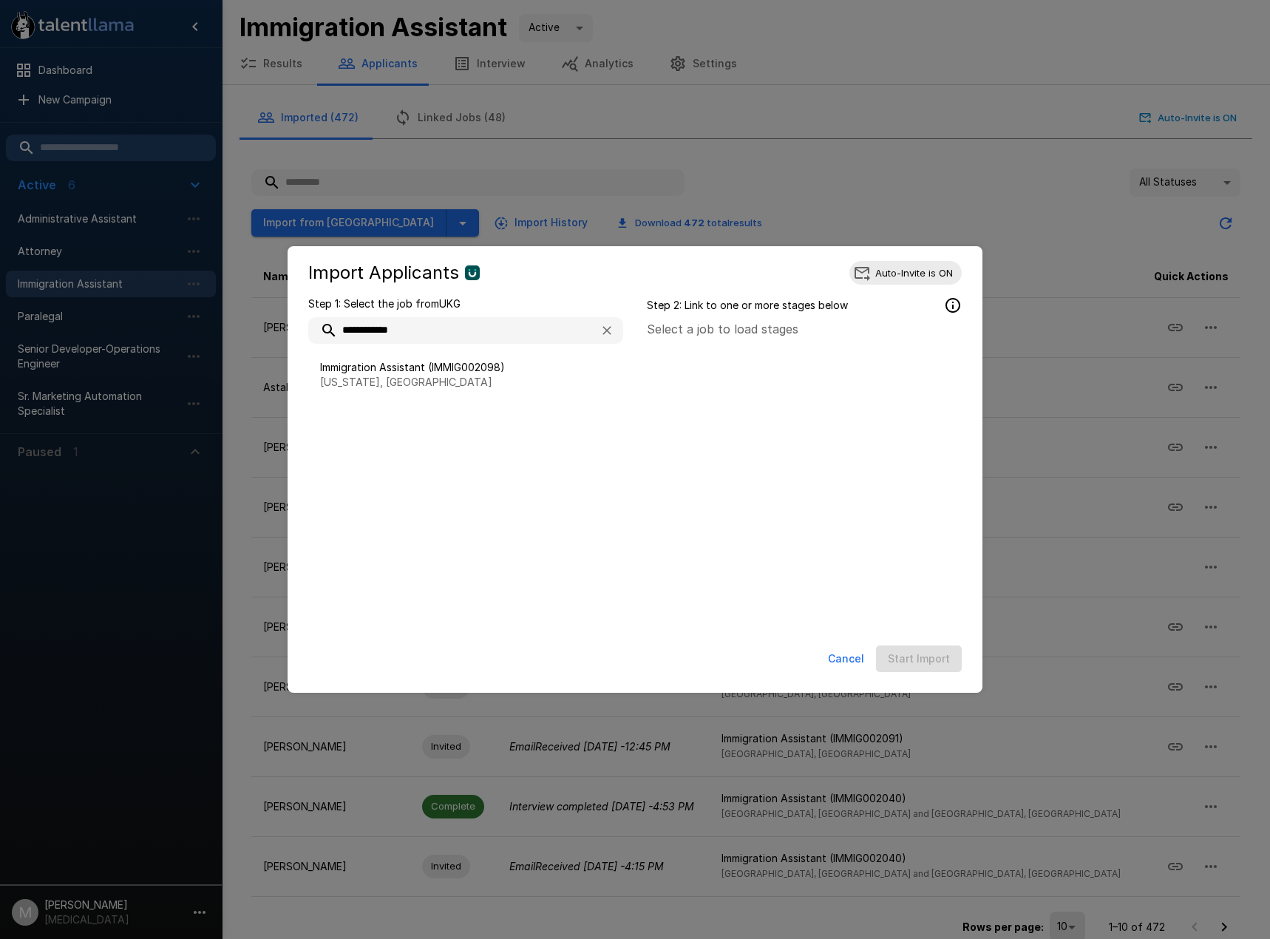
type input "**********"
click at [440, 368] on span "Immigration Assistant (IMMIG002098)" at bounding box center [465, 367] width 291 height 15
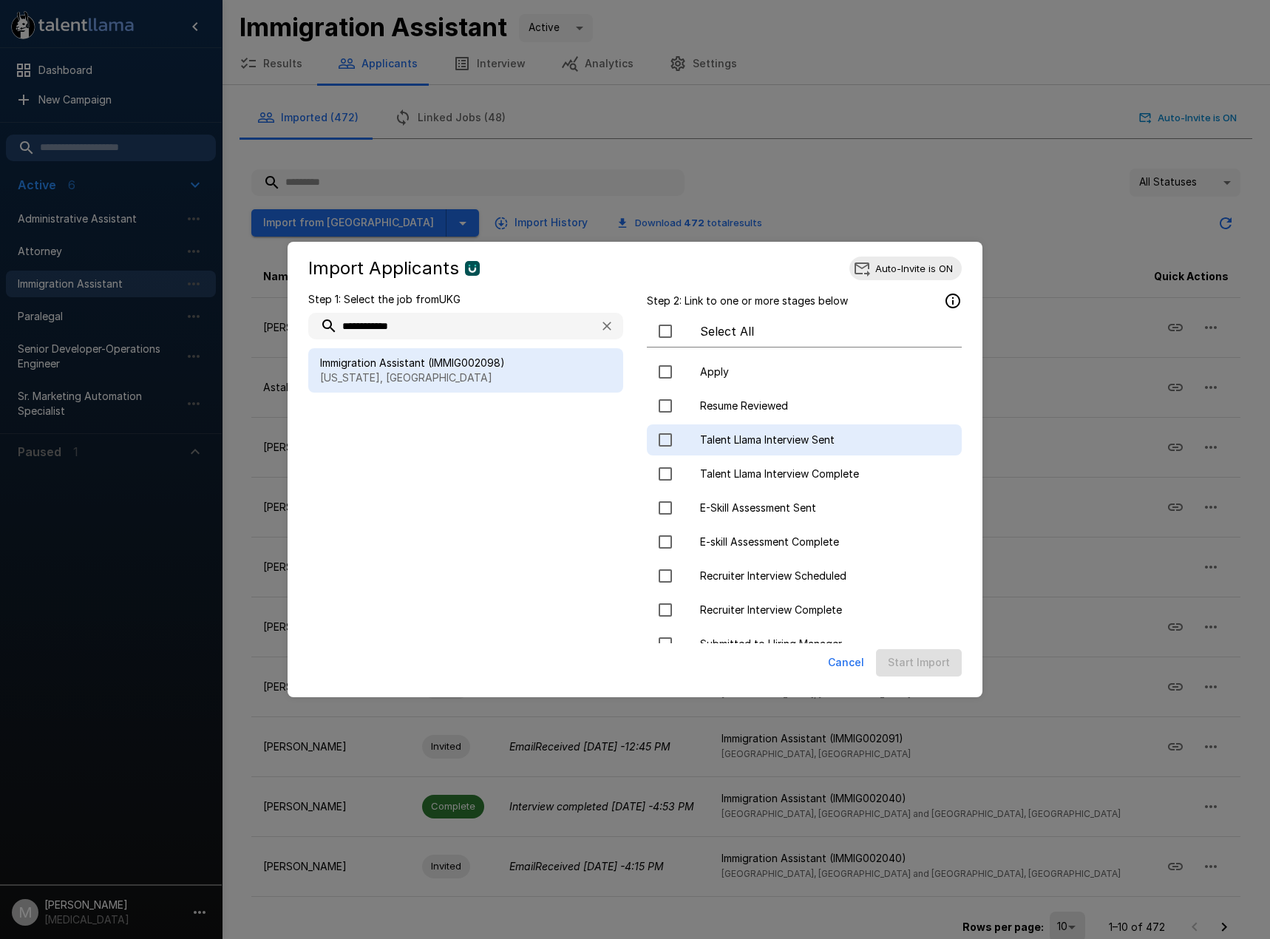
click at [736, 440] on span "Talent Llama Interview Sent" at bounding box center [825, 440] width 250 height 15
click at [928, 663] on button "Start Import" at bounding box center [919, 662] width 86 height 27
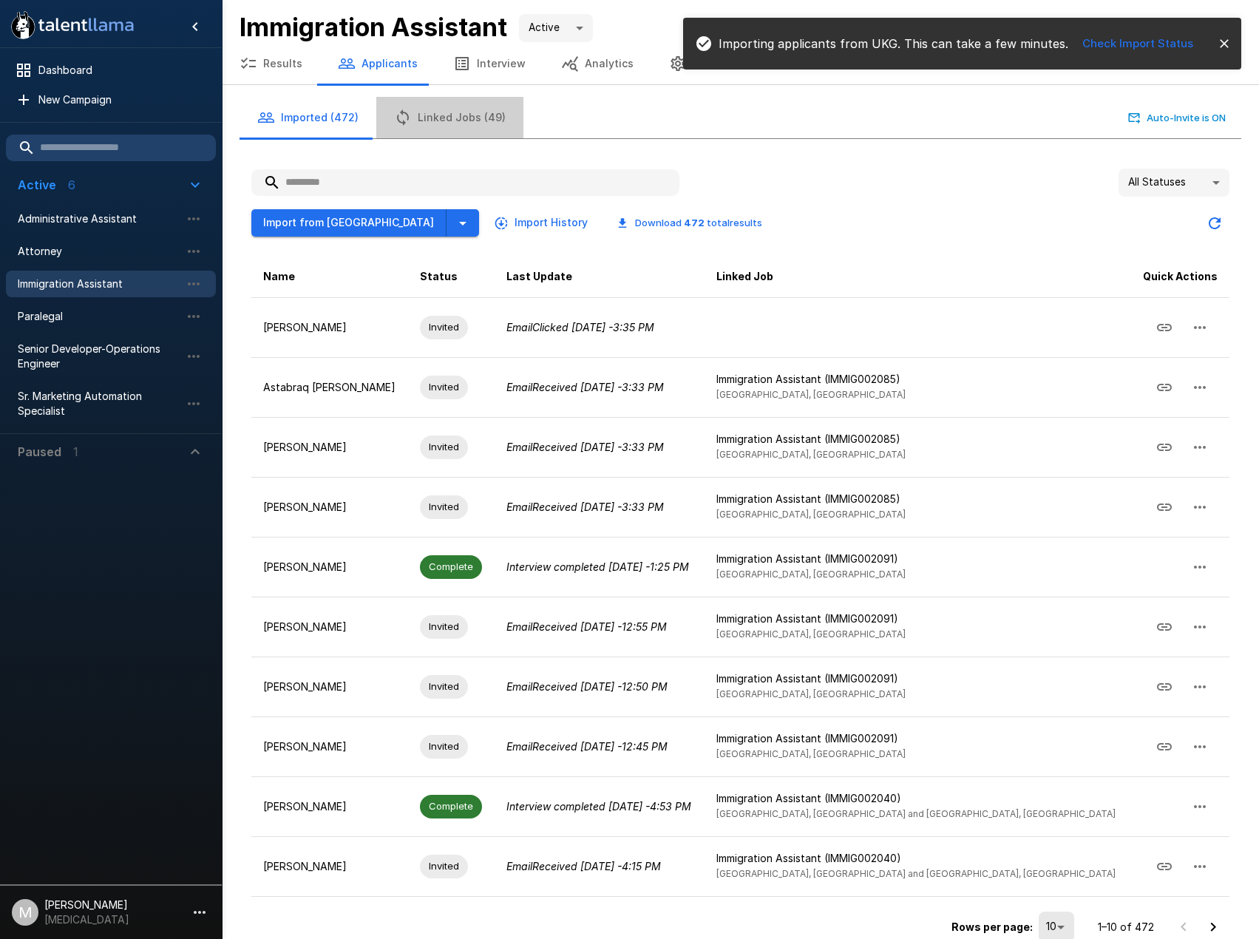
click at [449, 126] on button "Linked Jobs (49)" at bounding box center [449, 117] width 147 height 41
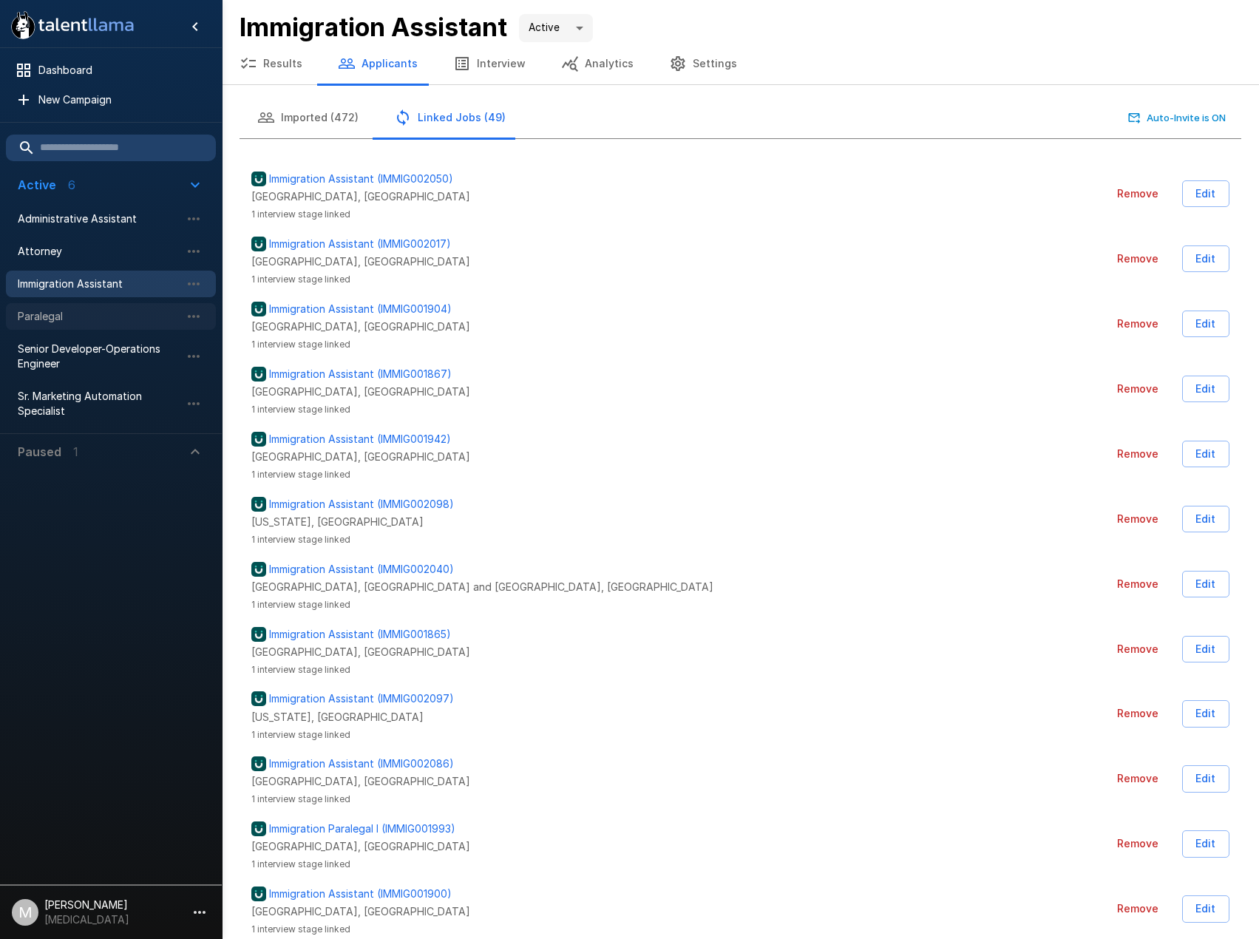
click at [75, 314] on span "Paralegal" at bounding box center [99, 316] width 163 height 15
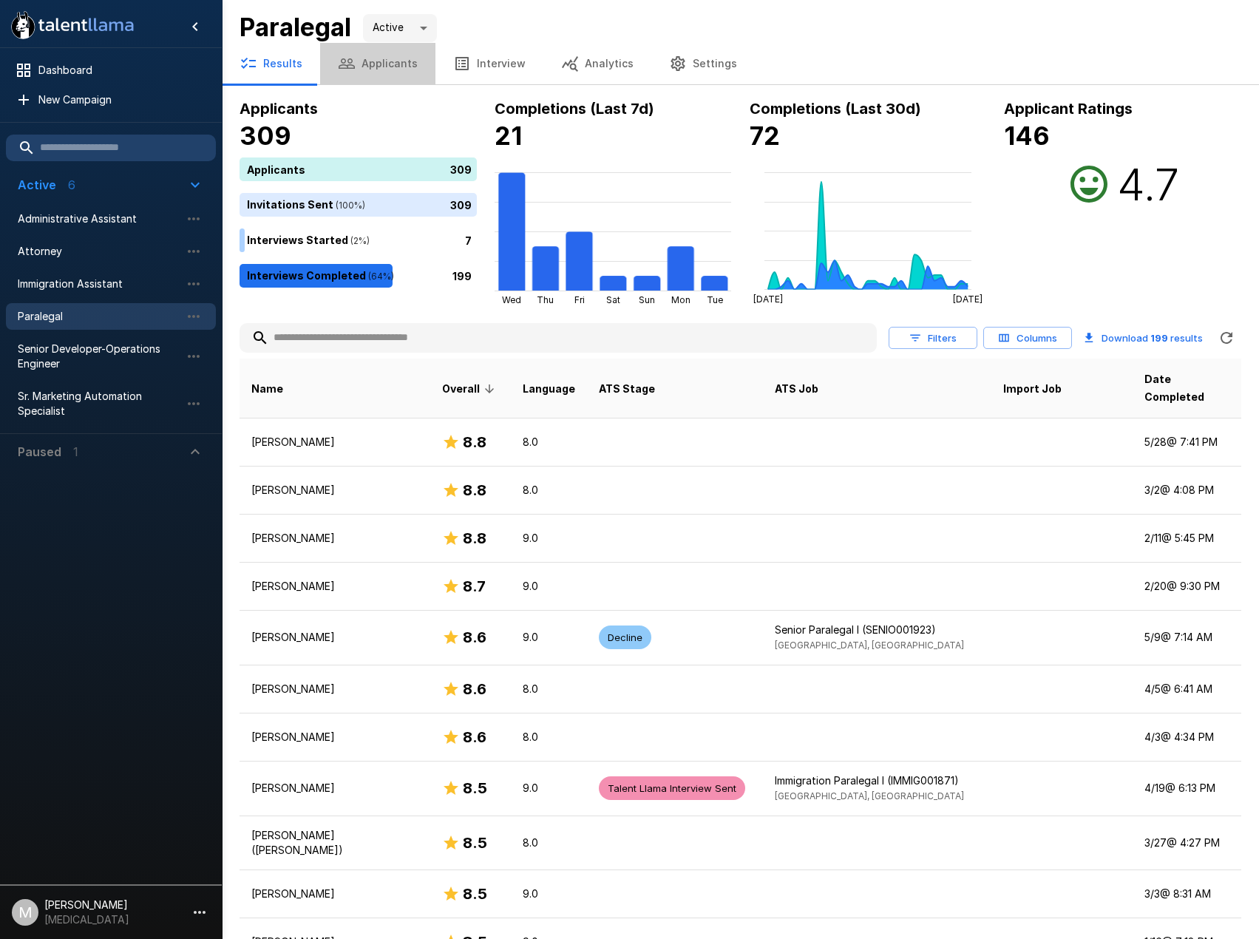
click at [398, 53] on button "Applicants" at bounding box center [377, 63] width 115 height 41
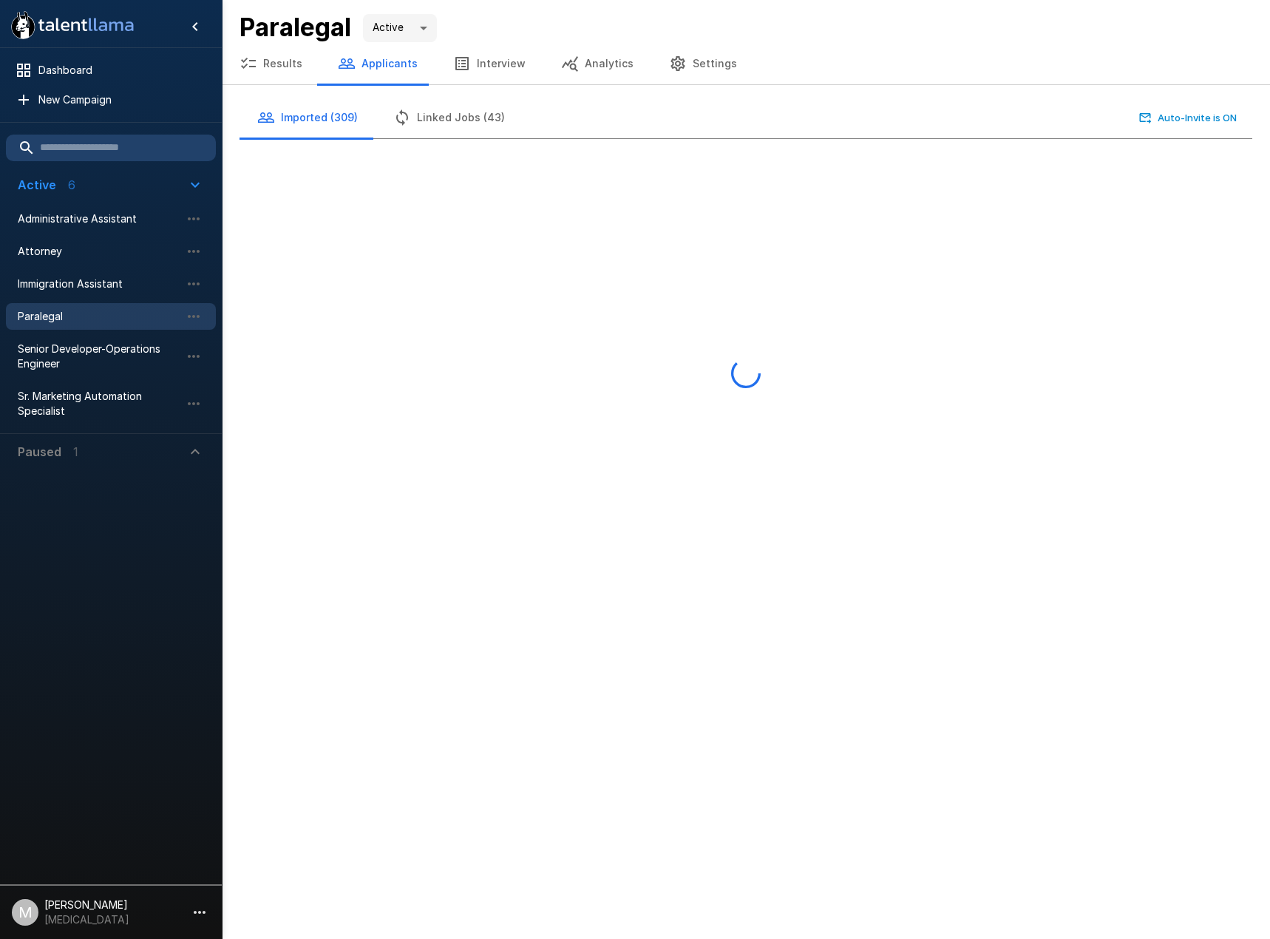
click at [458, 128] on button "Linked Jobs (43)" at bounding box center [449, 117] width 147 height 41
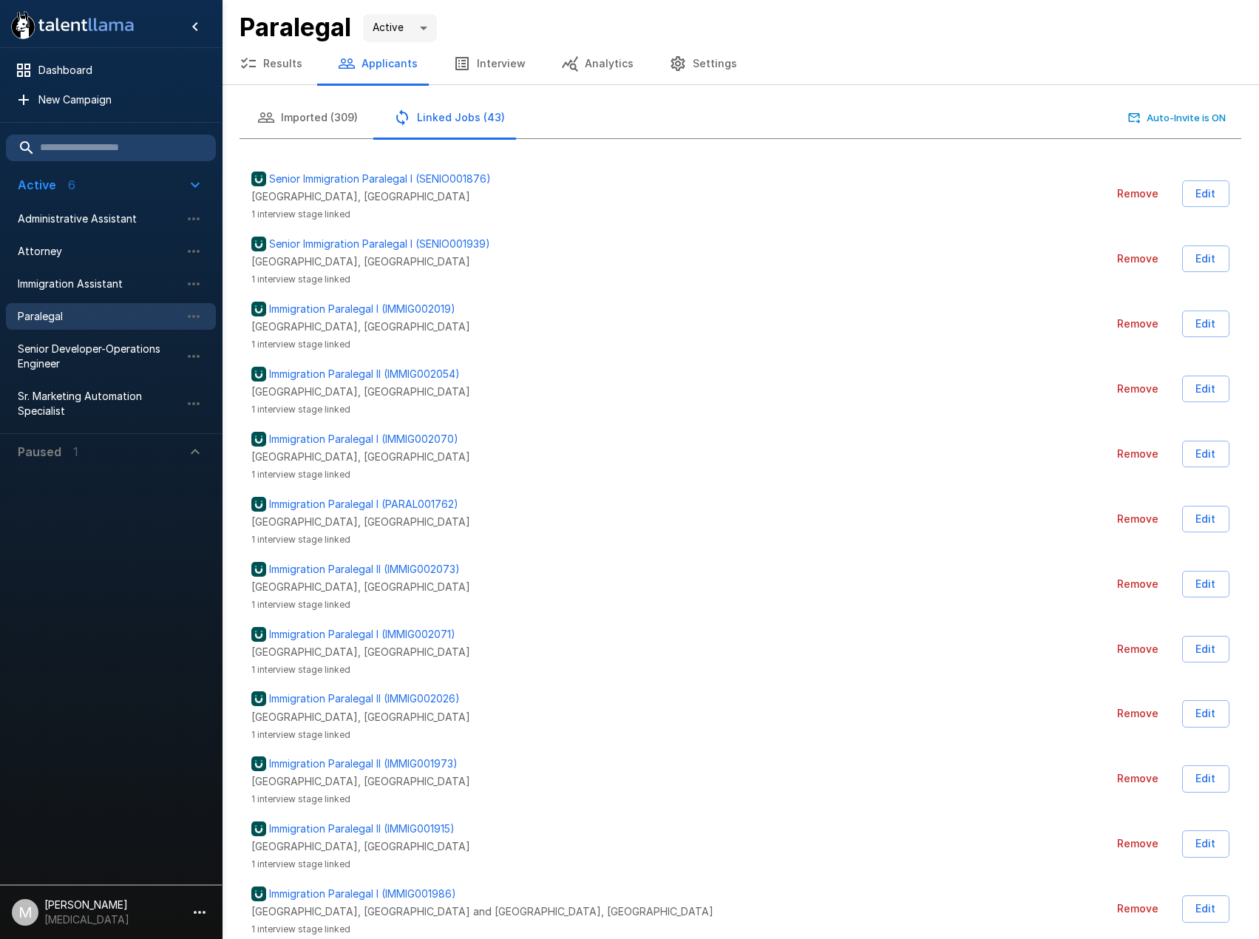
click at [338, 112] on button "Imported (309)" at bounding box center [308, 117] width 136 height 41
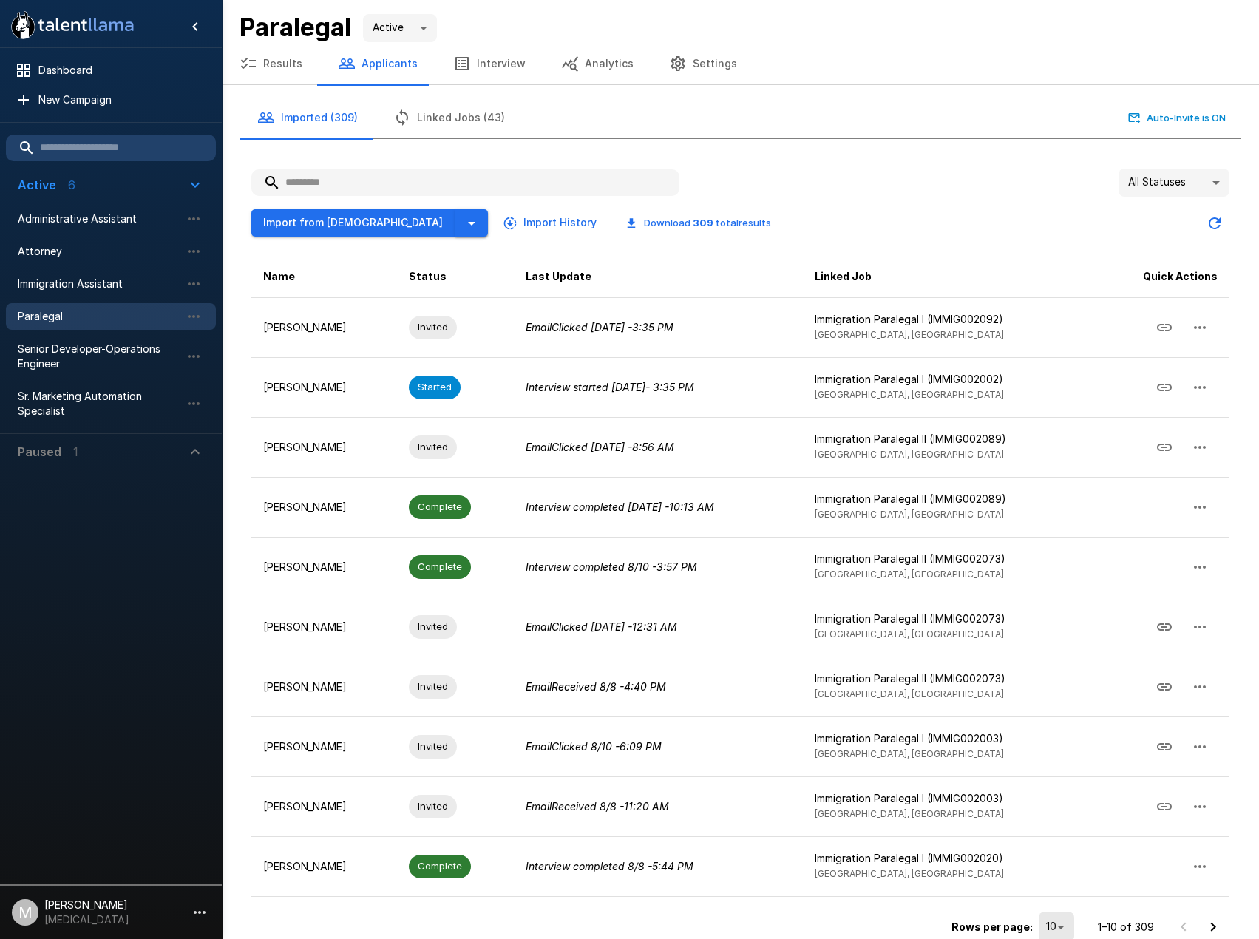
click at [455, 228] on button "button" at bounding box center [471, 222] width 33 height 27
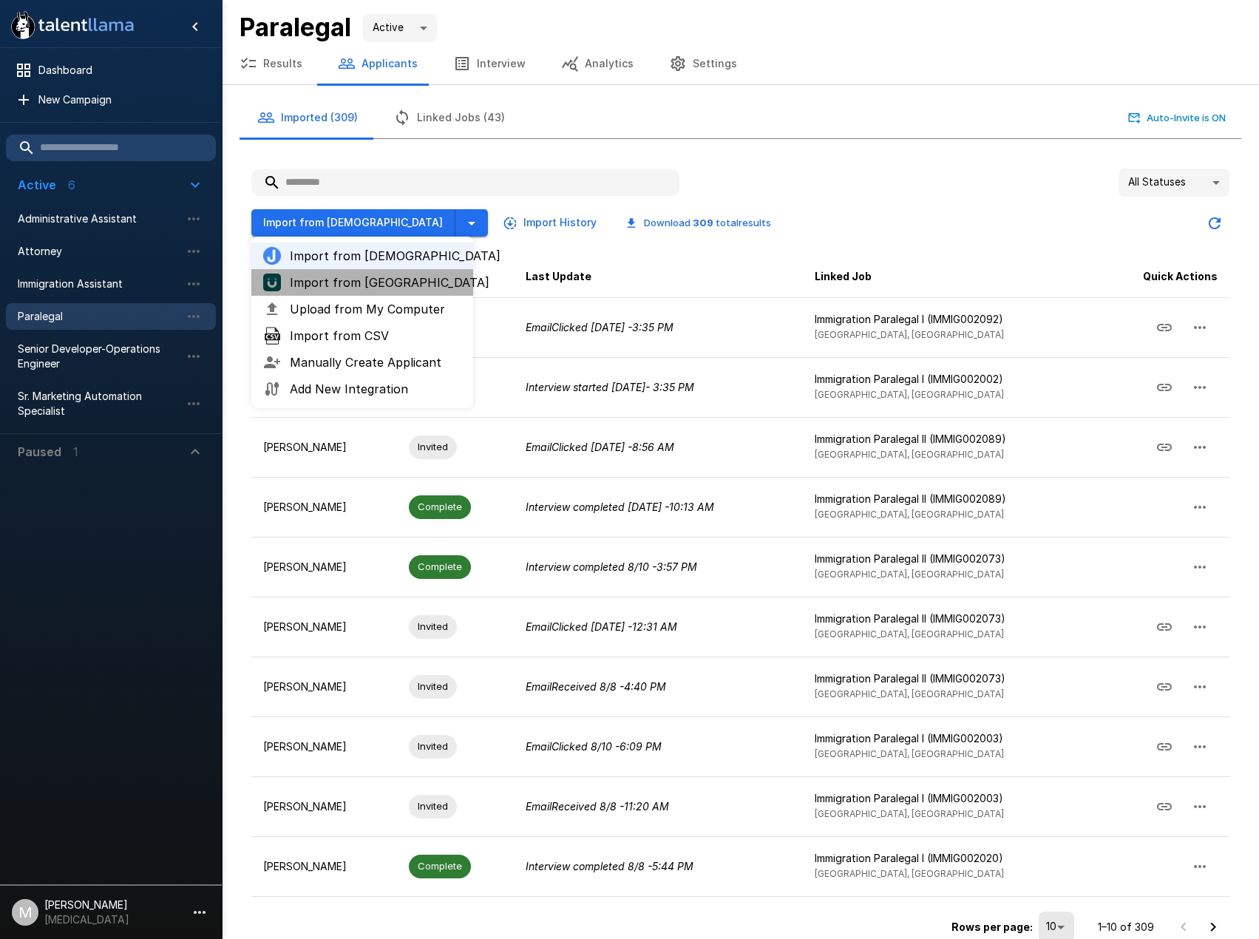
click at [362, 287] on span "Import from [GEOGRAPHIC_DATA]" at bounding box center [376, 283] width 172 height 18
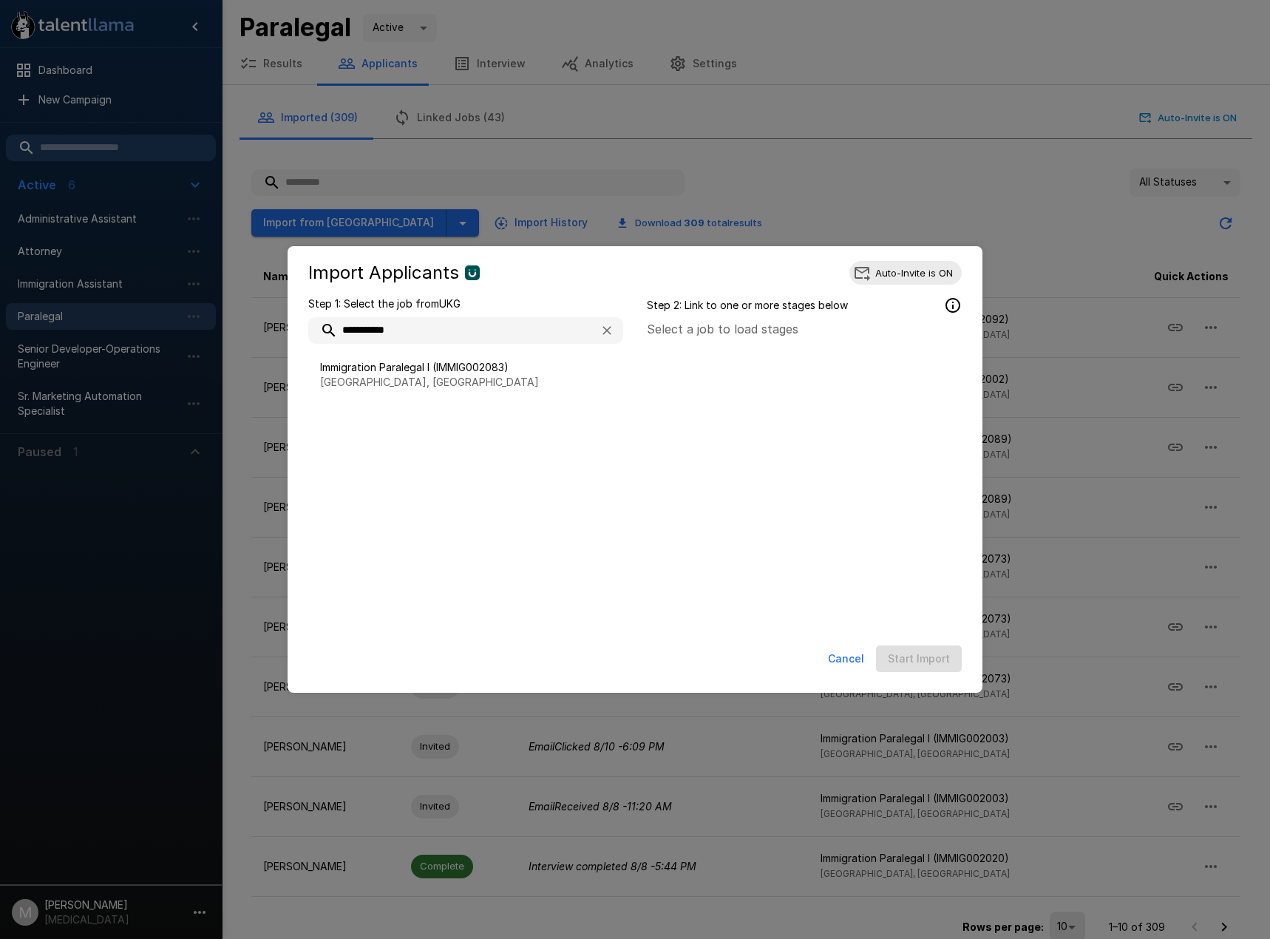
type input "**********"
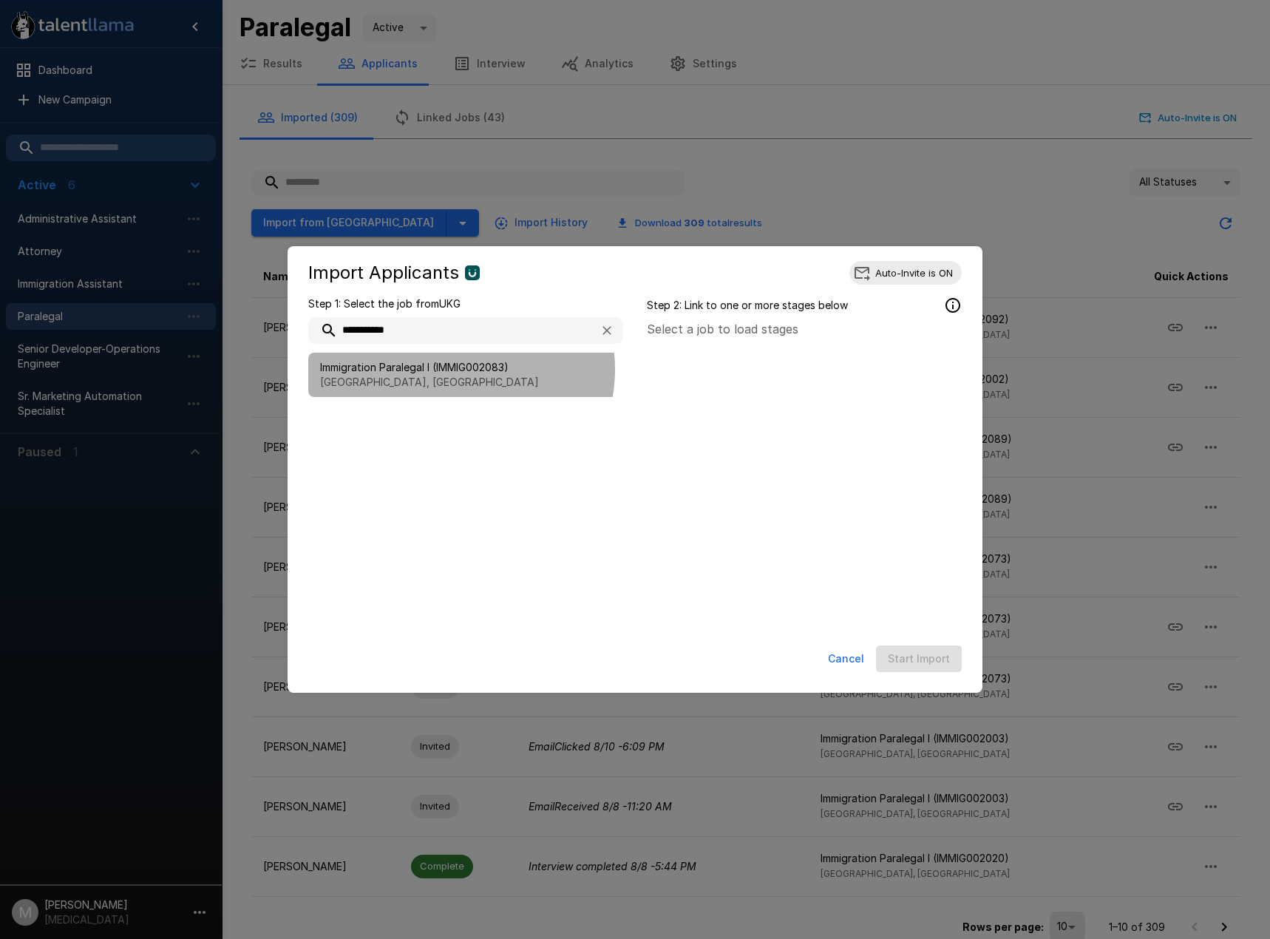
click at [455, 370] on span "Immigration Paralegal I (IMMIG002083)" at bounding box center [465, 367] width 291 height 15
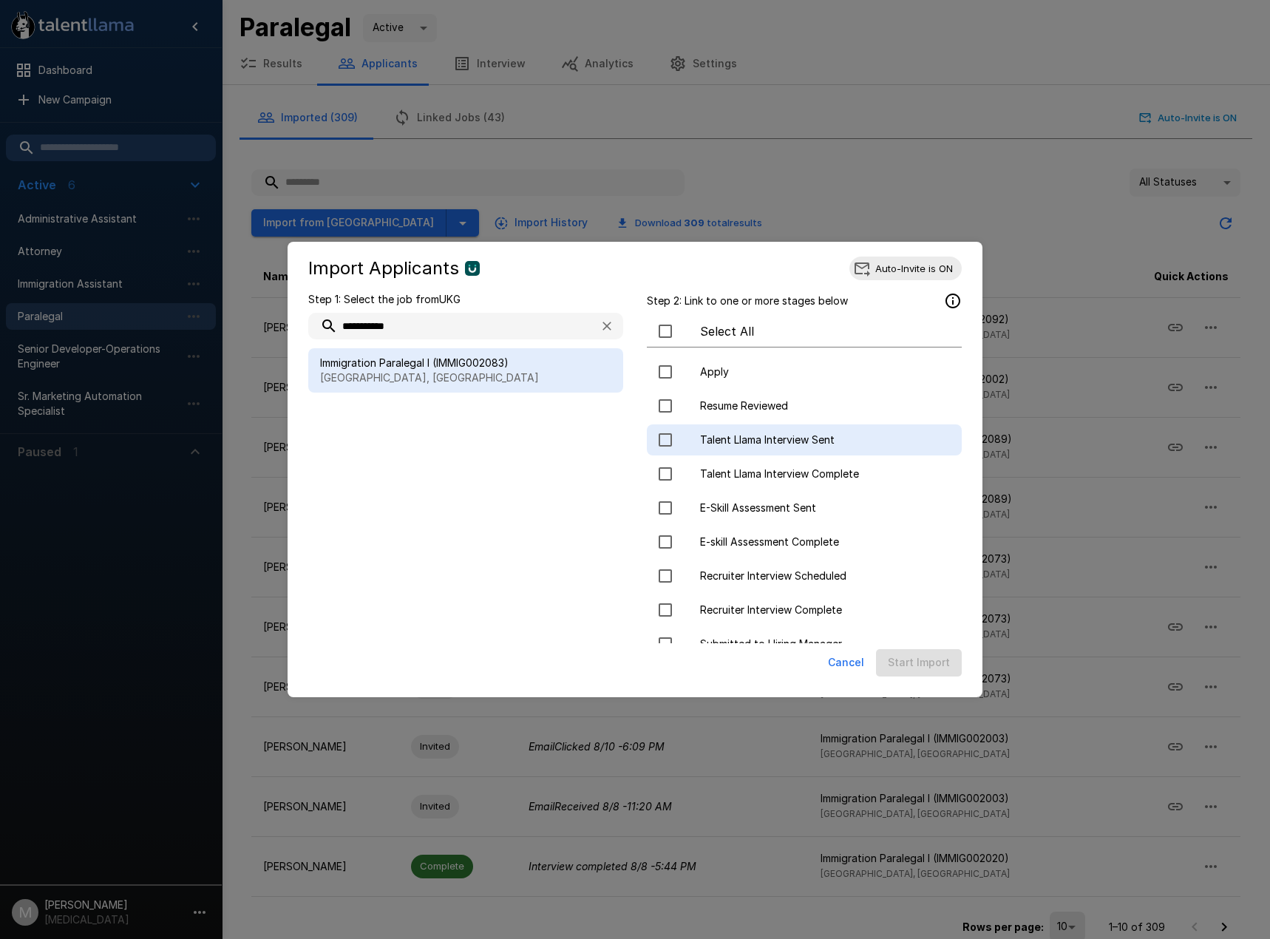
click at [798, 441] on span "Talent Llama Interview Sent" at bounding box center [825, 440] width 250 height 15
click at [951, 663] on button "Start Import" at bounding box center [919, 662] width 86 height 27
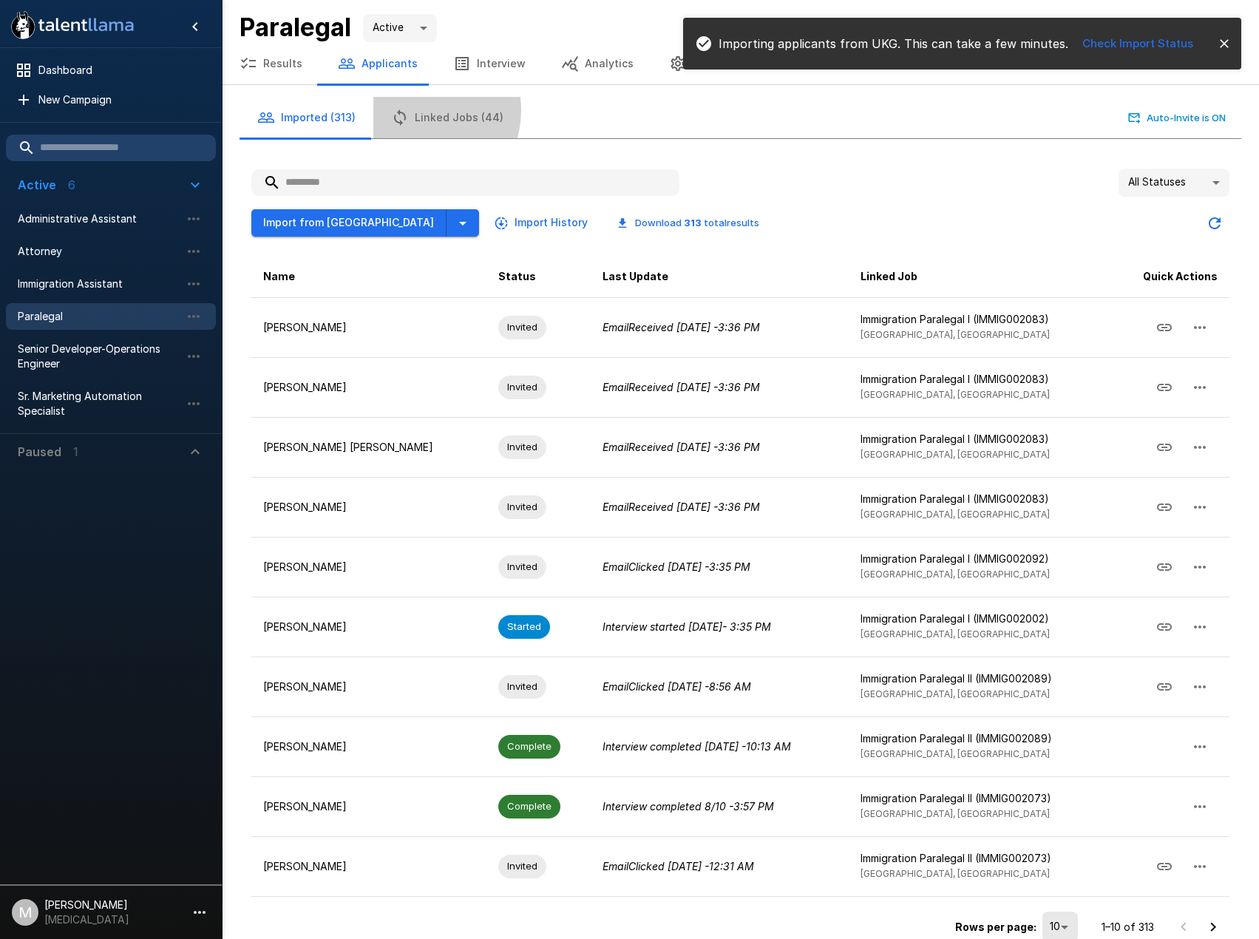
click at [417, 110] on button "Linked Jobs (44)" at bounding box center [447, 117] width 148 height 41
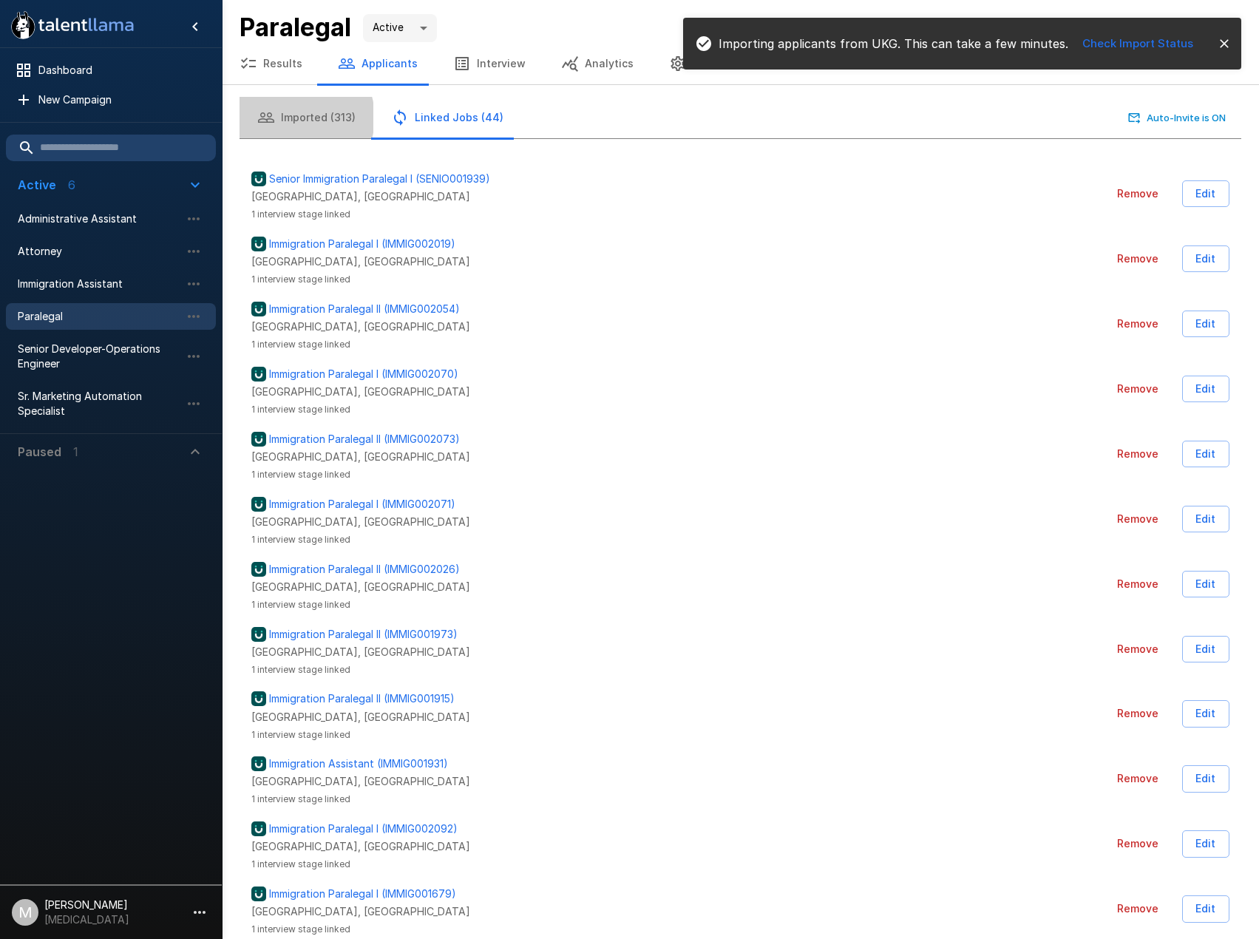
click at [296, 118] on button "Imported (313)" at bounding box center [307, 117] width 134 height 41
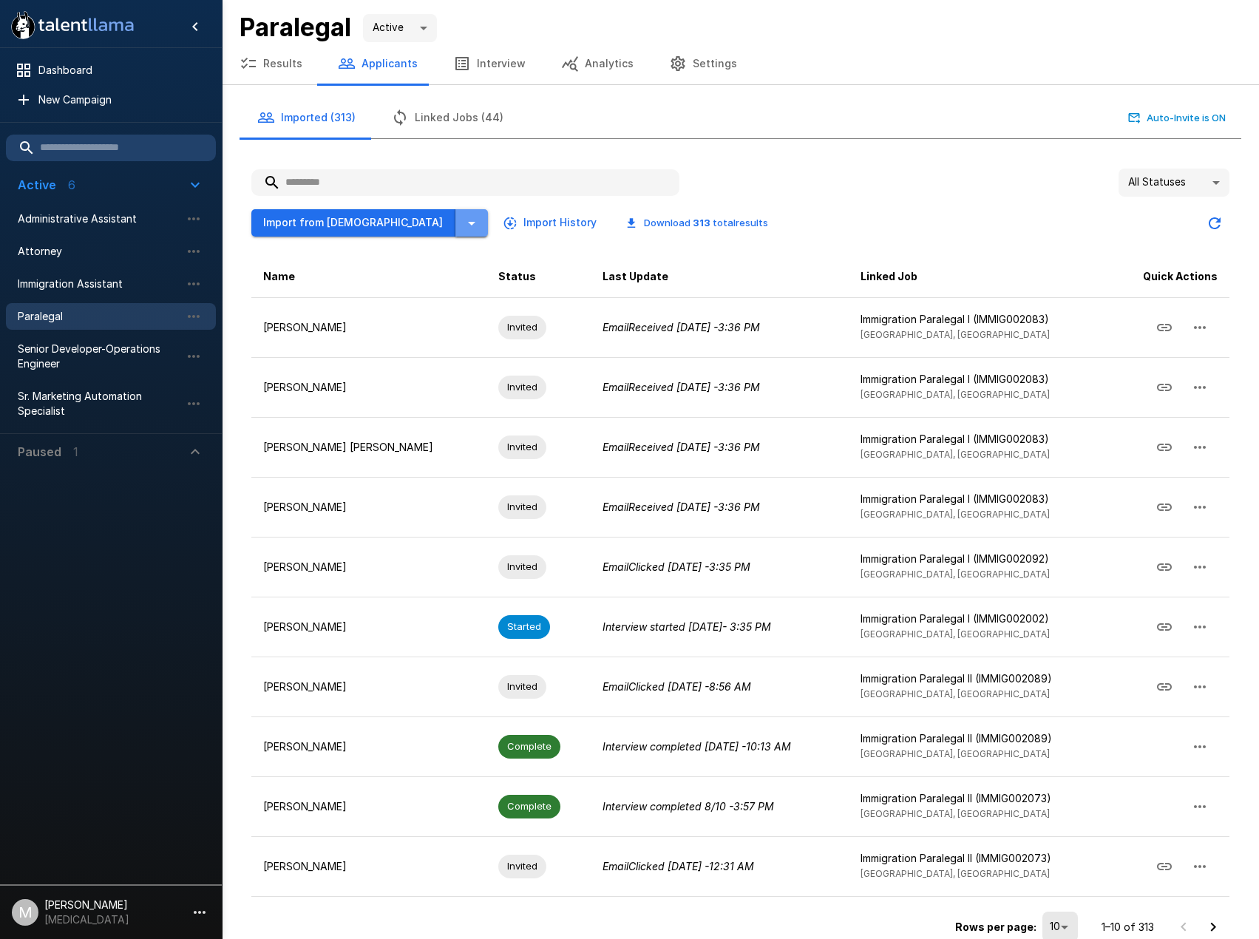
click at [463, 220] on icon "button" at bounding box center [472, 223] width 18 height 18
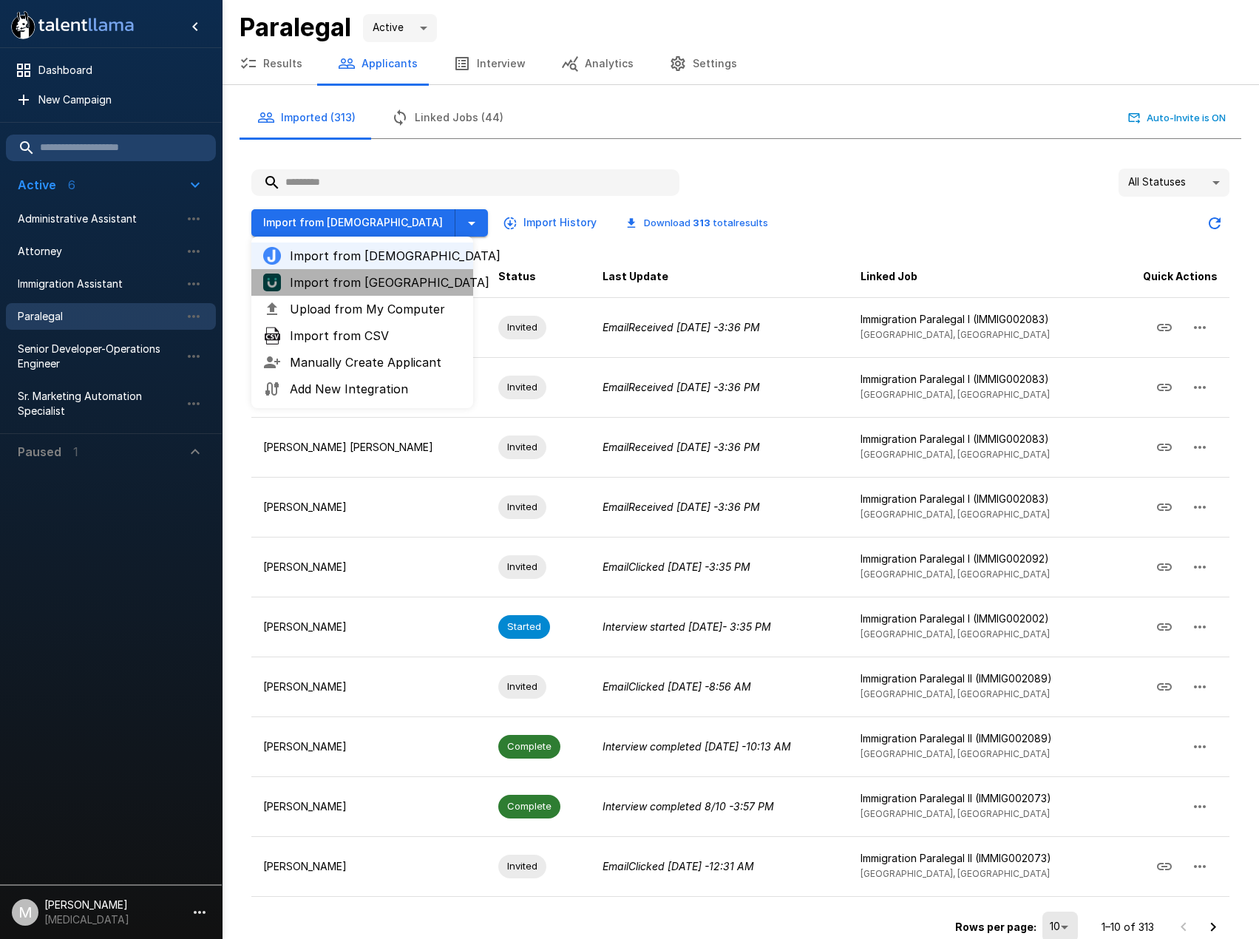
click at [357, 286] on span "Import from [GEOGRAPHIC_DATA]" at bounding box center [376, 283] width 172 height 18
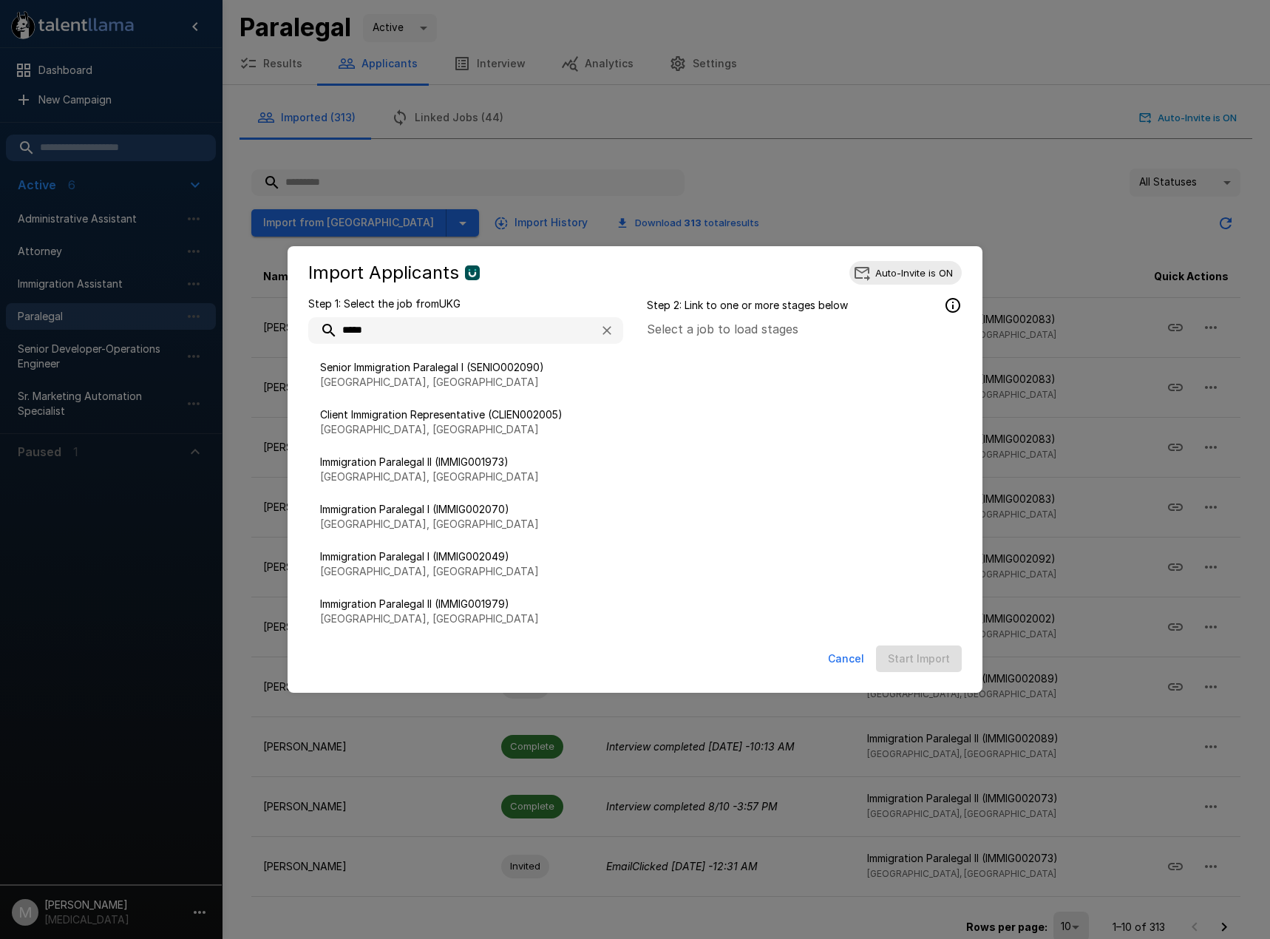
type input "*****"
click at [847, 482] on div at bounding box center [804, 486] width 315 height 296
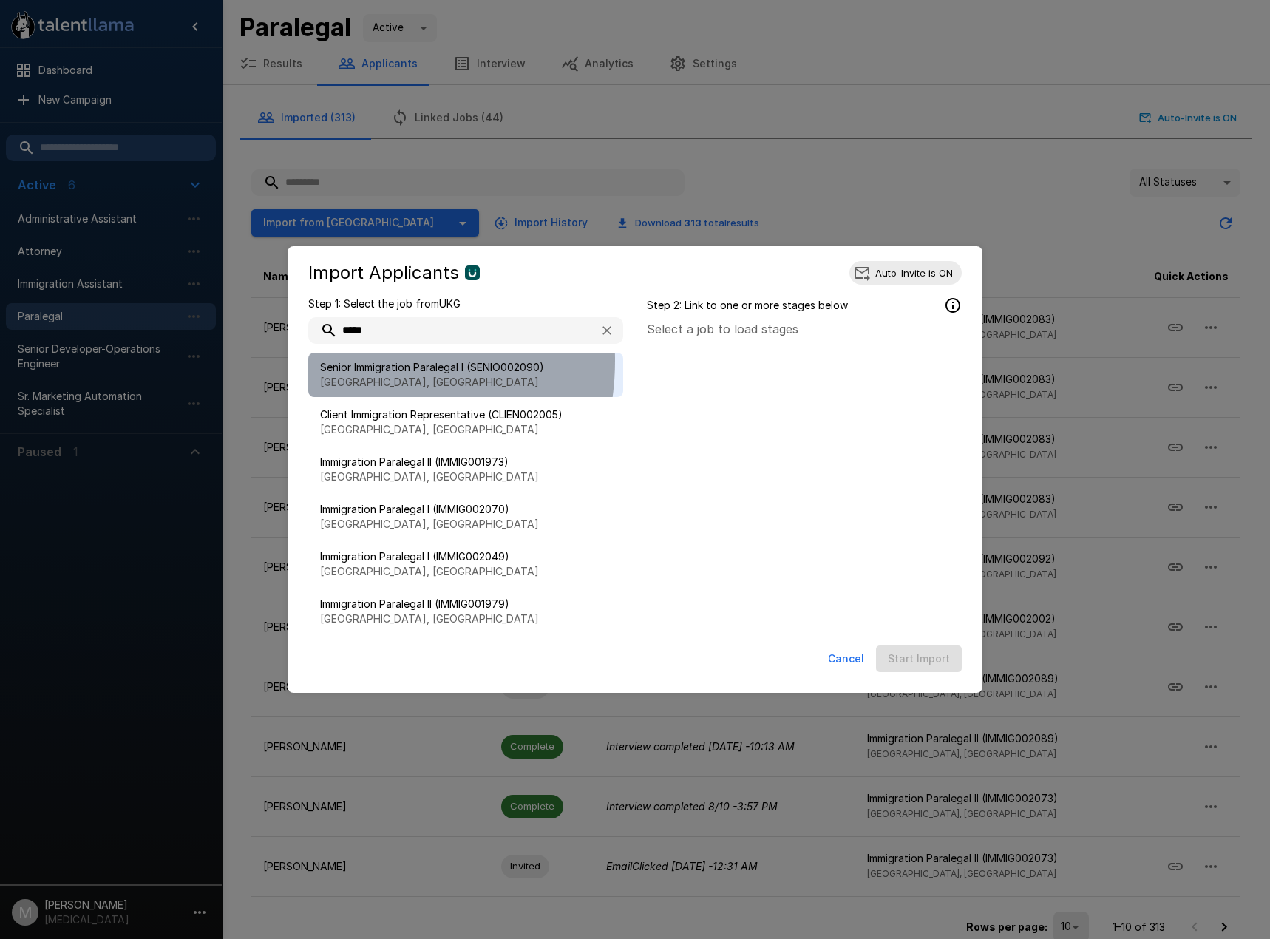
click at [345, 361] on span "Senior Immigration Paralegal I (SENIO002090)" at bounding box center [465, 367] width 291 height 15
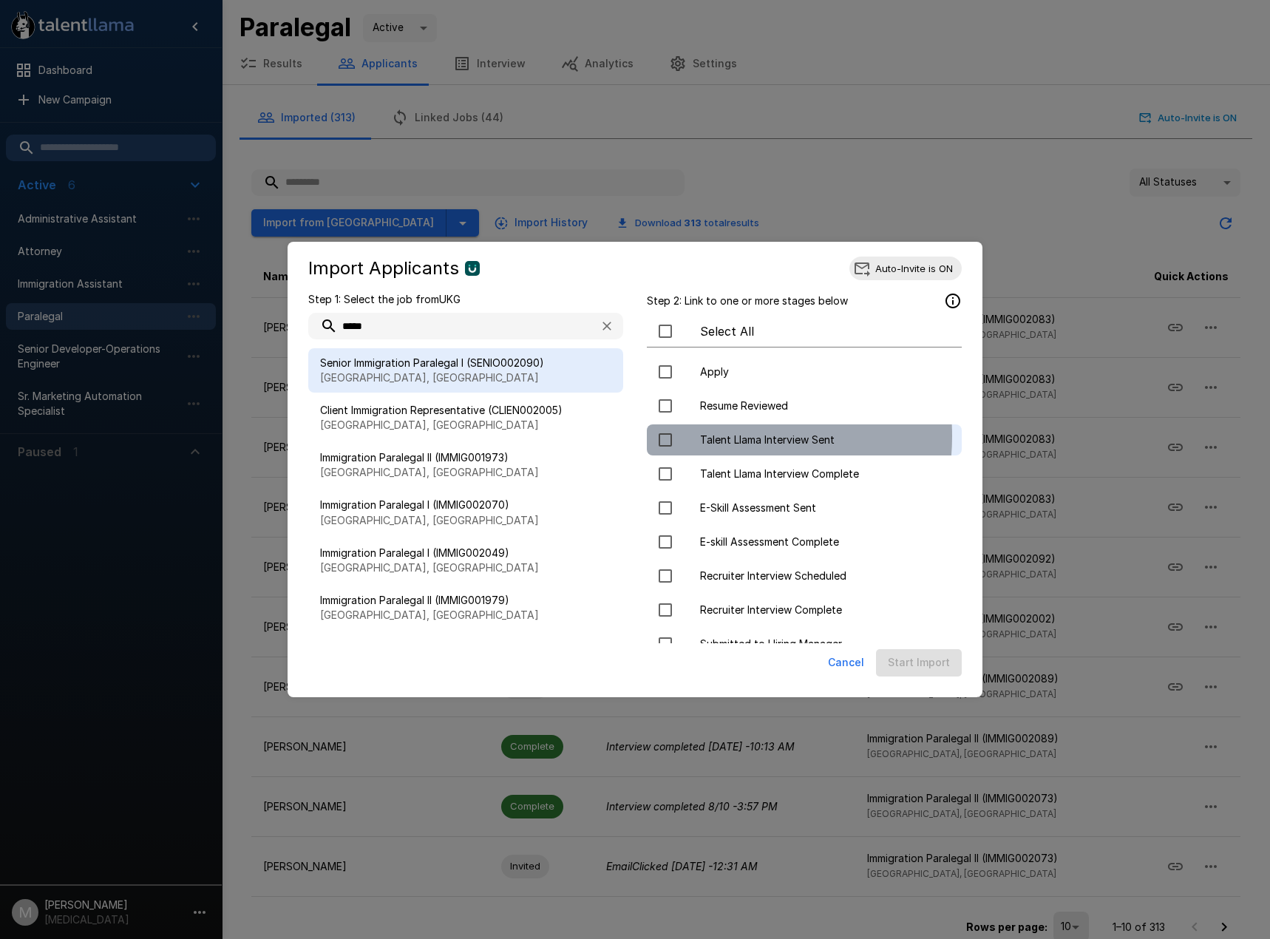
click at [719, 436] on span "Talent Llama Interview Sent" at bounding box center [825, 440] width 250 height 15
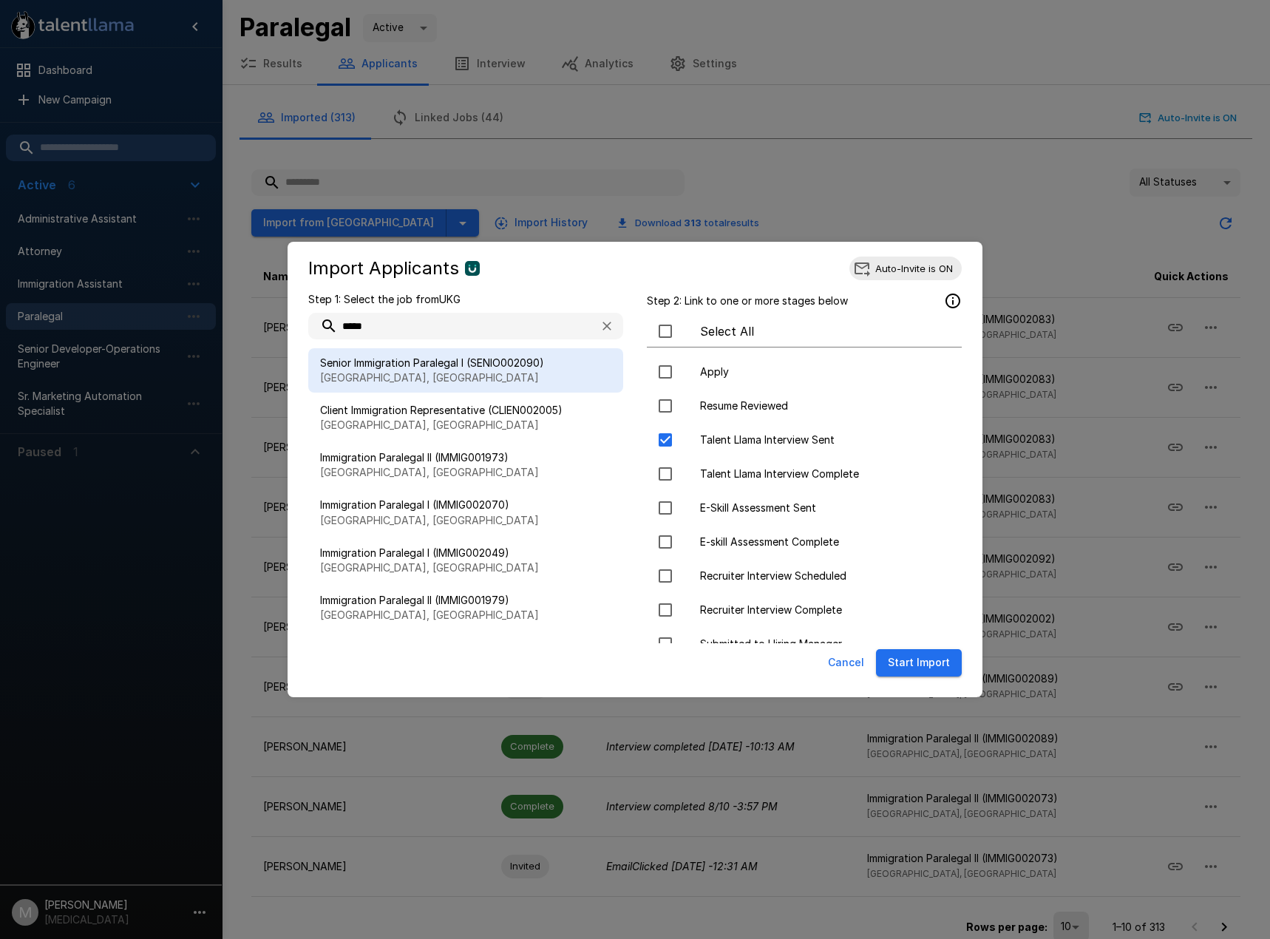
click at [841, 665] on button "Cancel" at bounding box center [846, 662] width 48 height 27
